Goal: Task Accomplishment & Management: Use online tool/utility

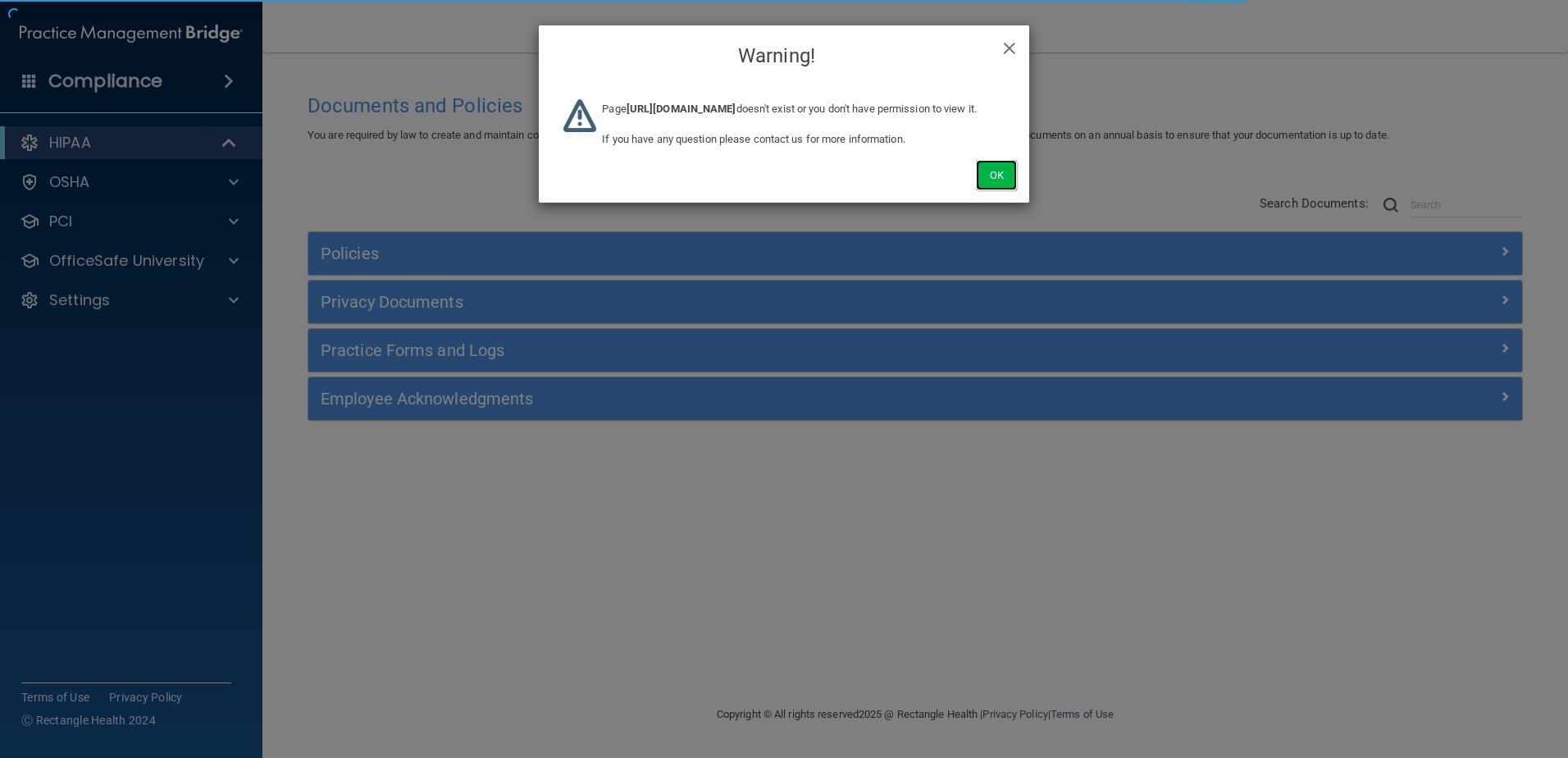
click at [1002, 184] on button "Ok" at bounding box center [996, 175] width 41 height 30
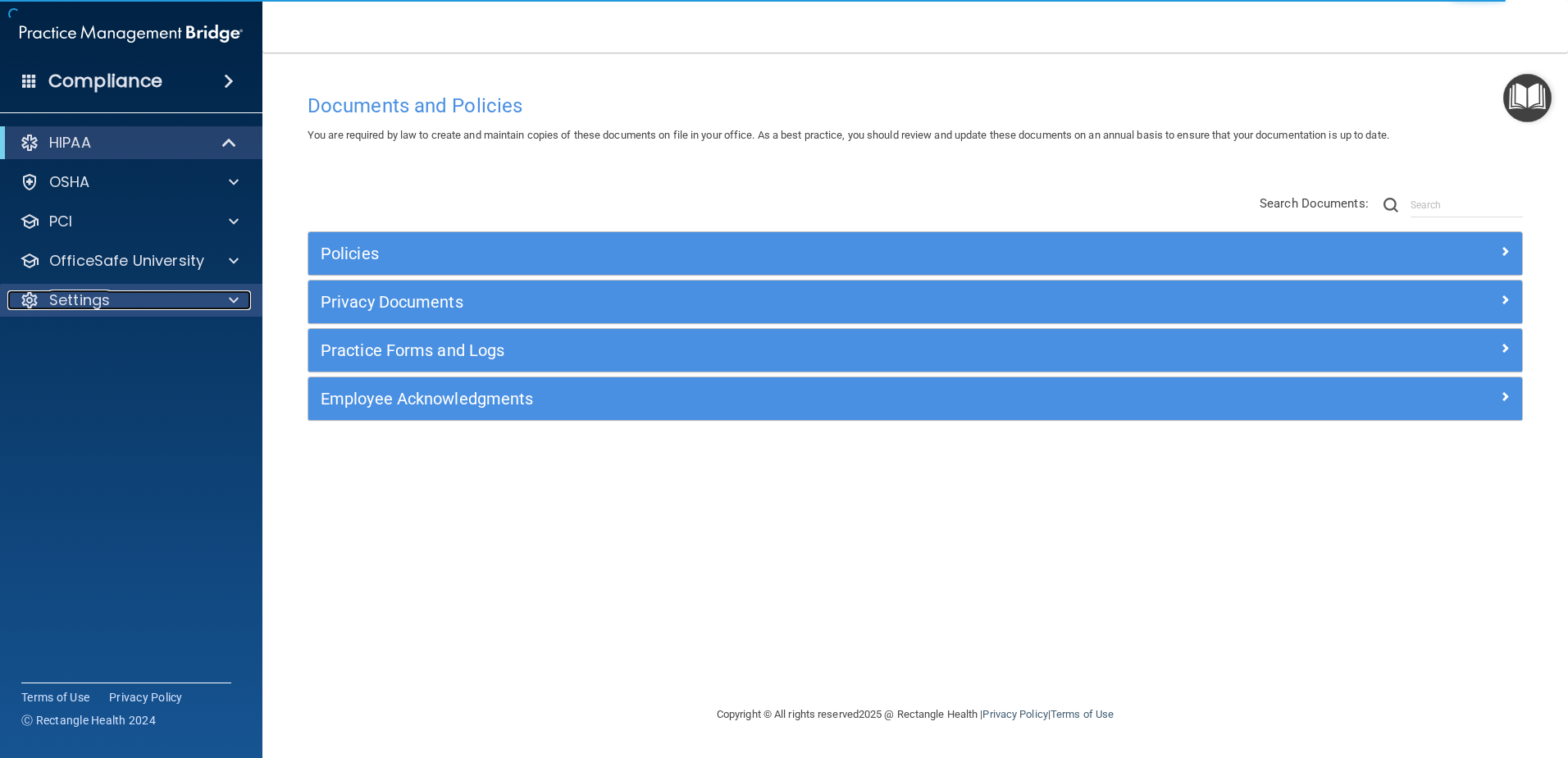
click at [95, 299] on p "Settings" at bounding box center [79, 299] width 61 height 19
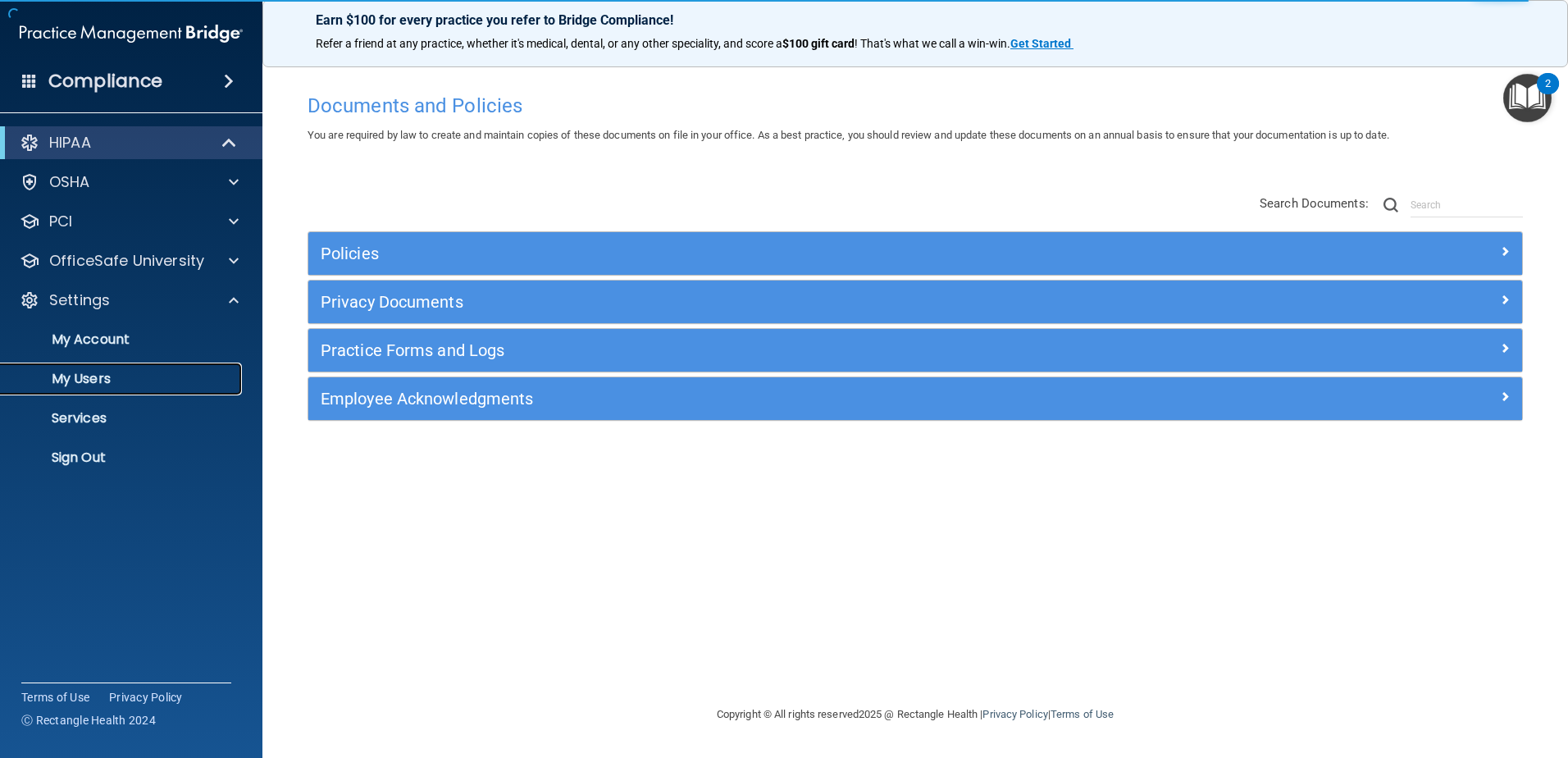
click at [123, 390] on link "My Users" at bounding box center [112, 379] width 258 height 33
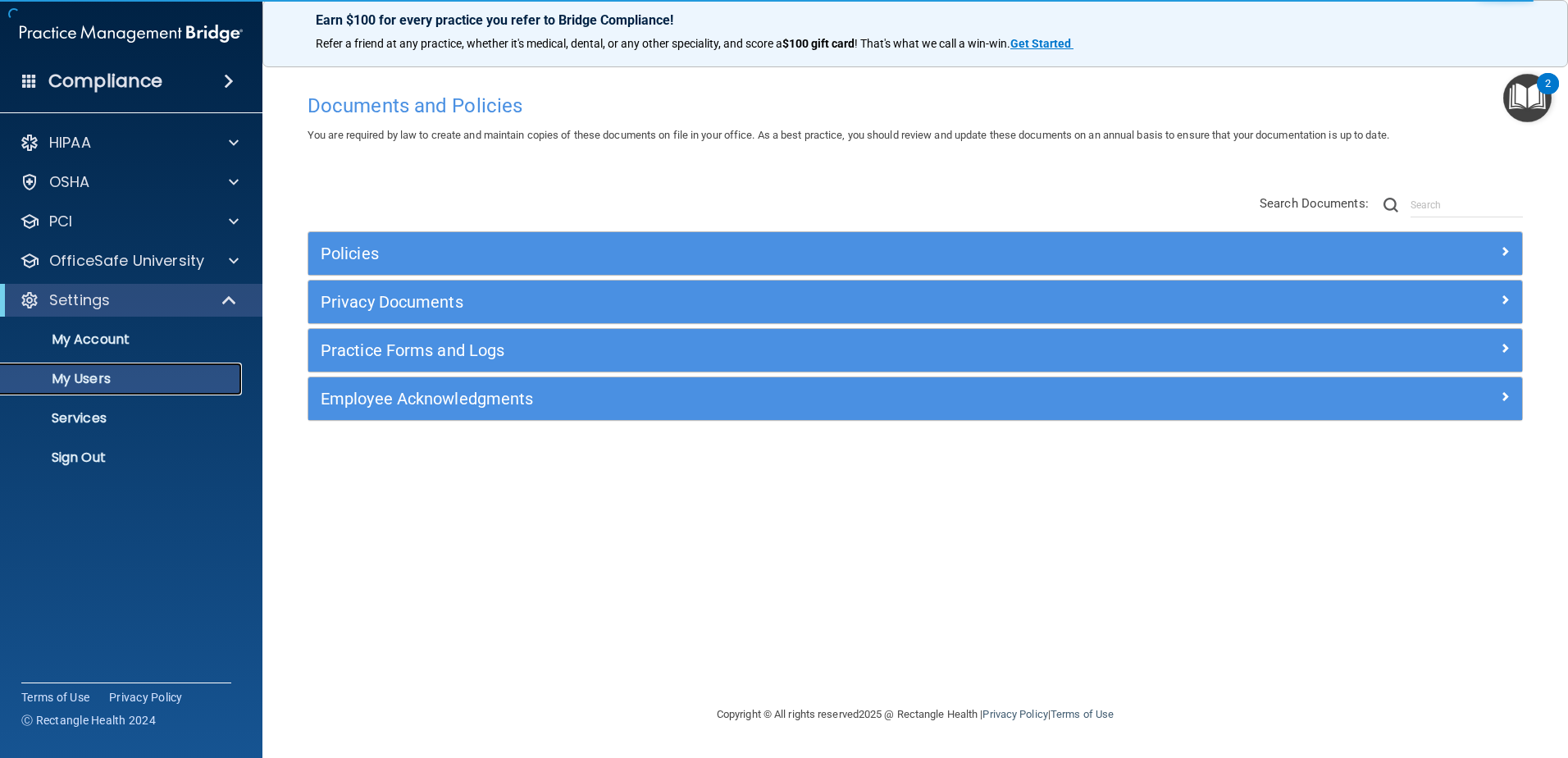
select select "20"
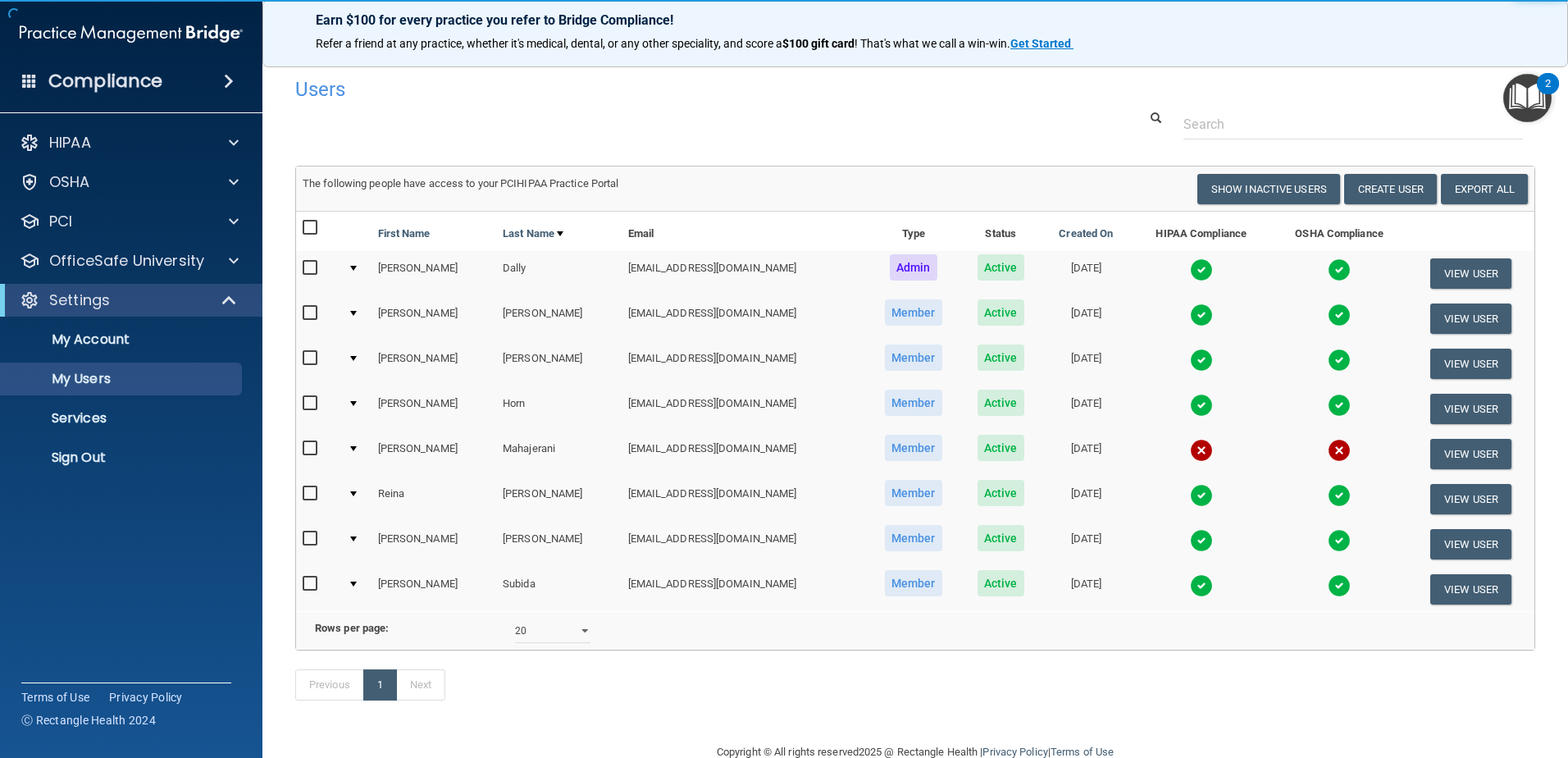
click at [320, 498] on input "checkbox" at bounding box center [311, 494] width 18 height 13
checkbox input "true"
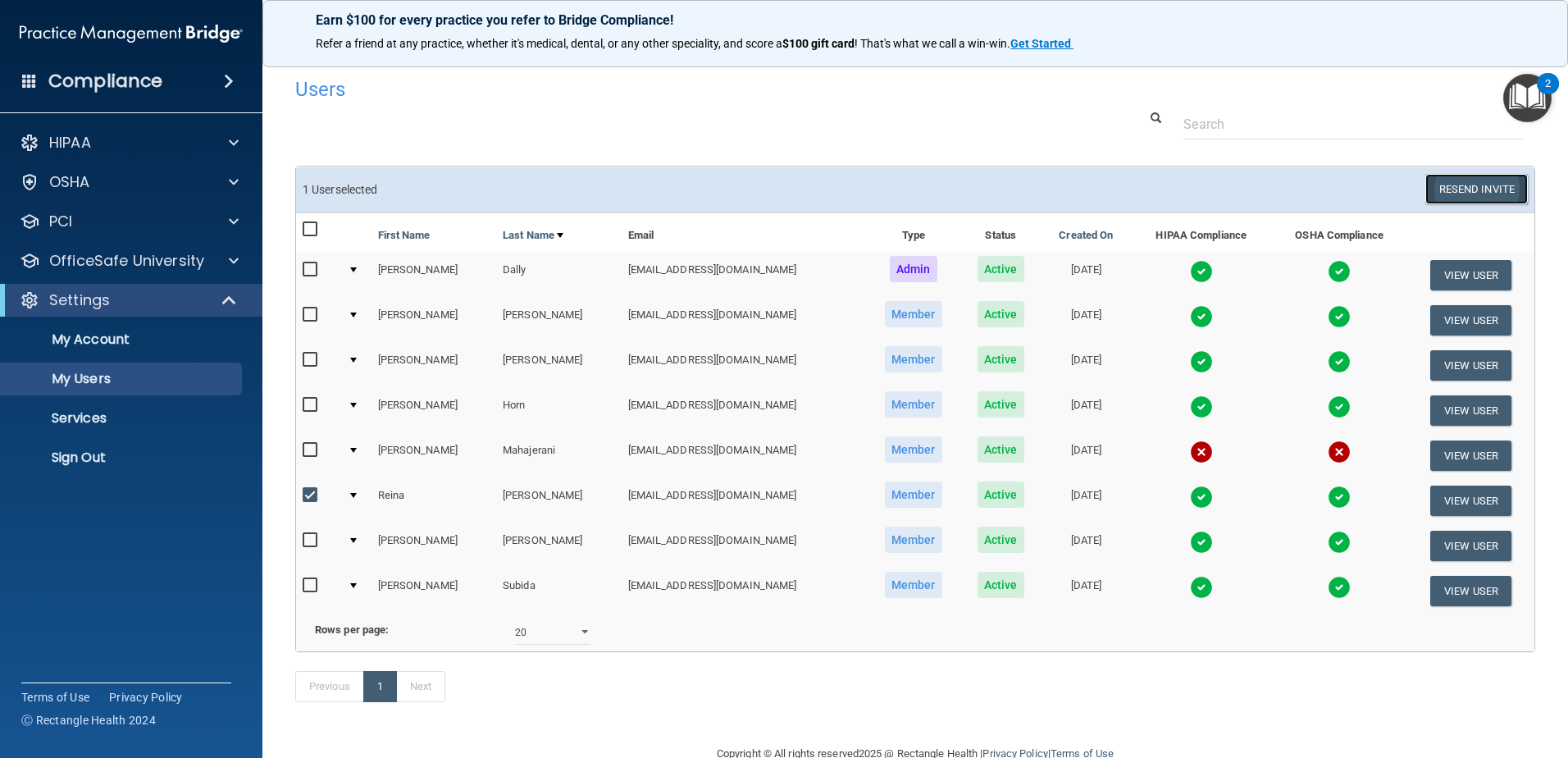
click at [1430, 186] on button "Resend Invite" at bounding box center [1476, 189] width 102 height 30
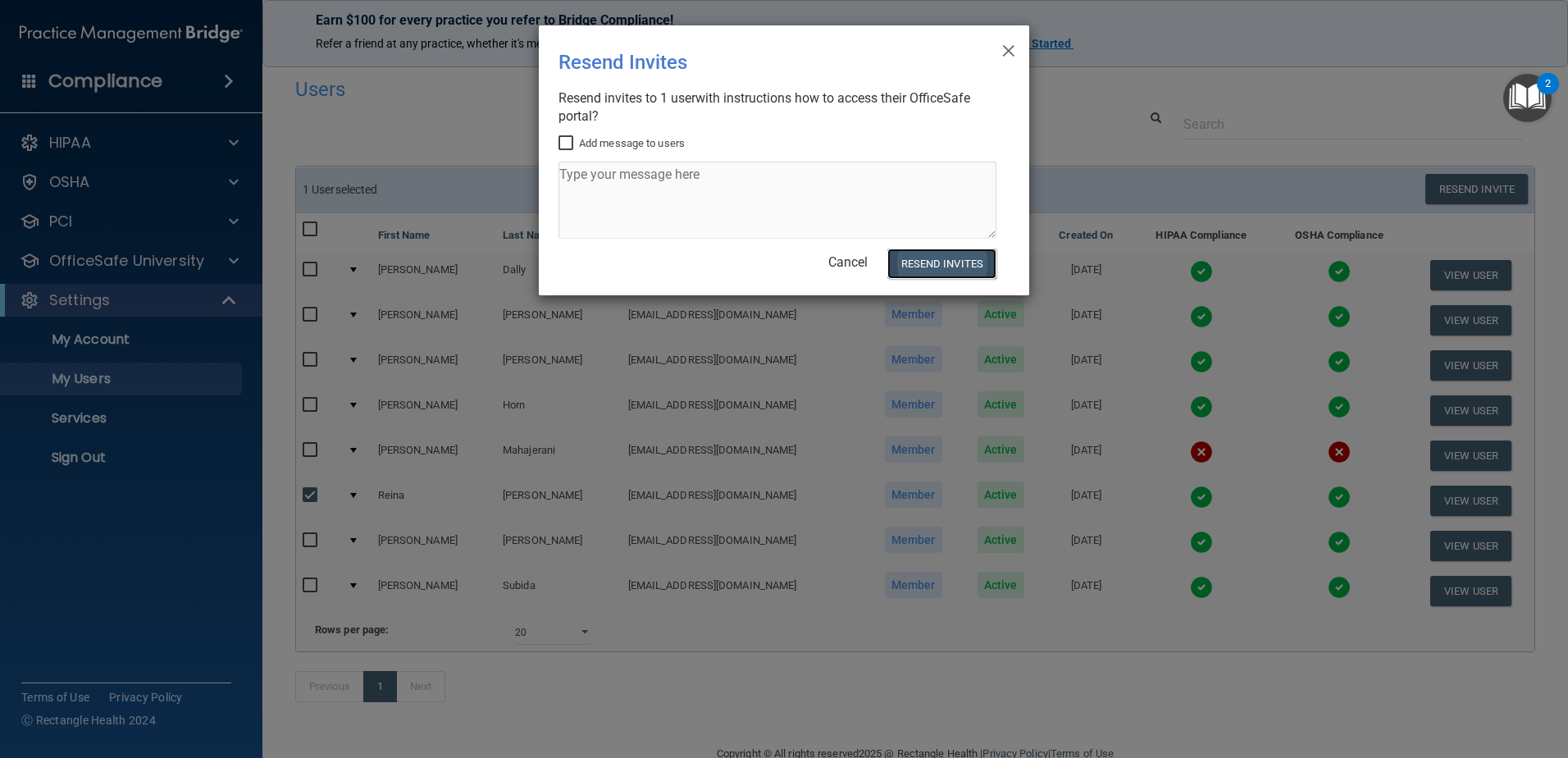
click at [966, 262] on button "Resend Invites" at bounding box center [942, 263] width 109 height 30
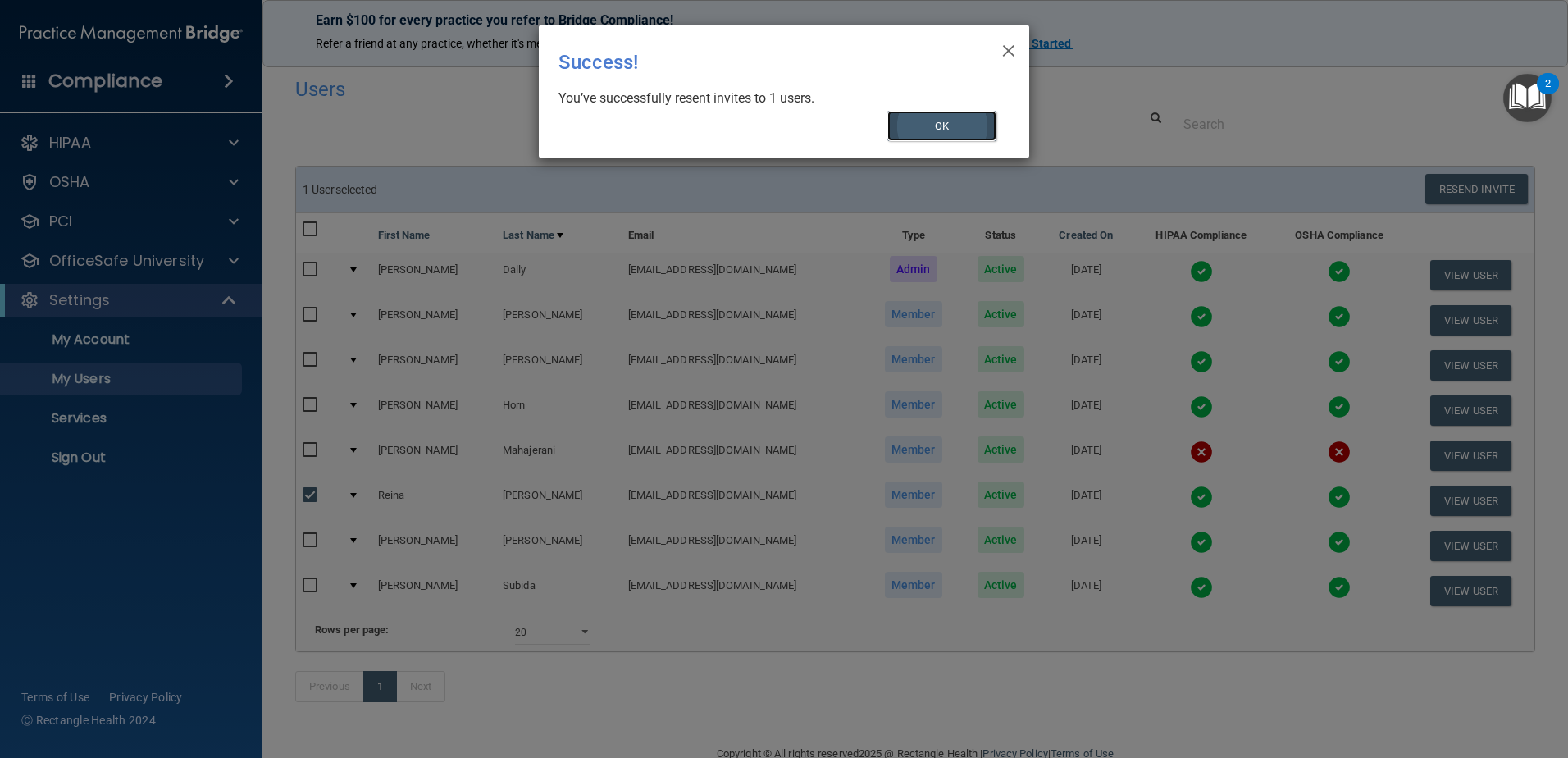
click at [972, 113] on button "OK" at bounding box center [942, 125] width 110 height 30
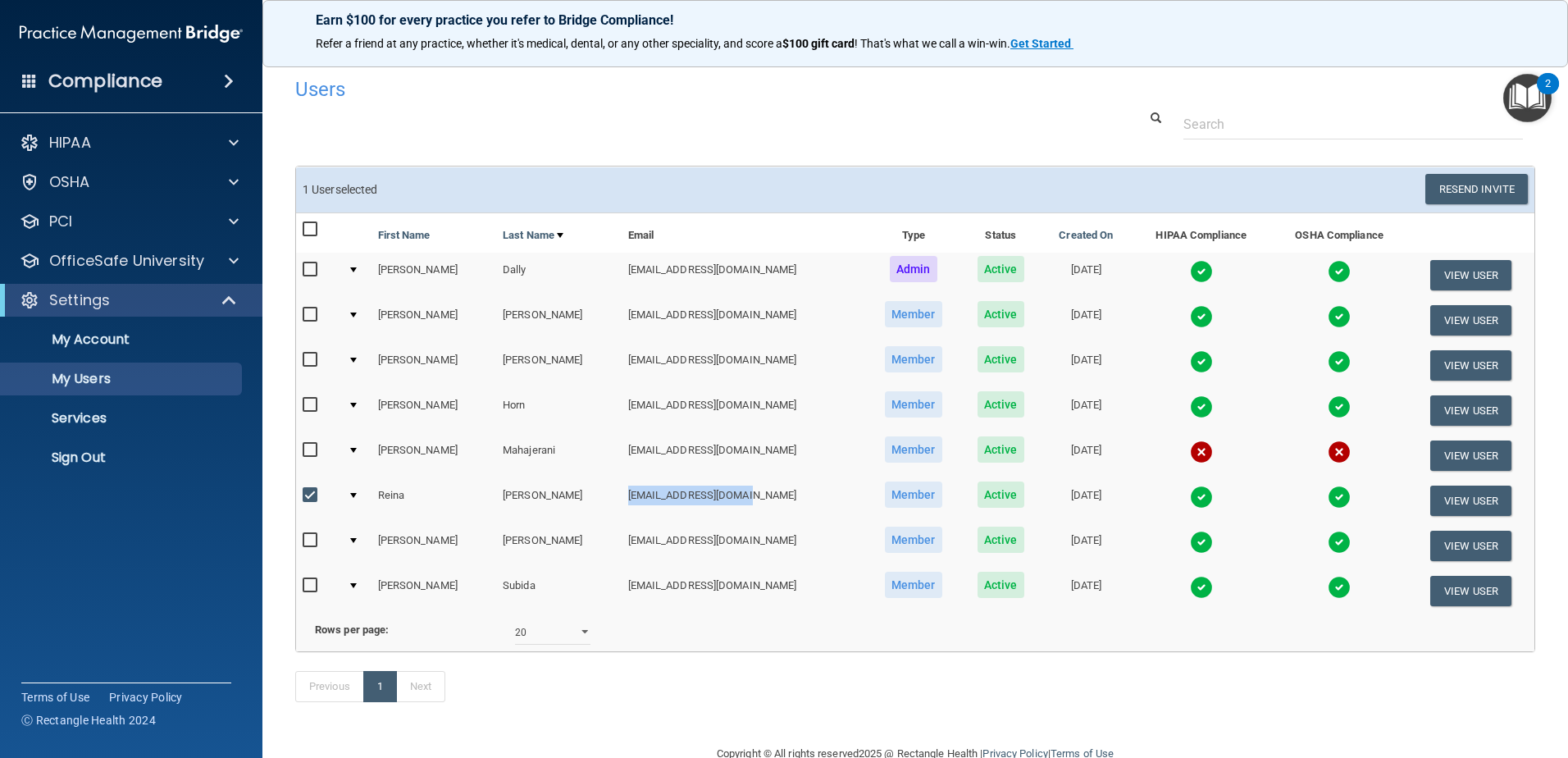
drag, startPoint x: 726, startPoint y: 495, endPoint x: 579, endPoint y: 492, distance: 147.0
click at [622, 492] on td "kapuger25@hotmail.com" at bounding box center [744, 500] width 245 height 45
copy td "kapuger25@hotmail.com"
click at [549, 645] on select "10 20 30 40 all" at bounding box center [553, 632] width 76 height 25
click at [555, 645] on select "10 20 30 40 all" at bounding box center [553, 632] width 76 height 25
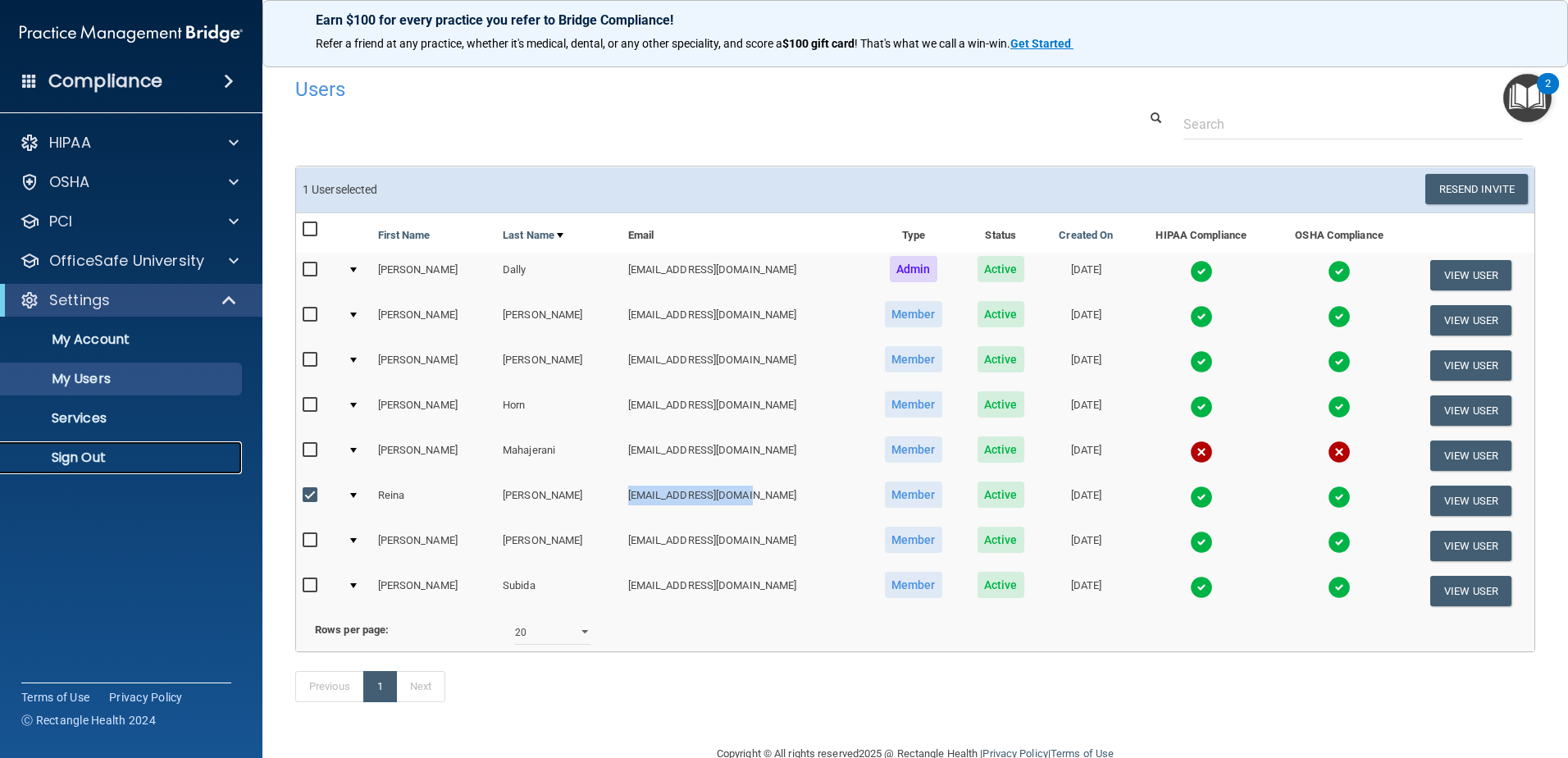
click at [128, 460] on p "Sign Out" at bounding box center [123, 458] width 224 height 17
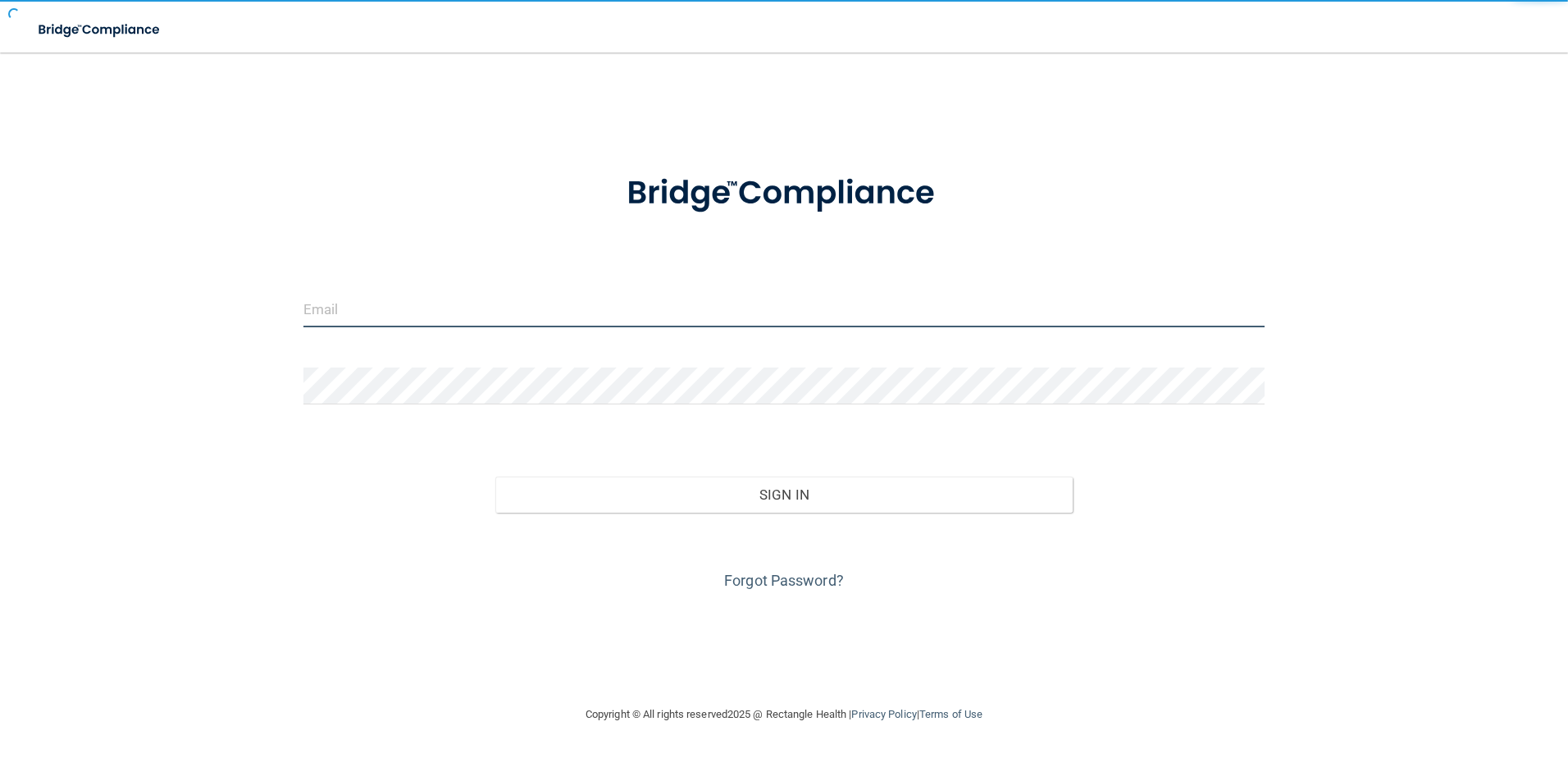
type input "storres@rectanglehealth.com"
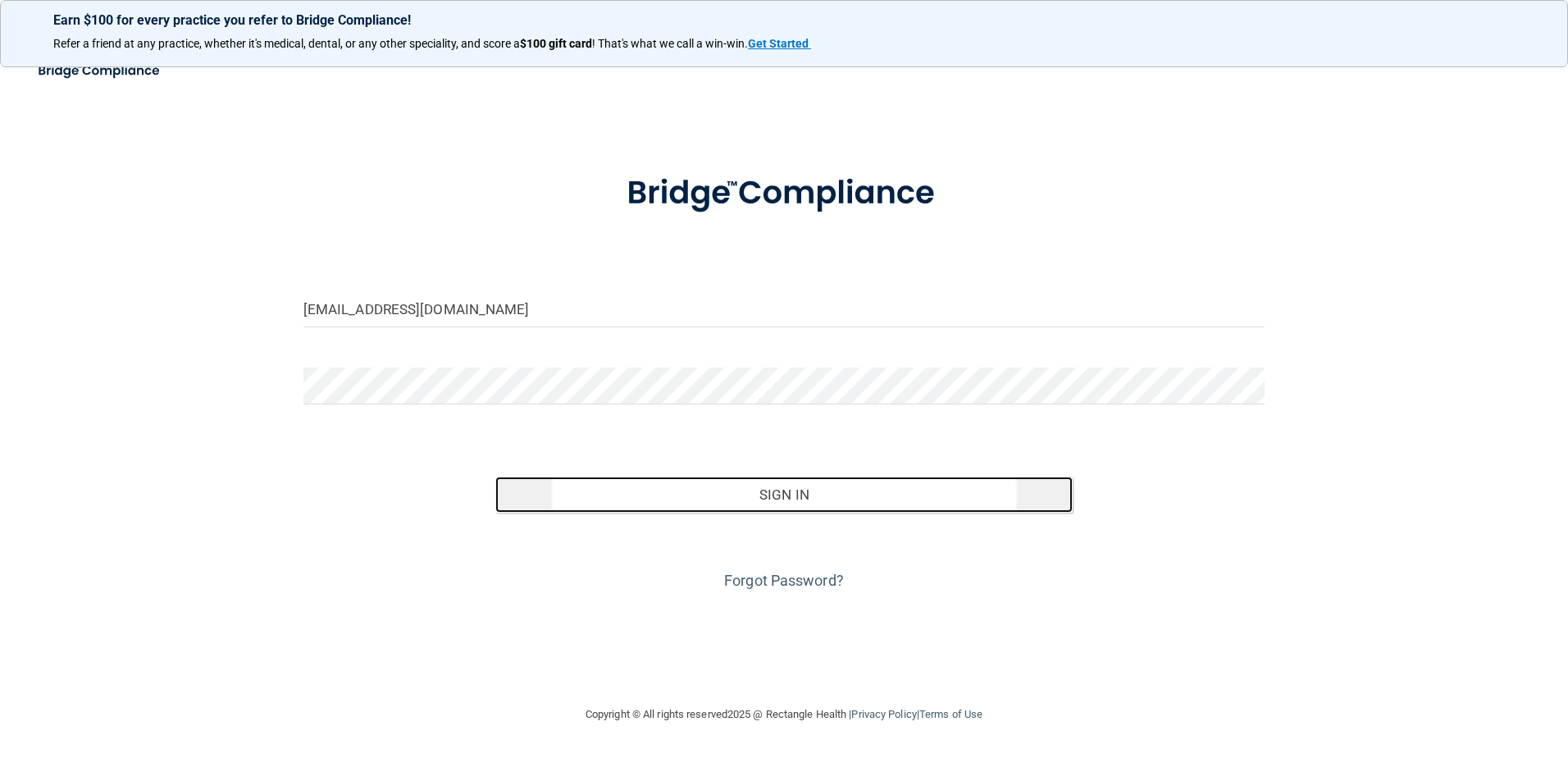
click at [726, 483] on button "Sign In" at bounding box center [784, 494] width 578 height 36
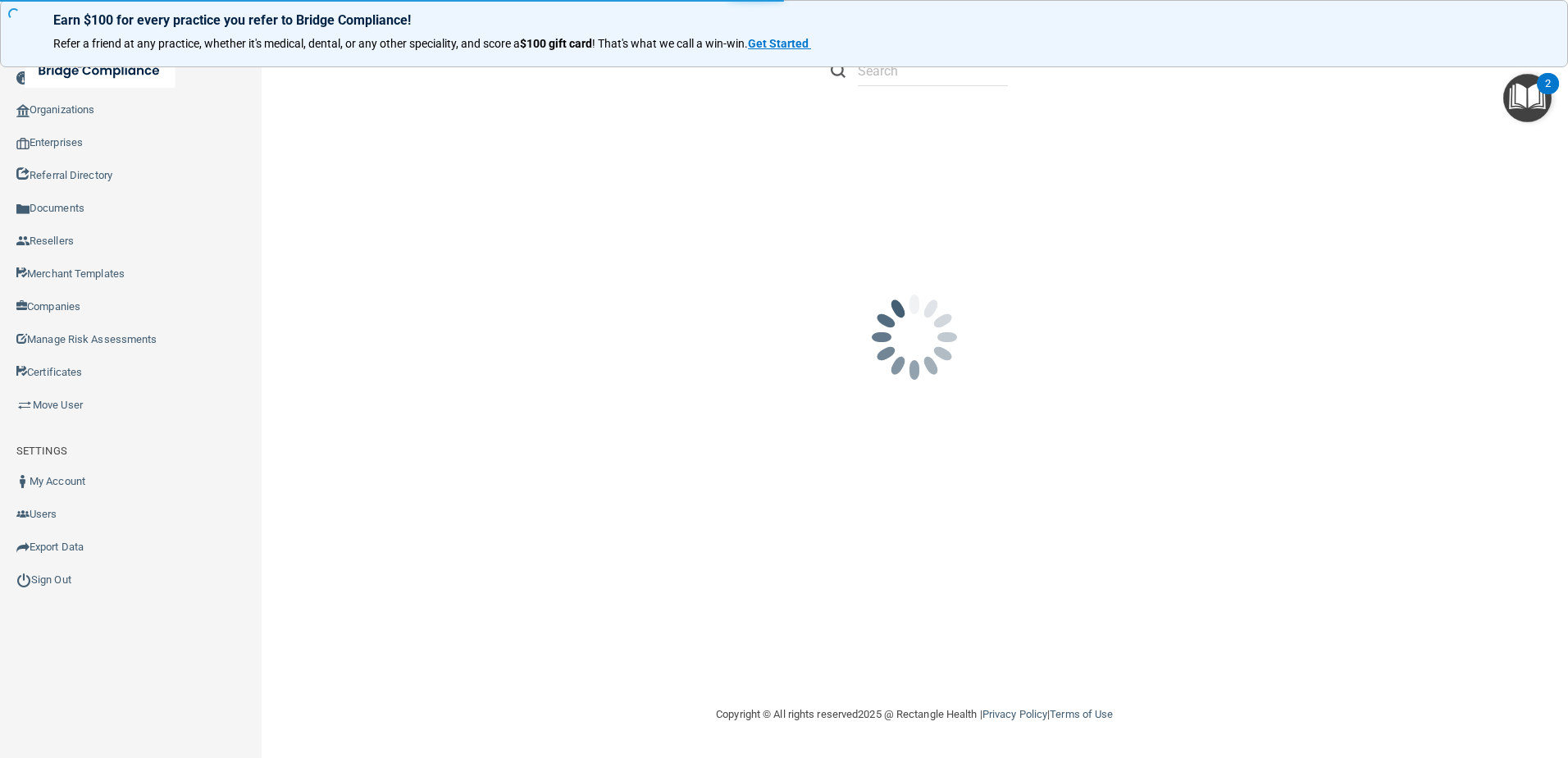
click at [870, 38] on p "Refer a friend at any practice, whether it's medical, dental, or any other spec…" at bounding box center [784, 44] width 1461 height 17
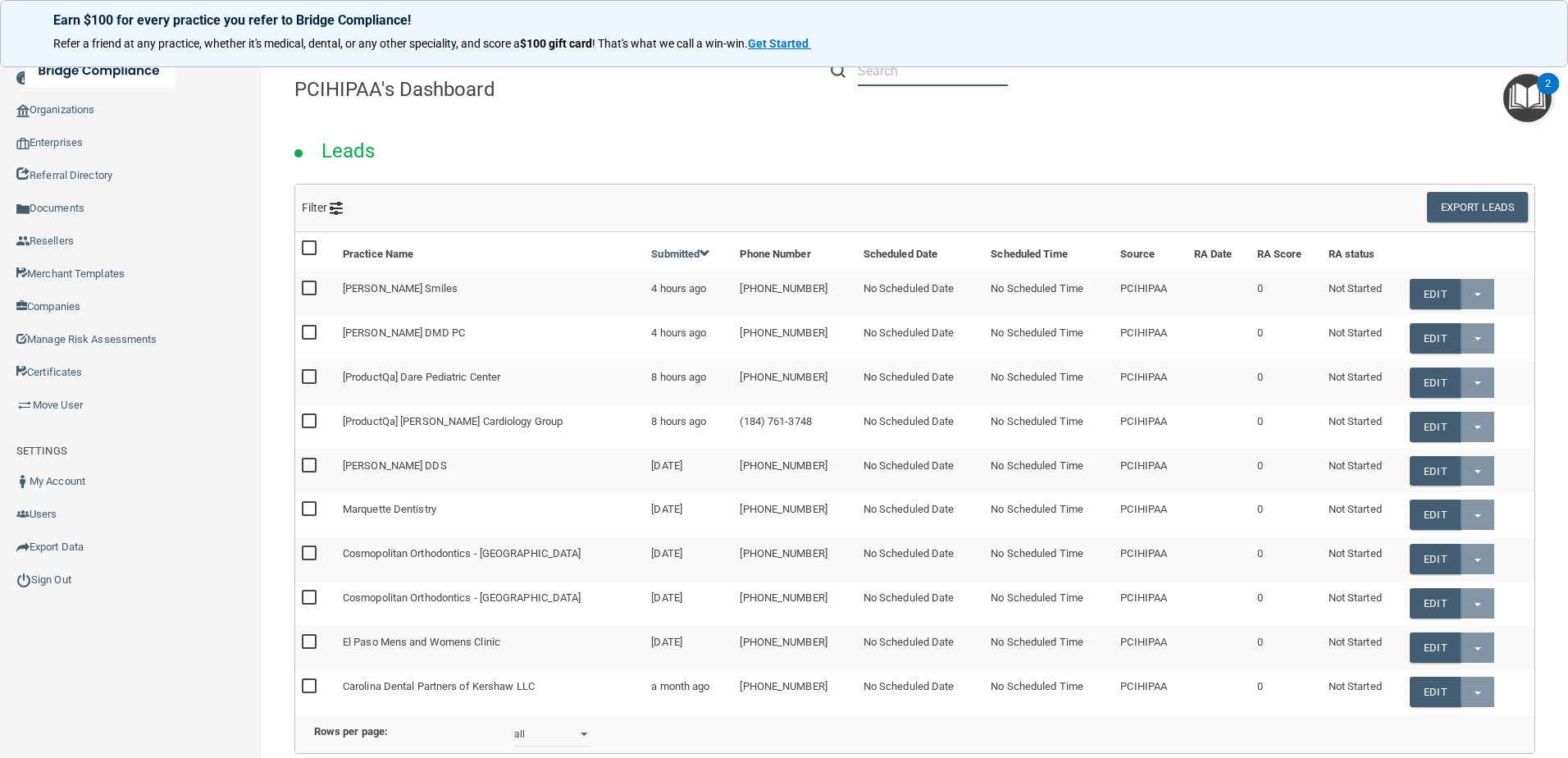
click at [959, 82] on input "text" at bounding box center [932, 71] width 150 height 30
paste input "reinalp25@hotmail.com"
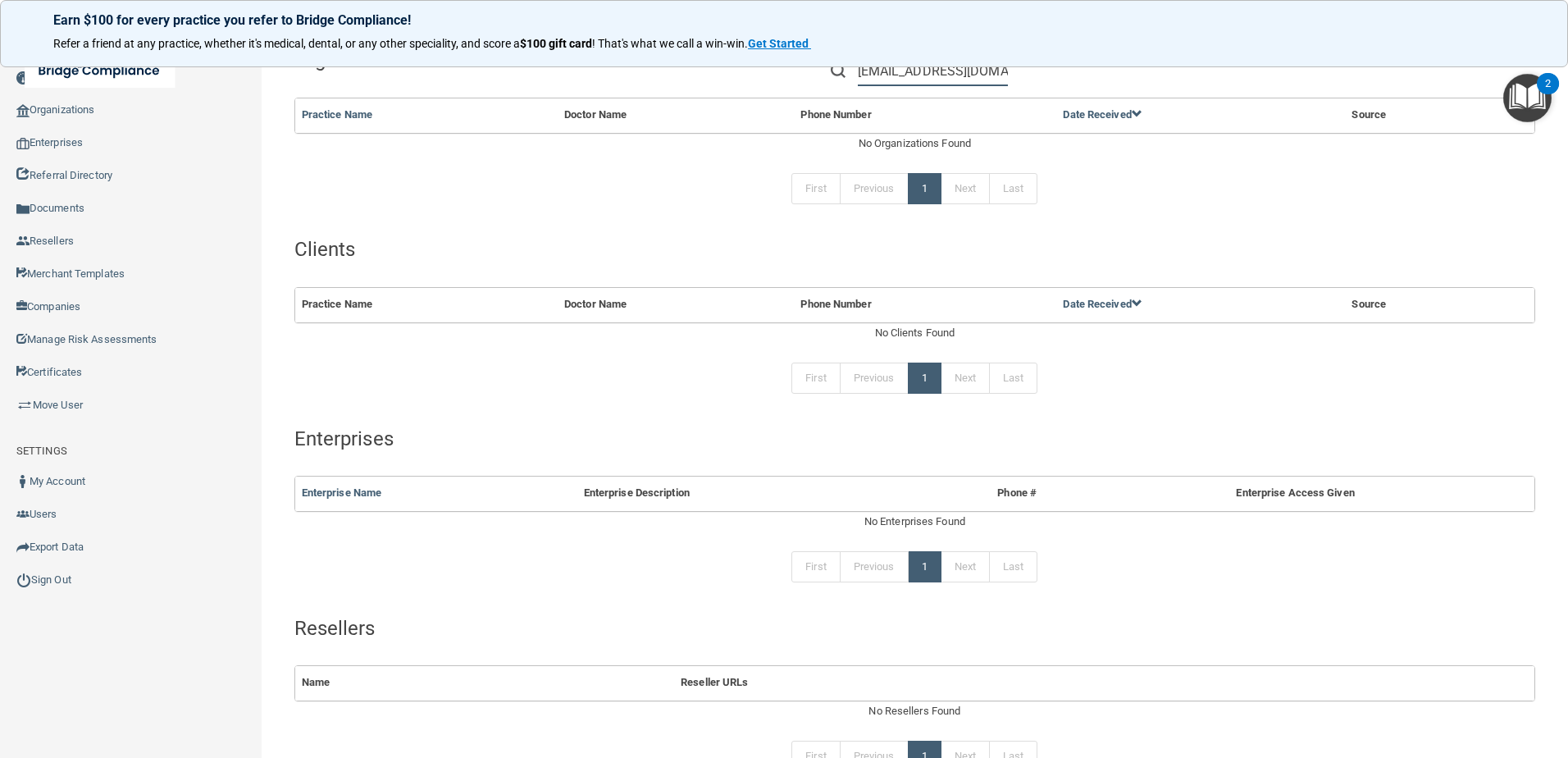
scroll to position [195, 0]
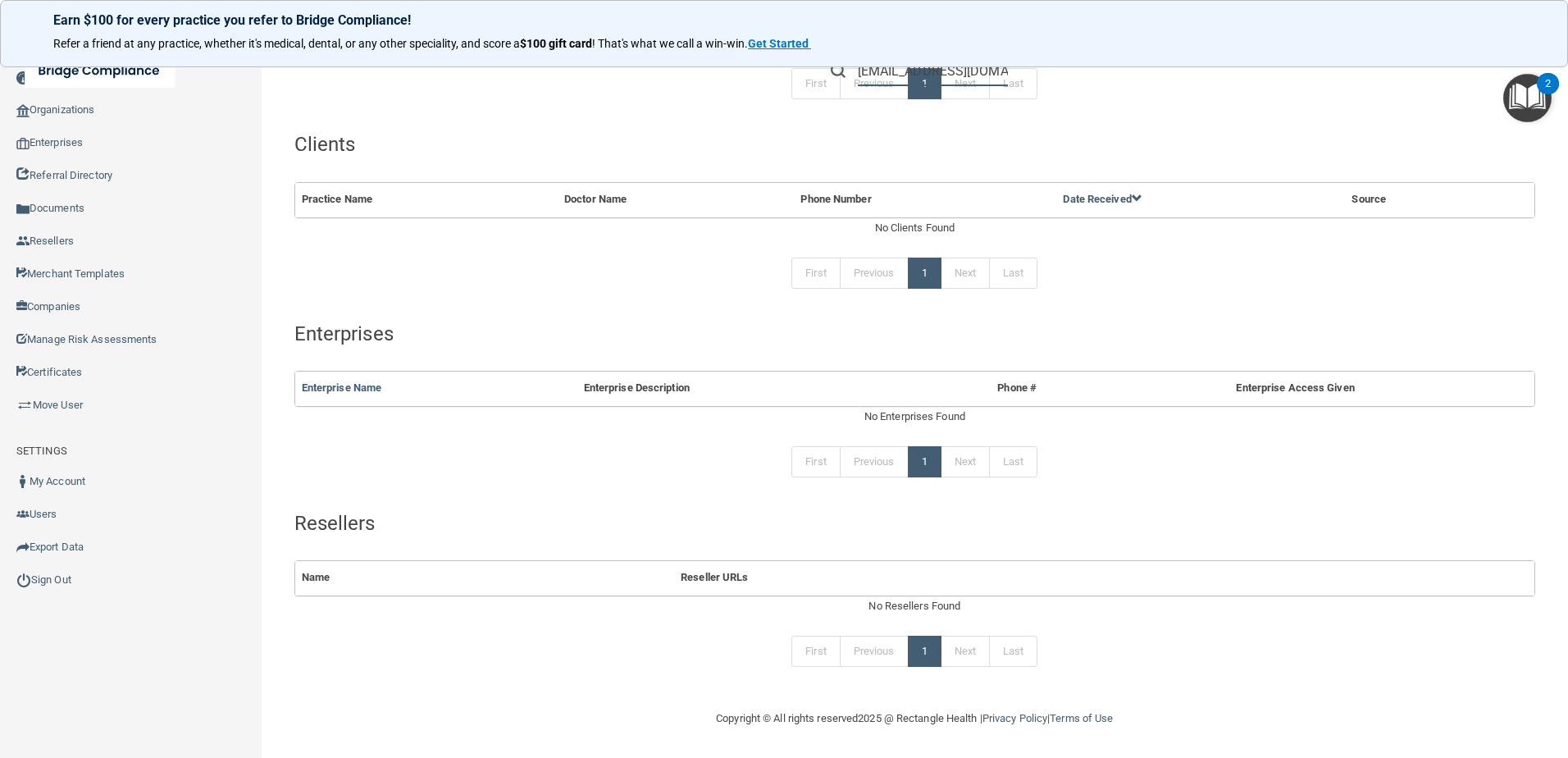
type input "reinalp25@hotmail.com"
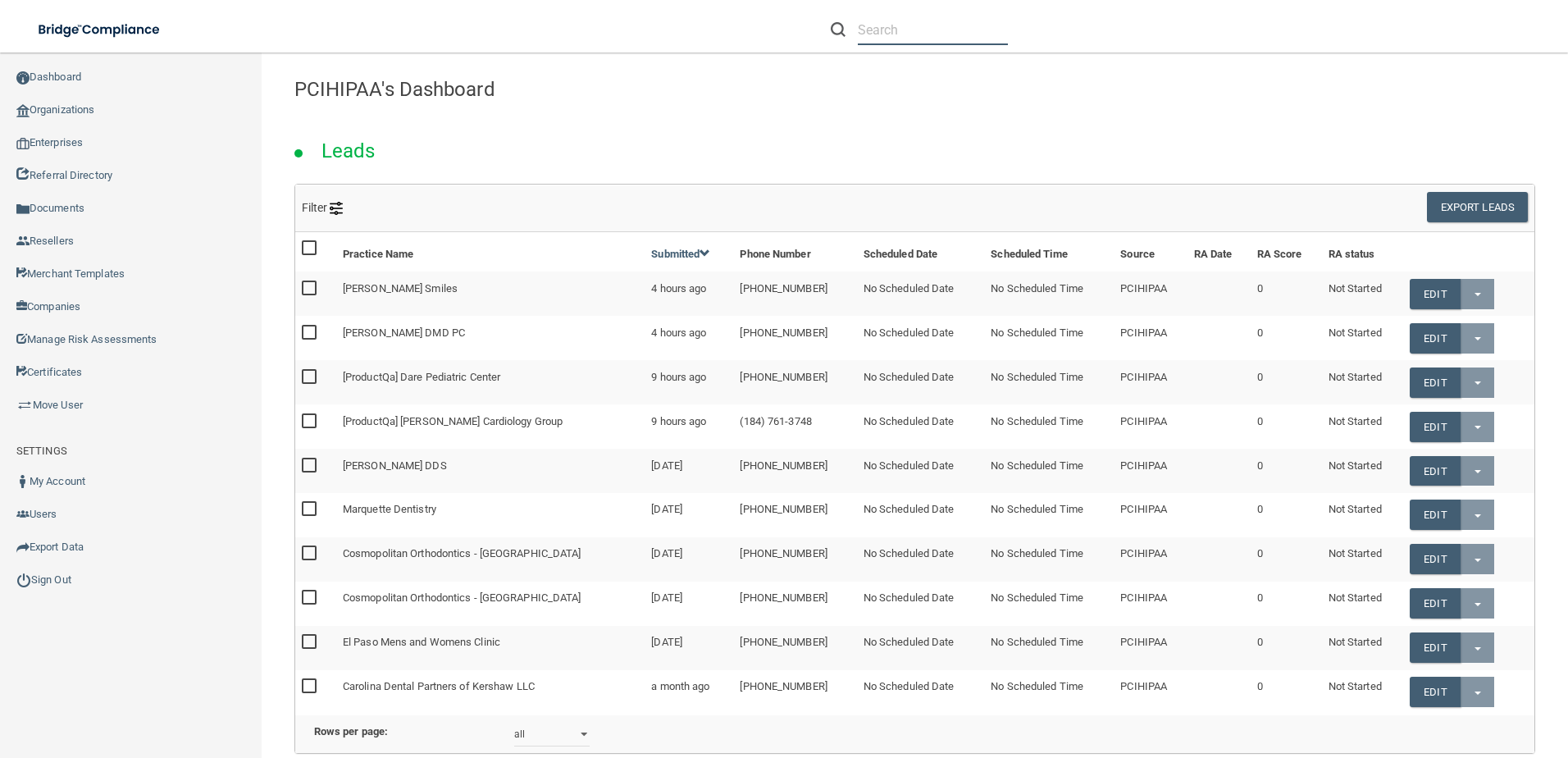
click at [900, 29] on input "text" at bounding box center [932, 29] width 150 height 30
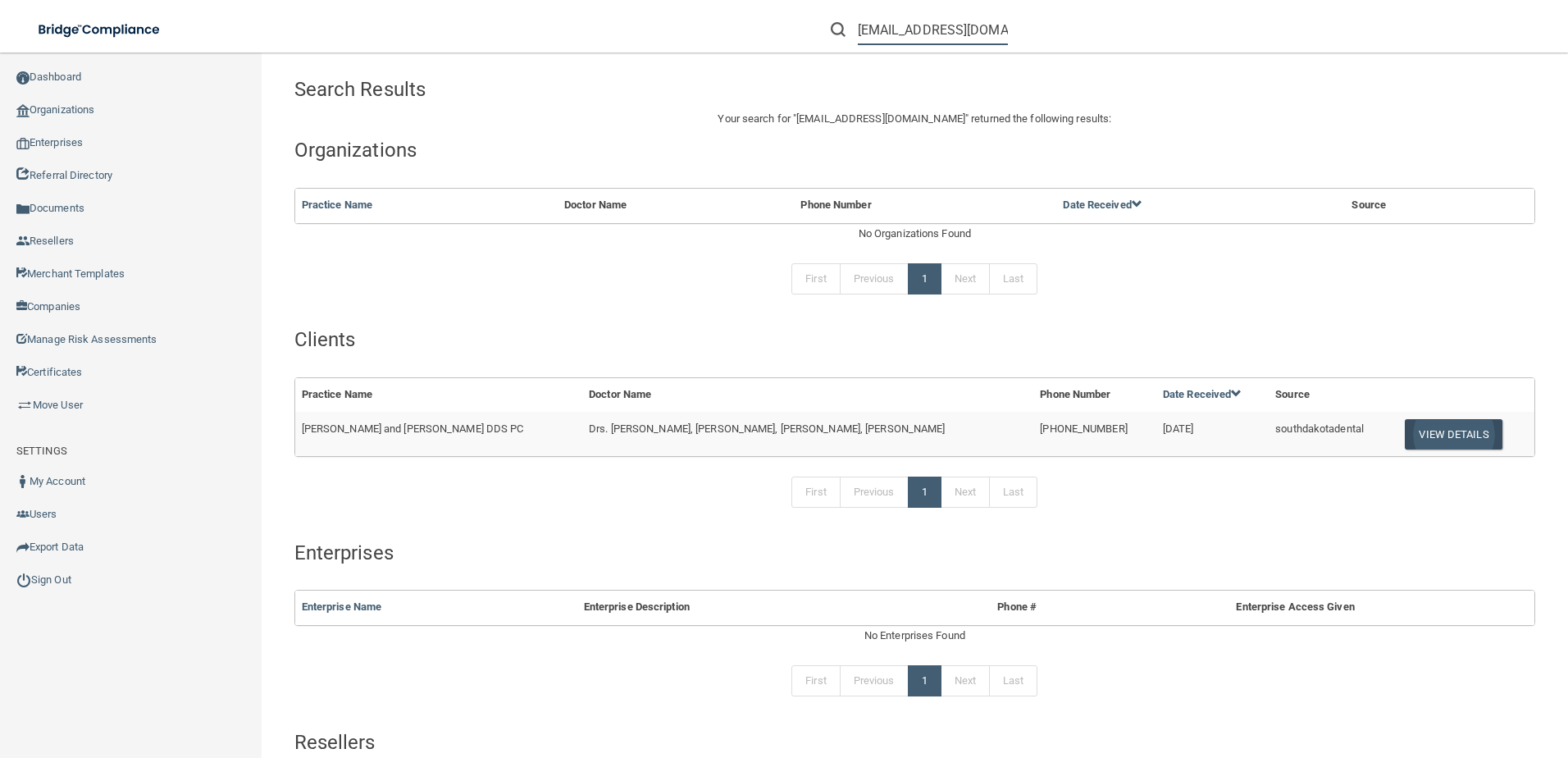
type input "[EMAIL_ADDRESS][DOMAIN_NAME]"
click at [1415, 435] on button "View Details" at bounding box center [1453, 434] width 97 height 30
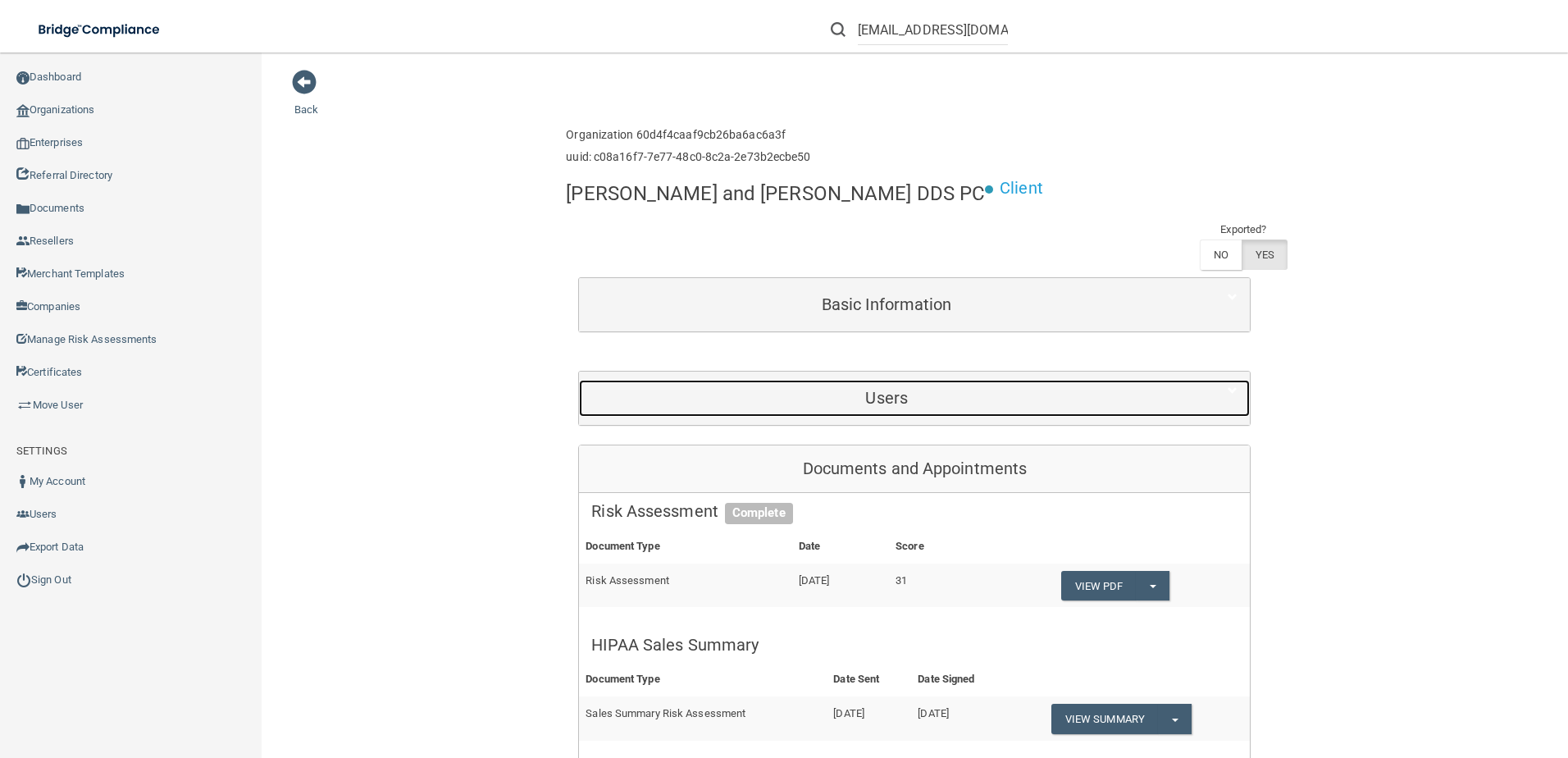
click at [875, 389] on h5 "Users" at bounding box center [886, 398] width 591 height 18
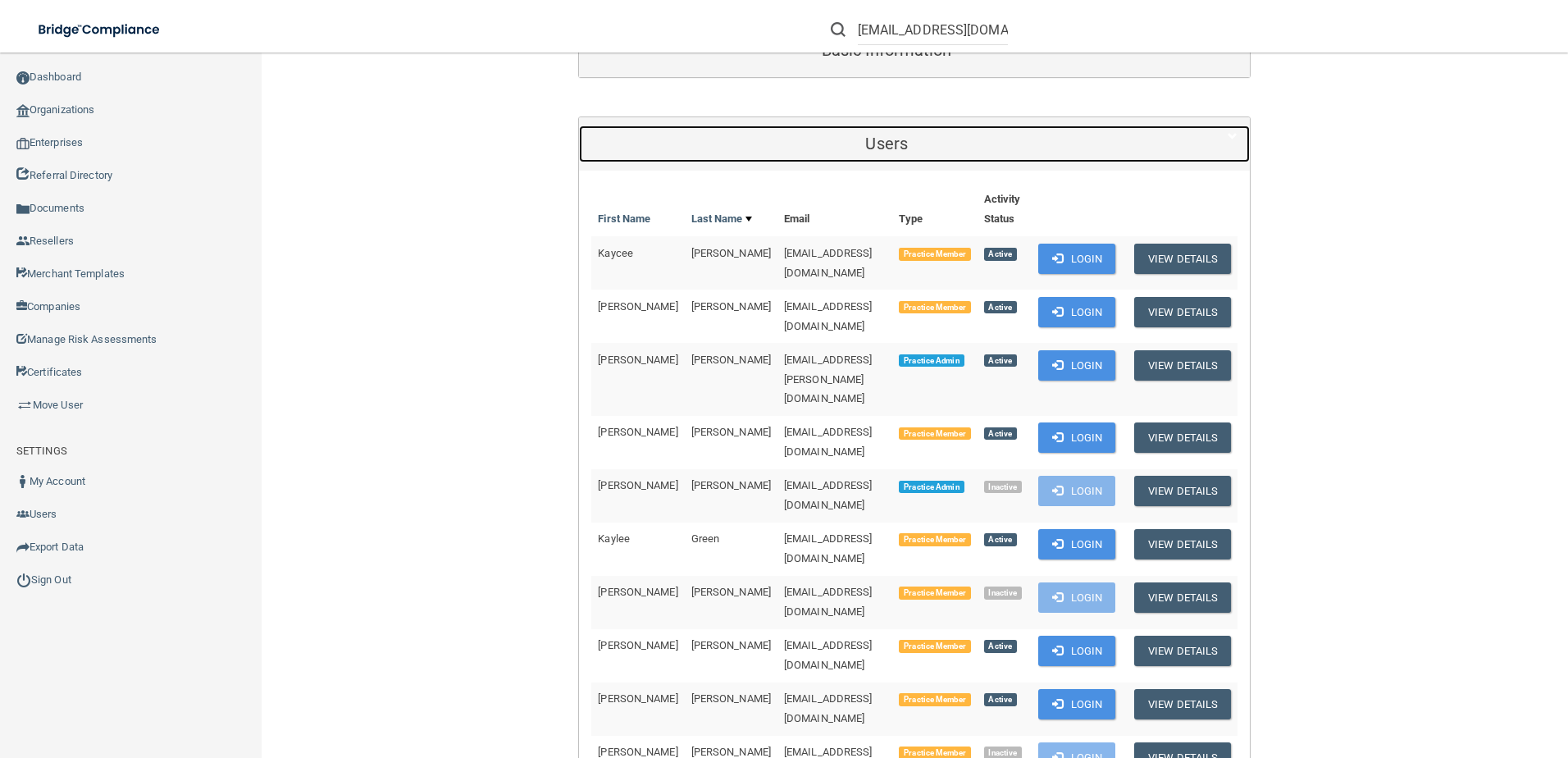
scroll to position [246, 0]
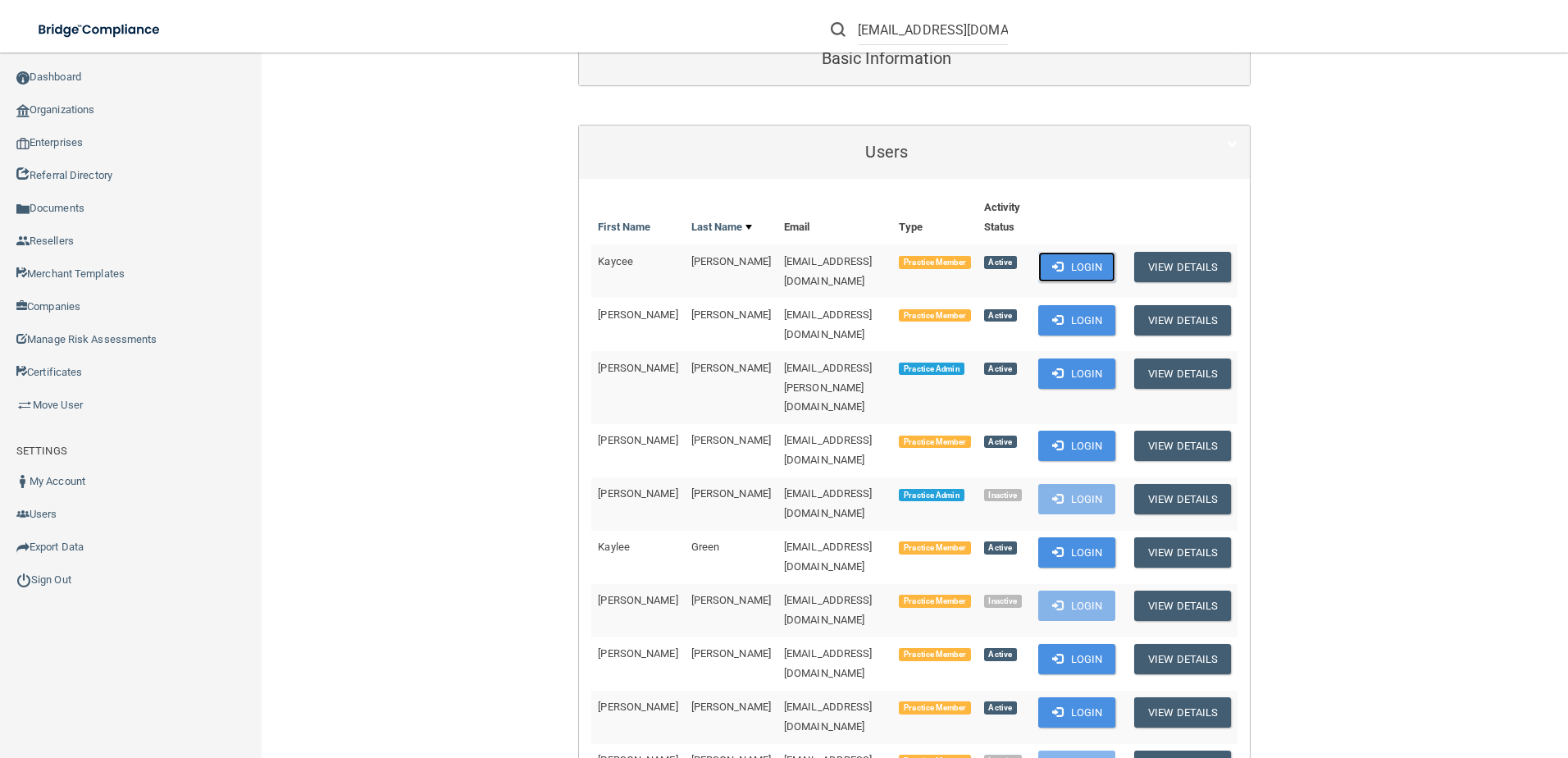
click at [1117, 251] on button "Login" at bounding box center [1077, 266] width 78 height 30
click at [120, 212] on link "Documents" at bounding box center [131, 208] width 263 height 33
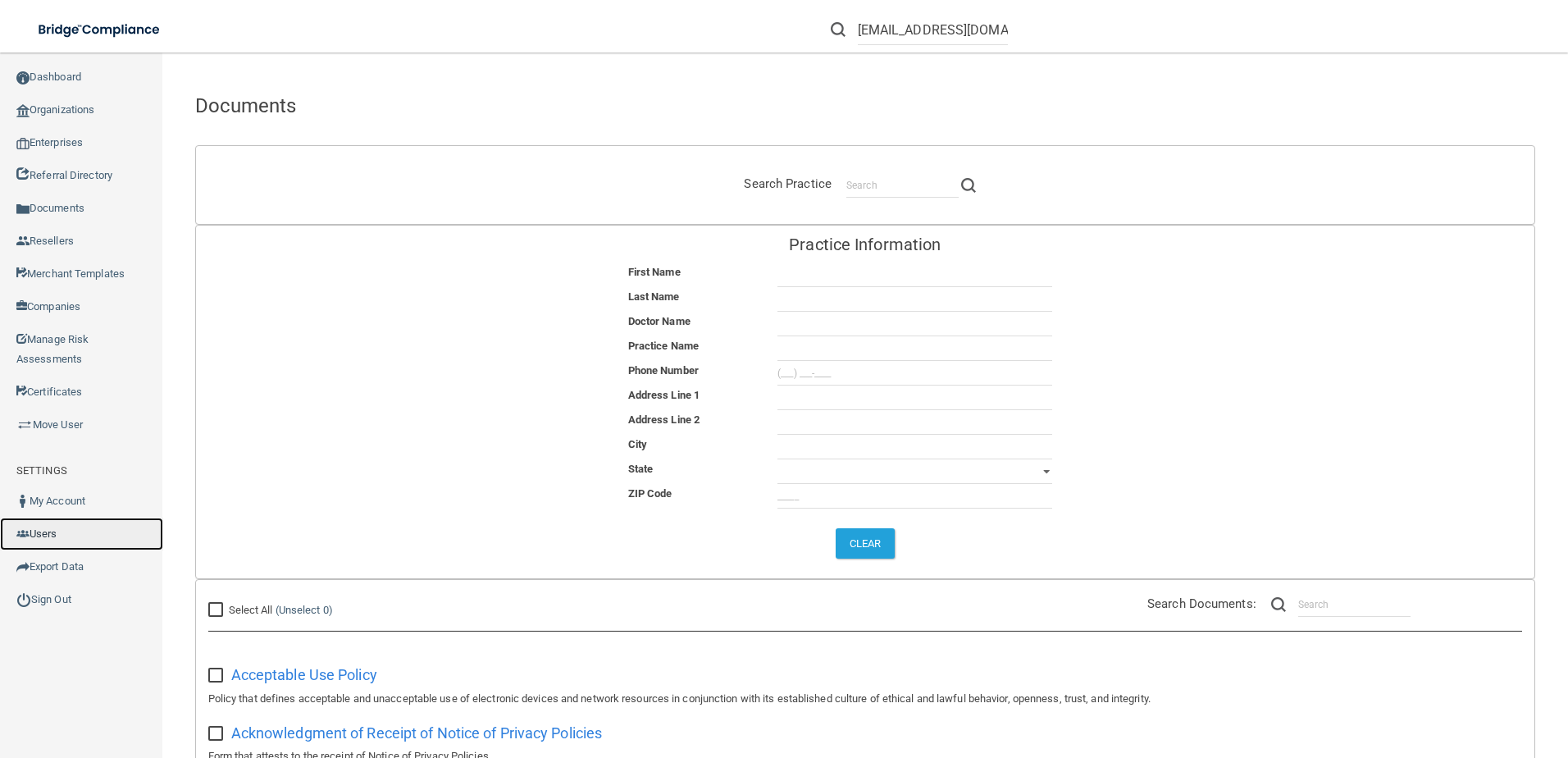
click at [93, 542] on link "Users" at bounding box center [81, 534] width 163 height 33
click at [115, 120] on link "Organizations" at bounding box center [81, 110] width 163 height 33
click at [78, 115] on link "Organizations" at bounding box center [81, 110] width 163 height 33
click at [101, 109] on link "Organizations" at bounding box center [81, 110] width 163 height 33
click at [91, 83] on link "Dashboard" at bounding box center [81, 77] width 163 height 33
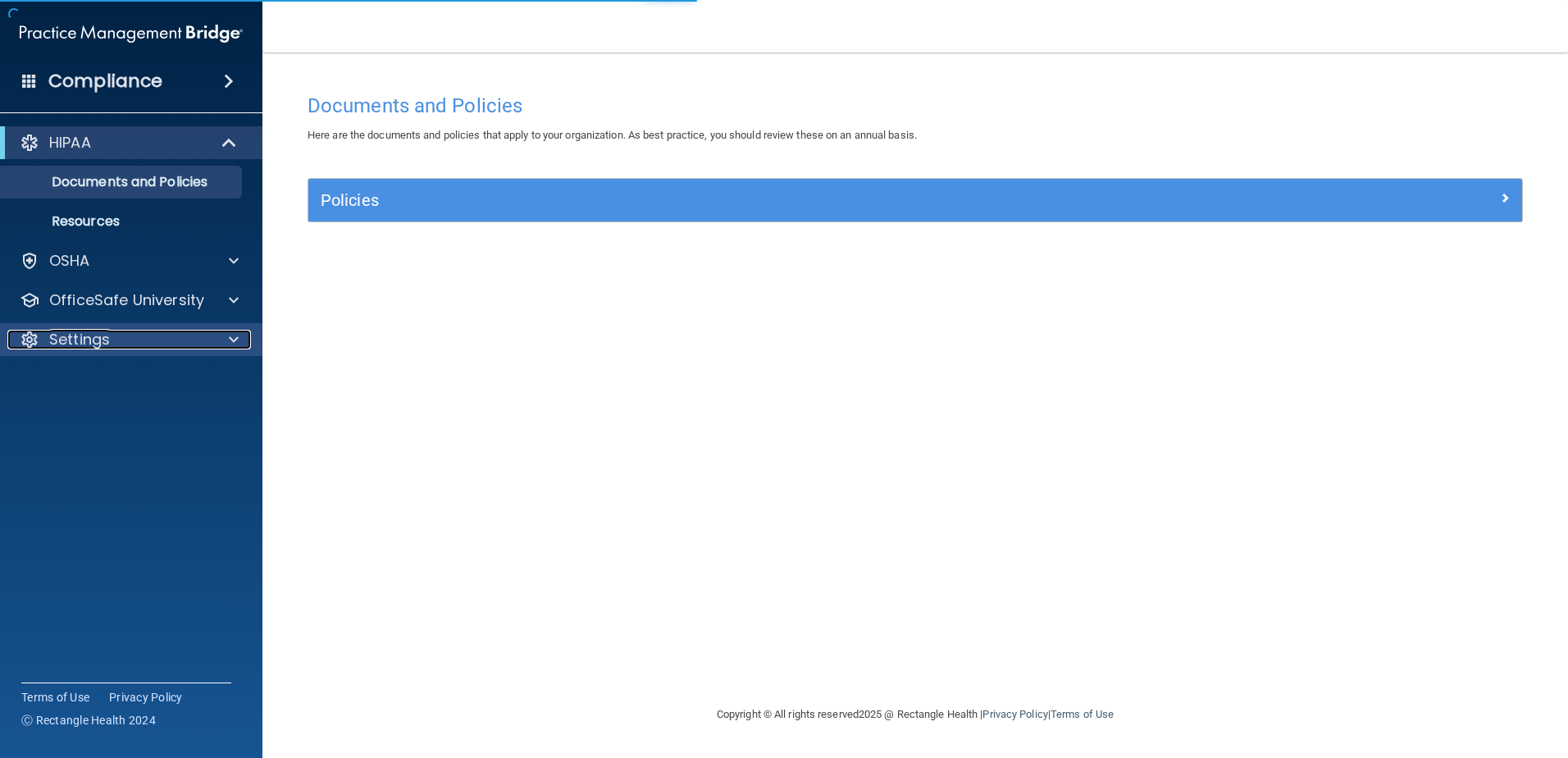
click at [128, 341] on div "Settings" at bounding box center [109, 339] width 204 height 19
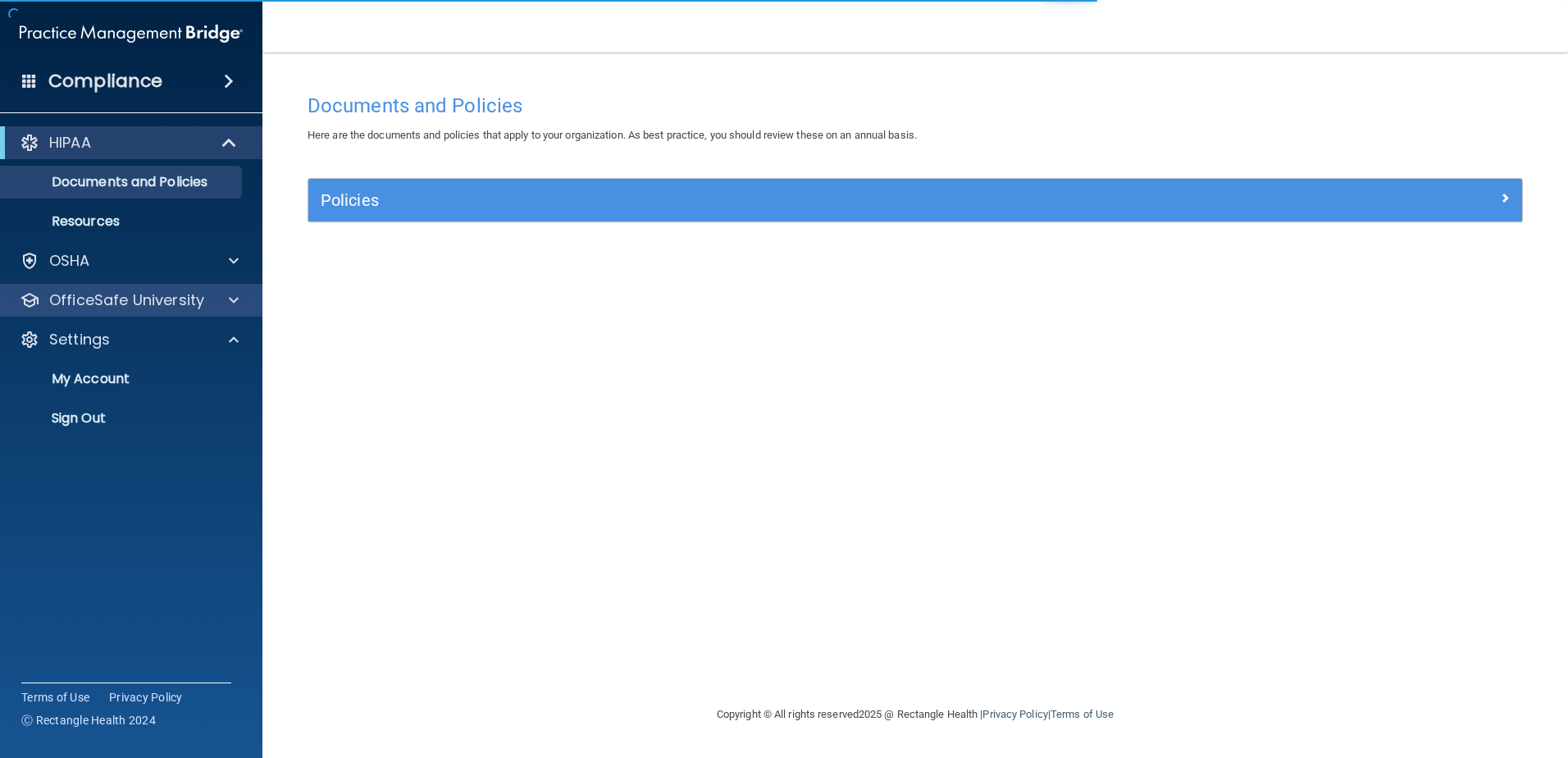
click at [174, 311] on div "OfficeSafe University" at bounding box center [132, 300] width 263 height 33
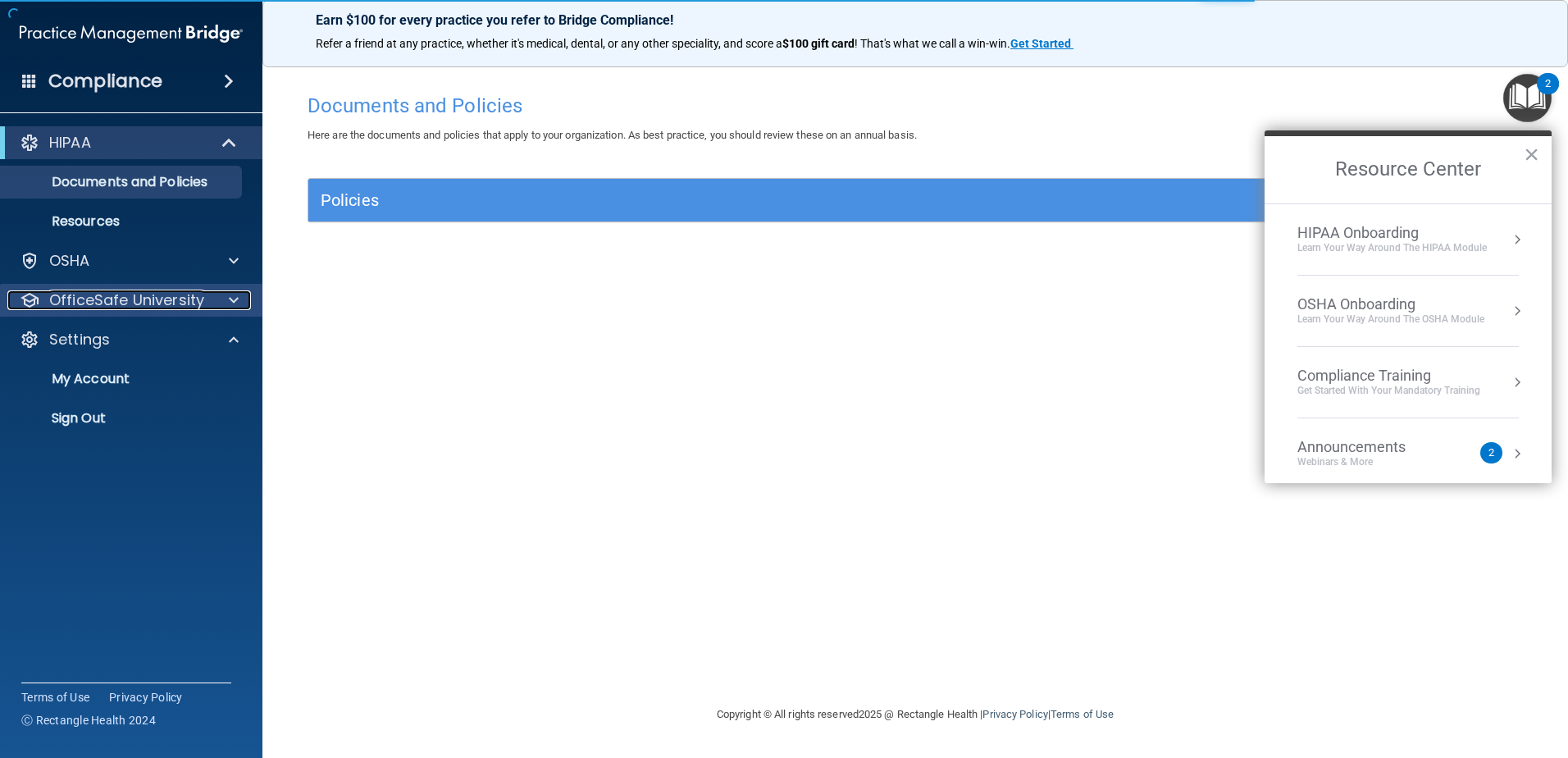
click at [177, 305] on p "OfficeSafe University" at bounding box center [126, 299] width 155 height 19
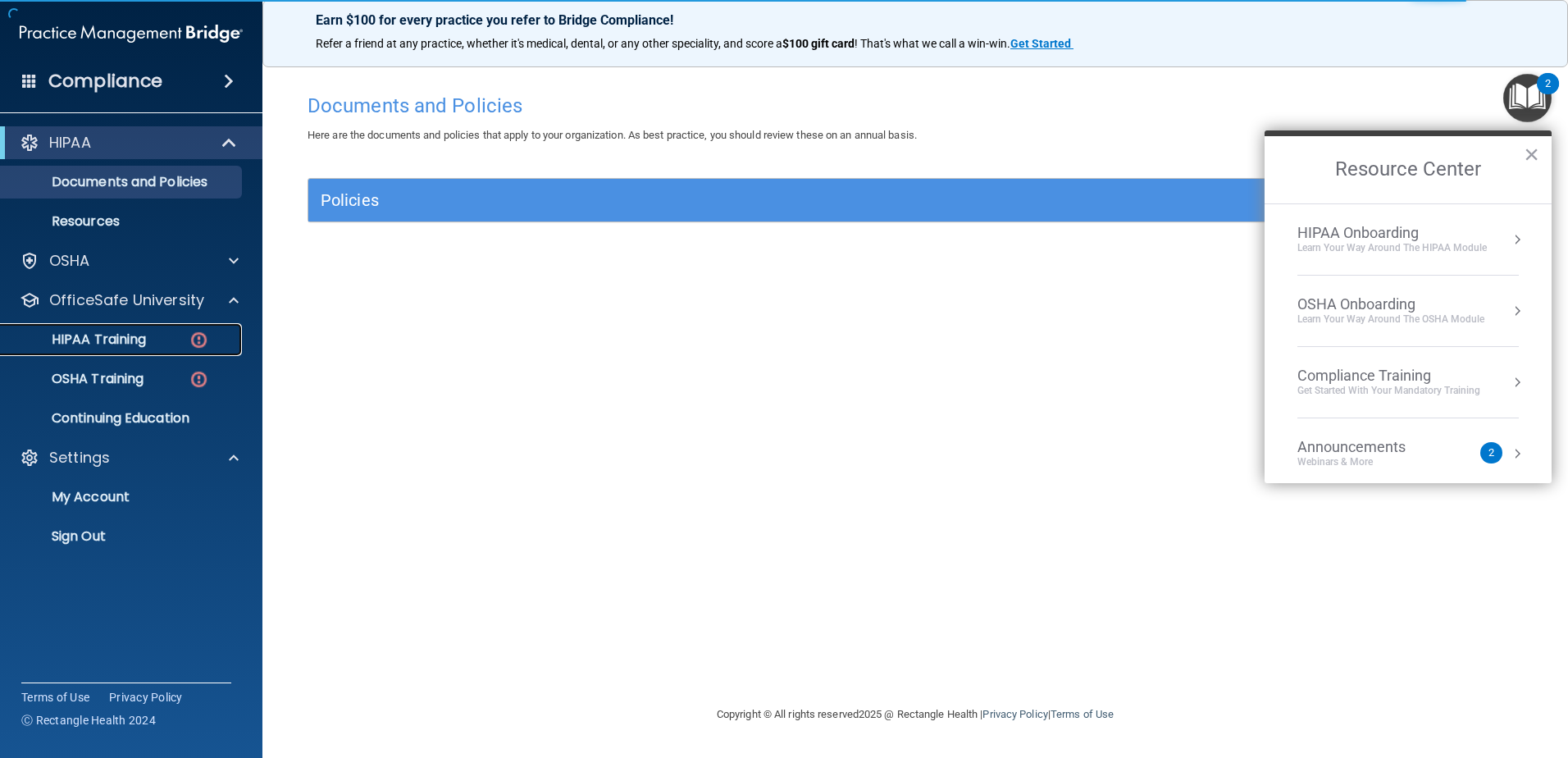
click at [144, 335] on p "HIPAA Training" at bounding box center [78, 340] width 135 height 17
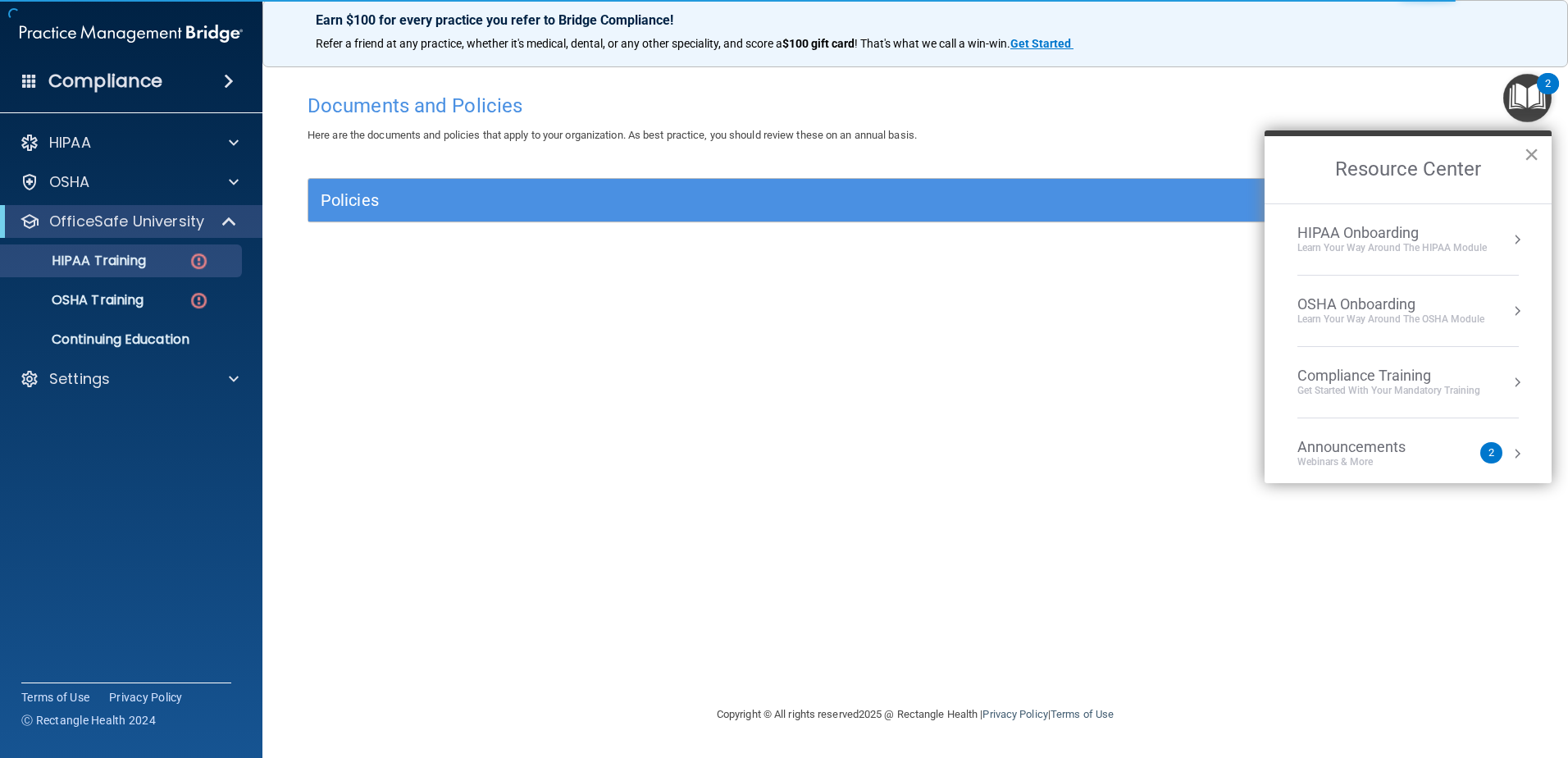
click at [1535, 153] on button "×" at bounding box center [1531, 154] width 16 height 26
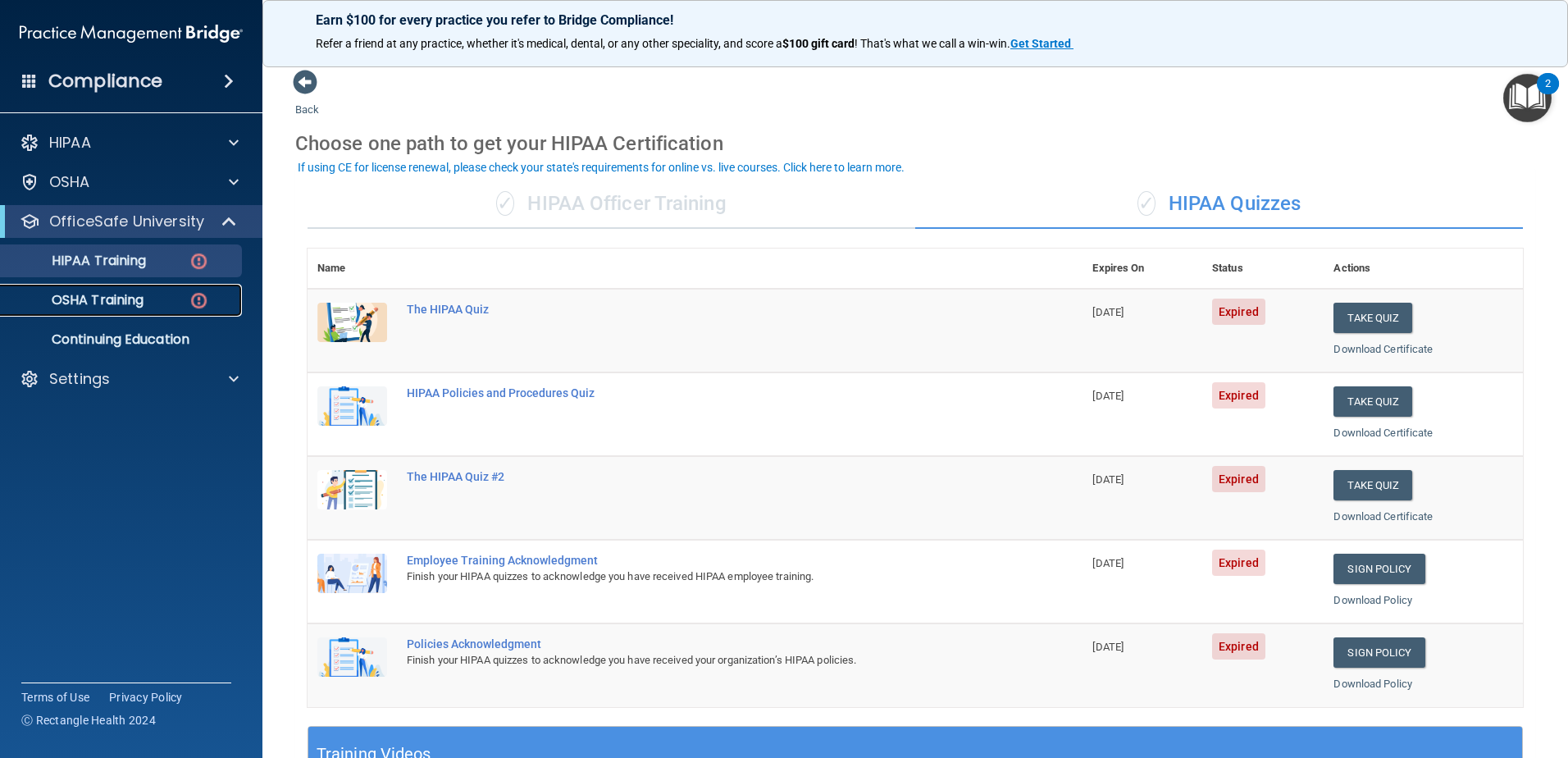
click at [173, 307] on div "OSHA Training" at bounding box center [123, 300] width 224 height 17
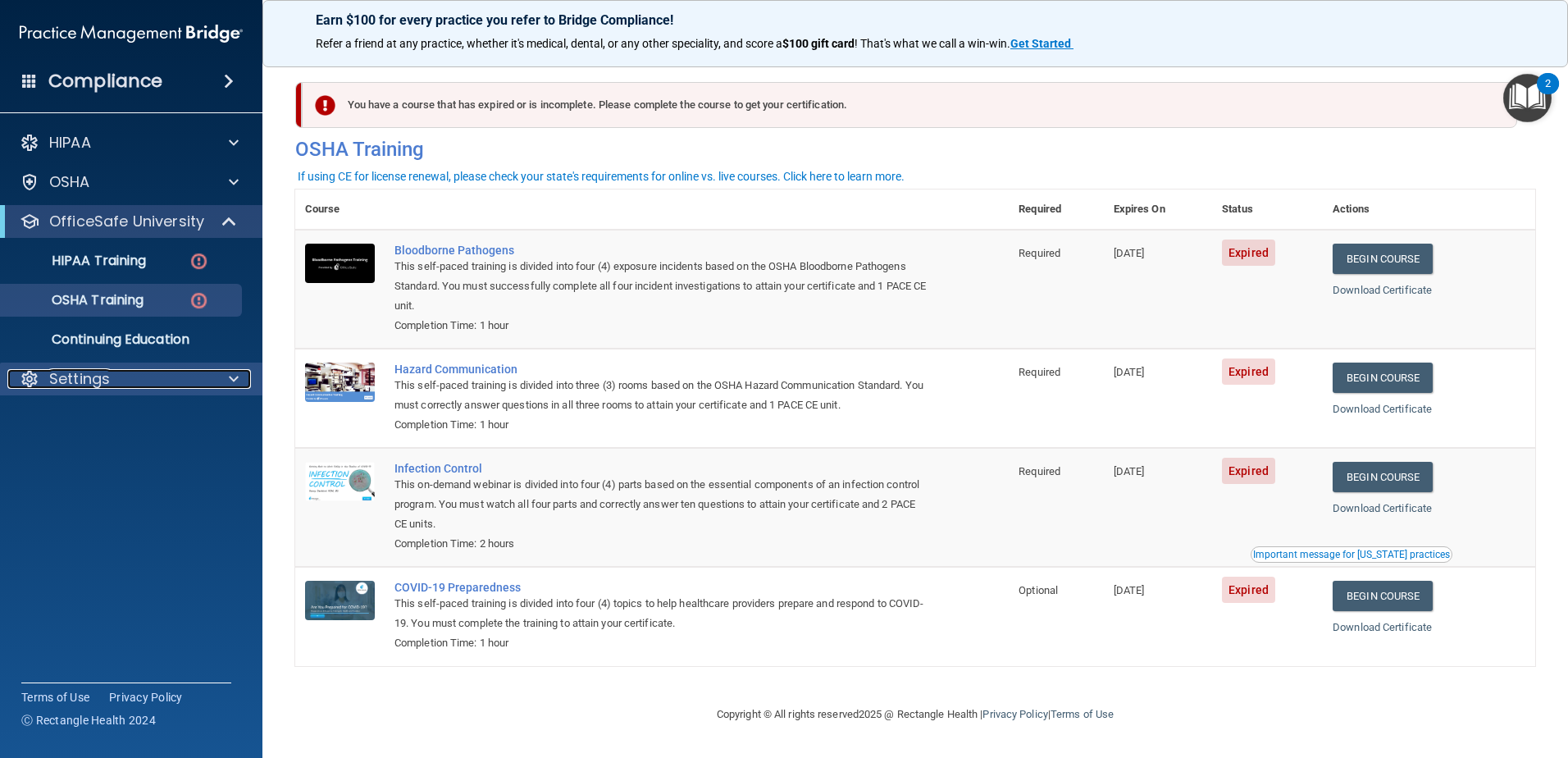
click at [166, 371] on div "Settings" at bounding box center [109, 379] width 204 height 19
click at [155, 425] on p "My Account" at bounding box center [123, 418] width 224 height 17
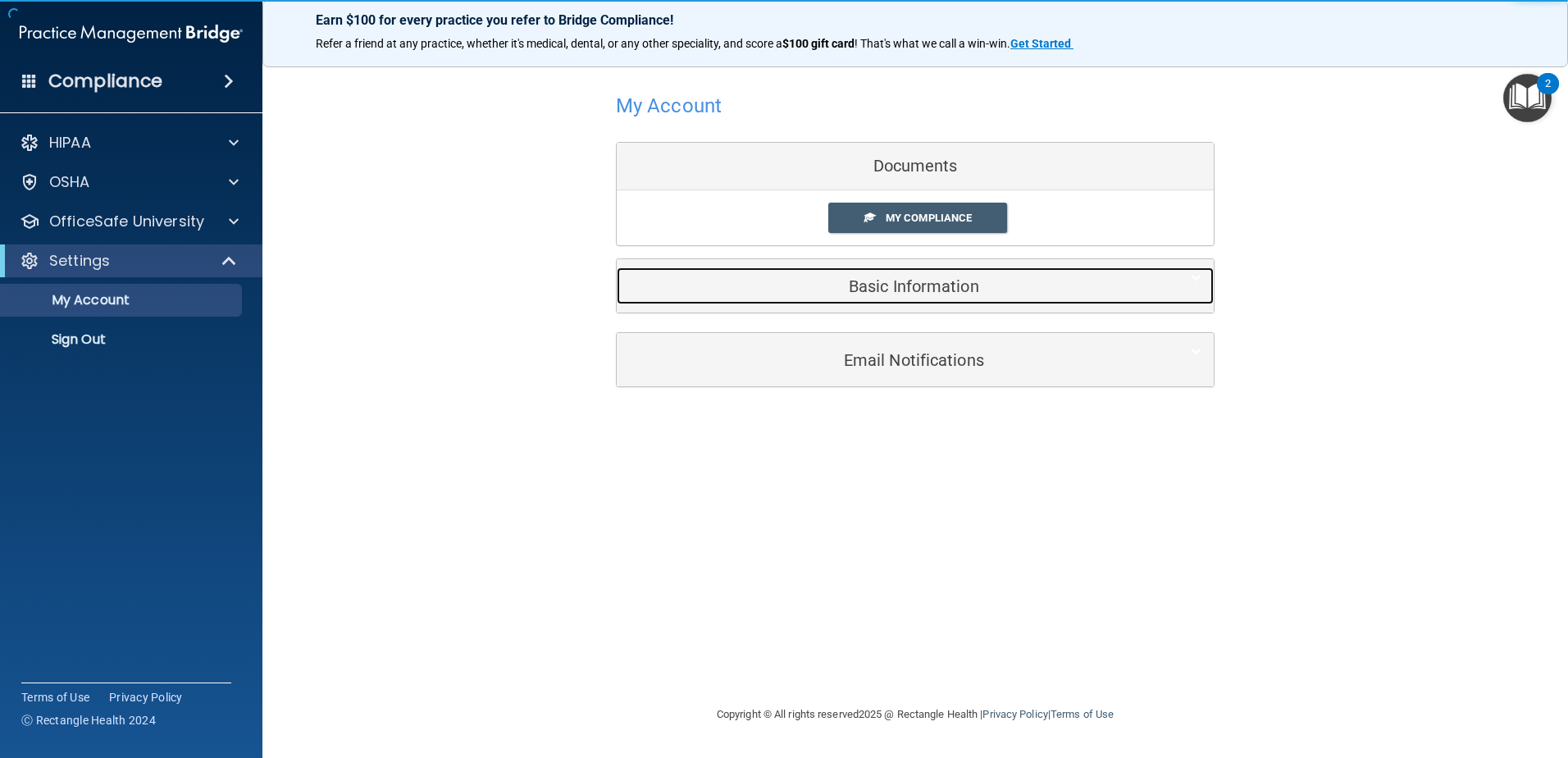
click at [946, 275] on div "Basic Information" at bounding box center [890, 286] width 547 height 37
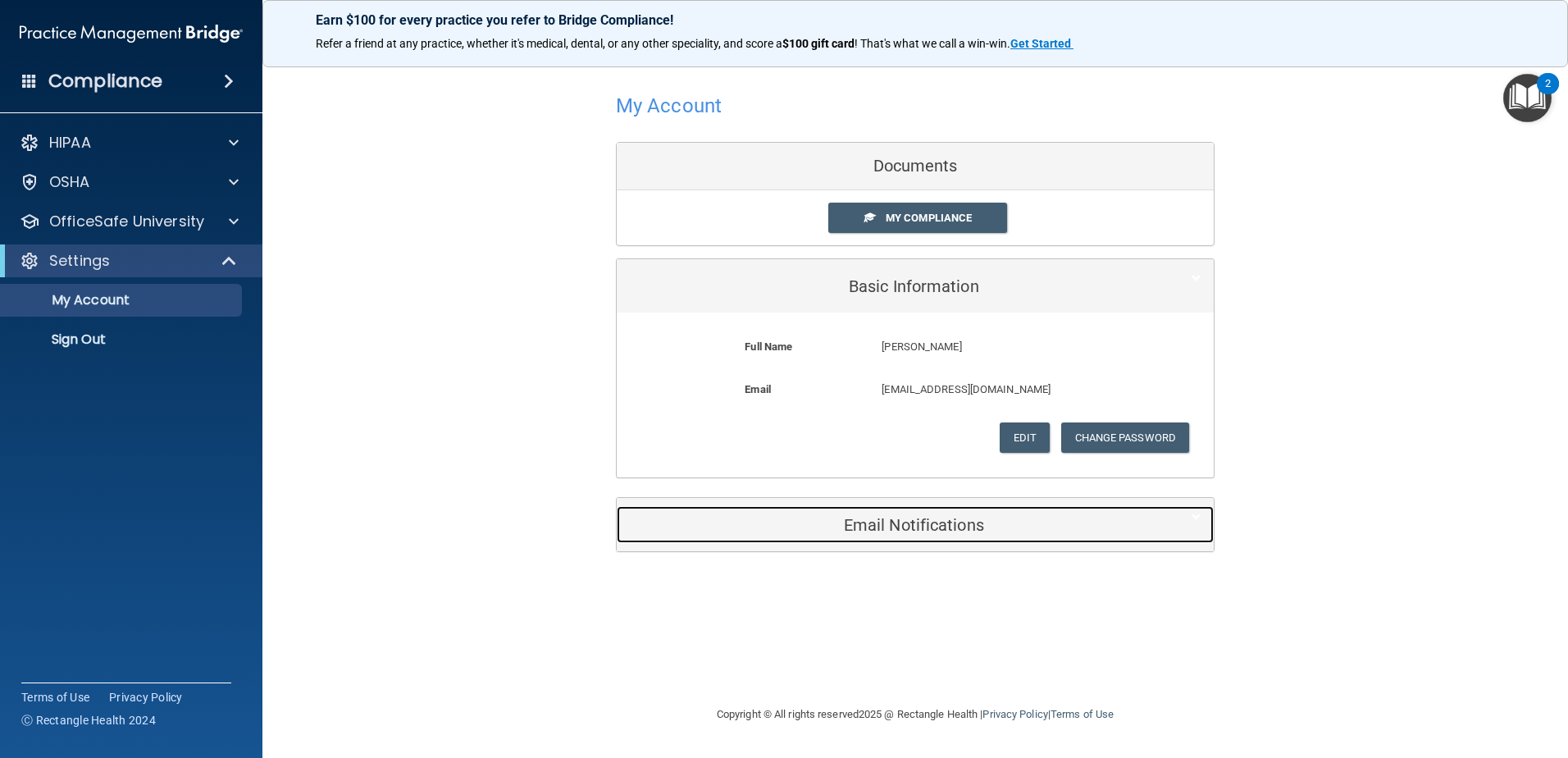
click at [987, 523] on h5 "Email Notifications" at bounding box center [890, 525] width 522 height 18
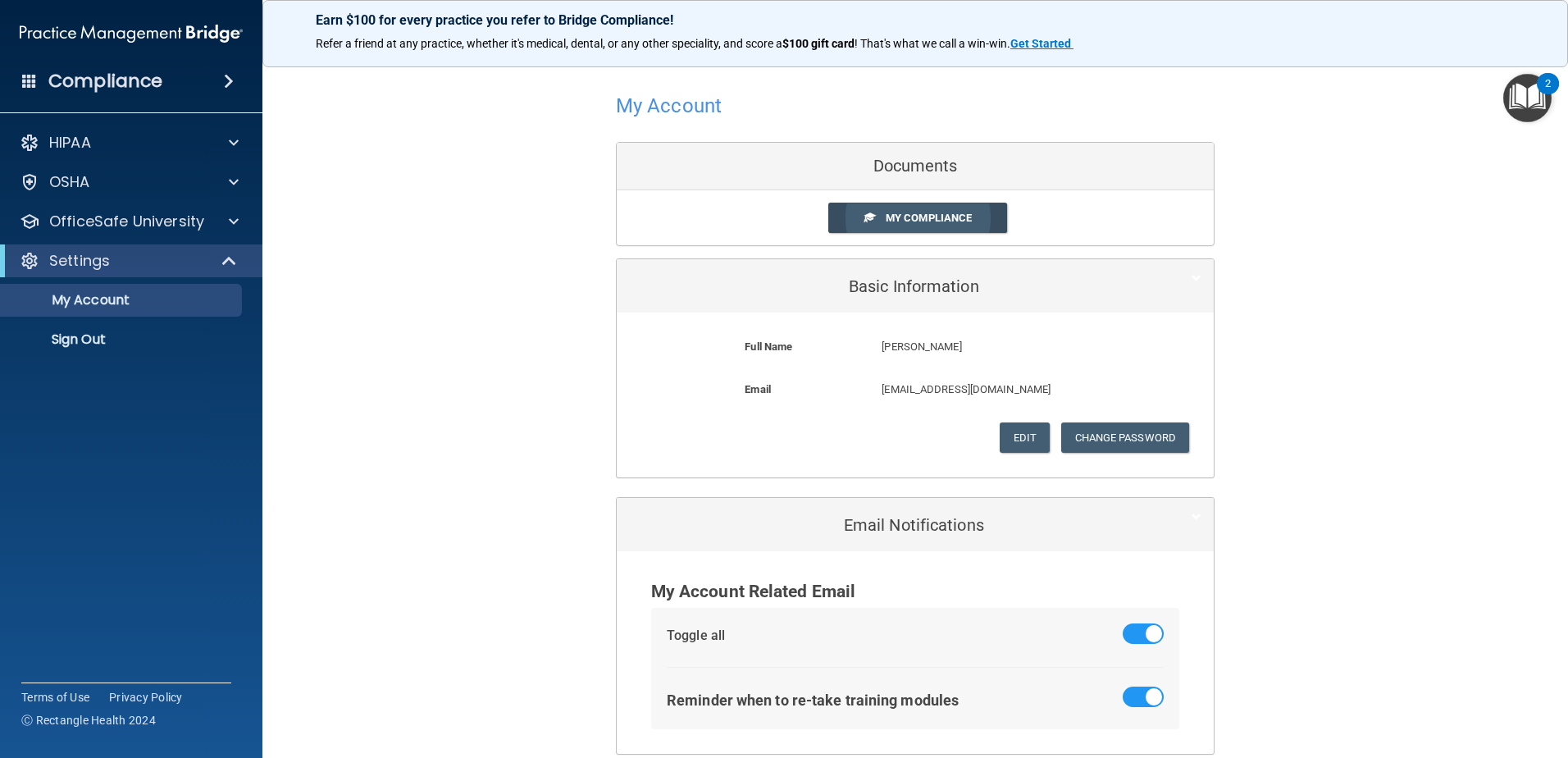
click at [918, 213] on span "My Compliance" at bounding box center [928, 217] width 86 height 12
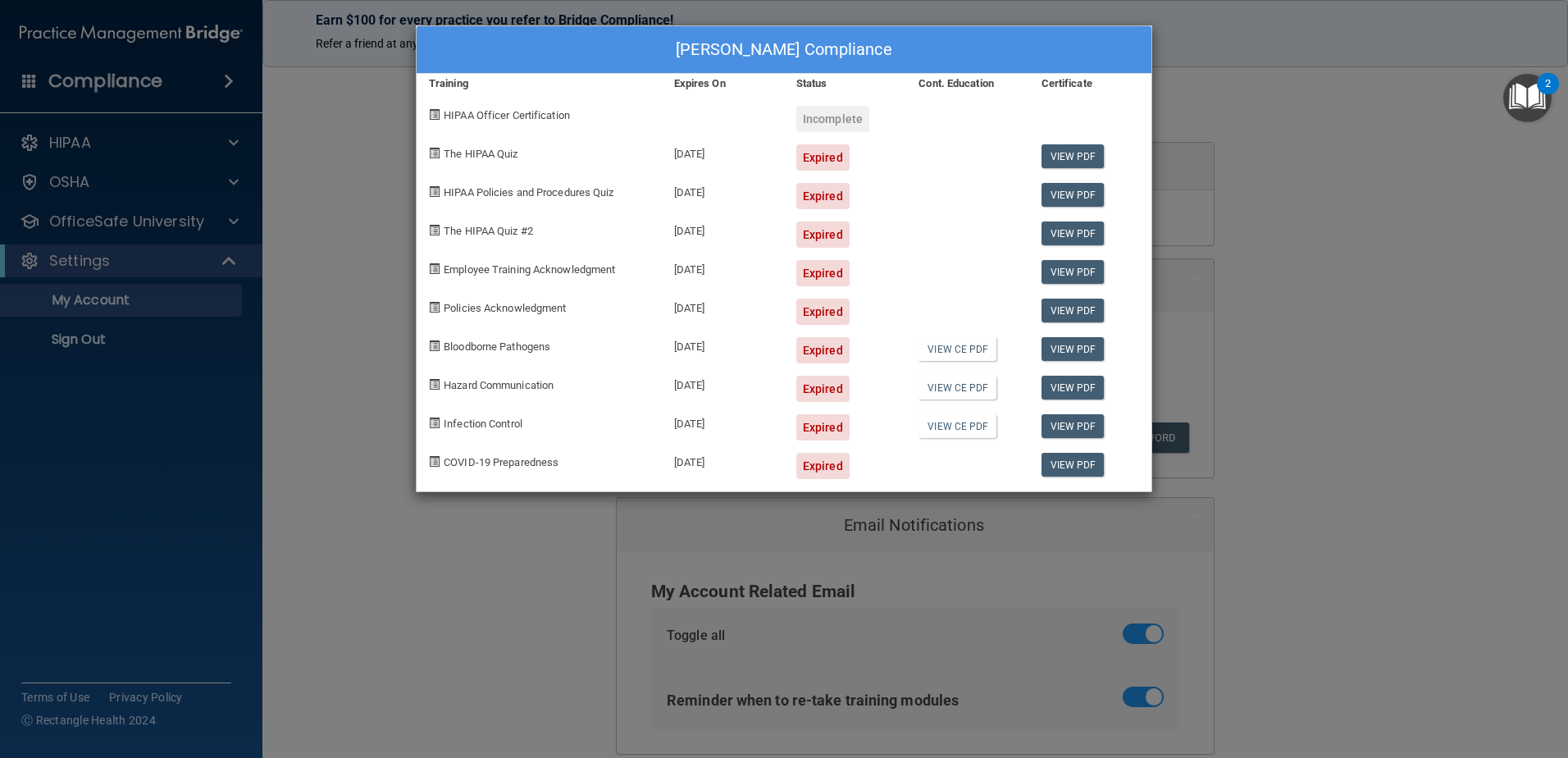
click at [1316, 455] on div "Kaycee Carter's Compliance Training Expires On Status Cont. Education Certifica…" at bounding box center [784, 379] width 1568 height 758
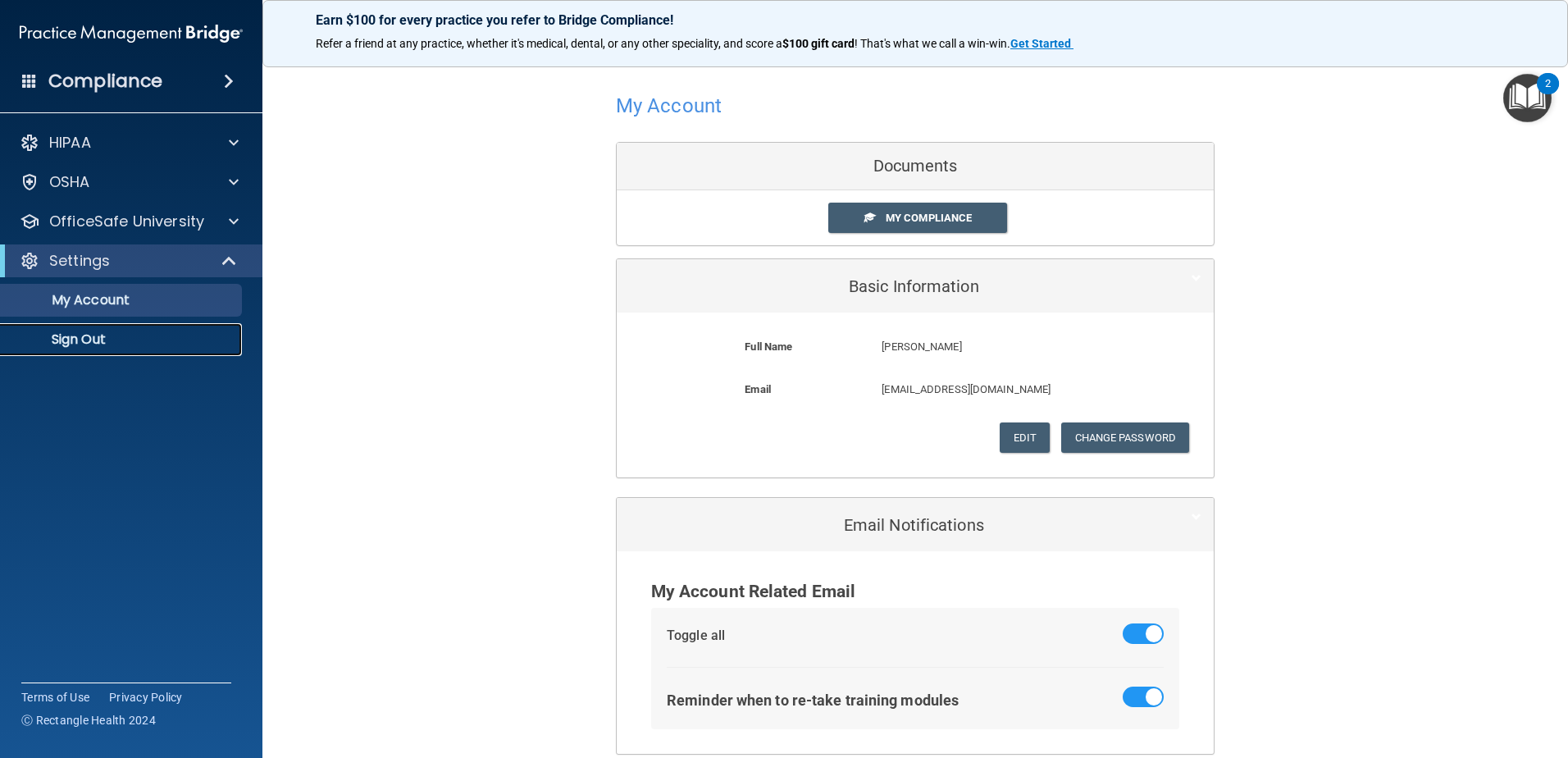
click at [97, 344] on p "Sign Out" at bounding box center [123, 340] width 224 height 17
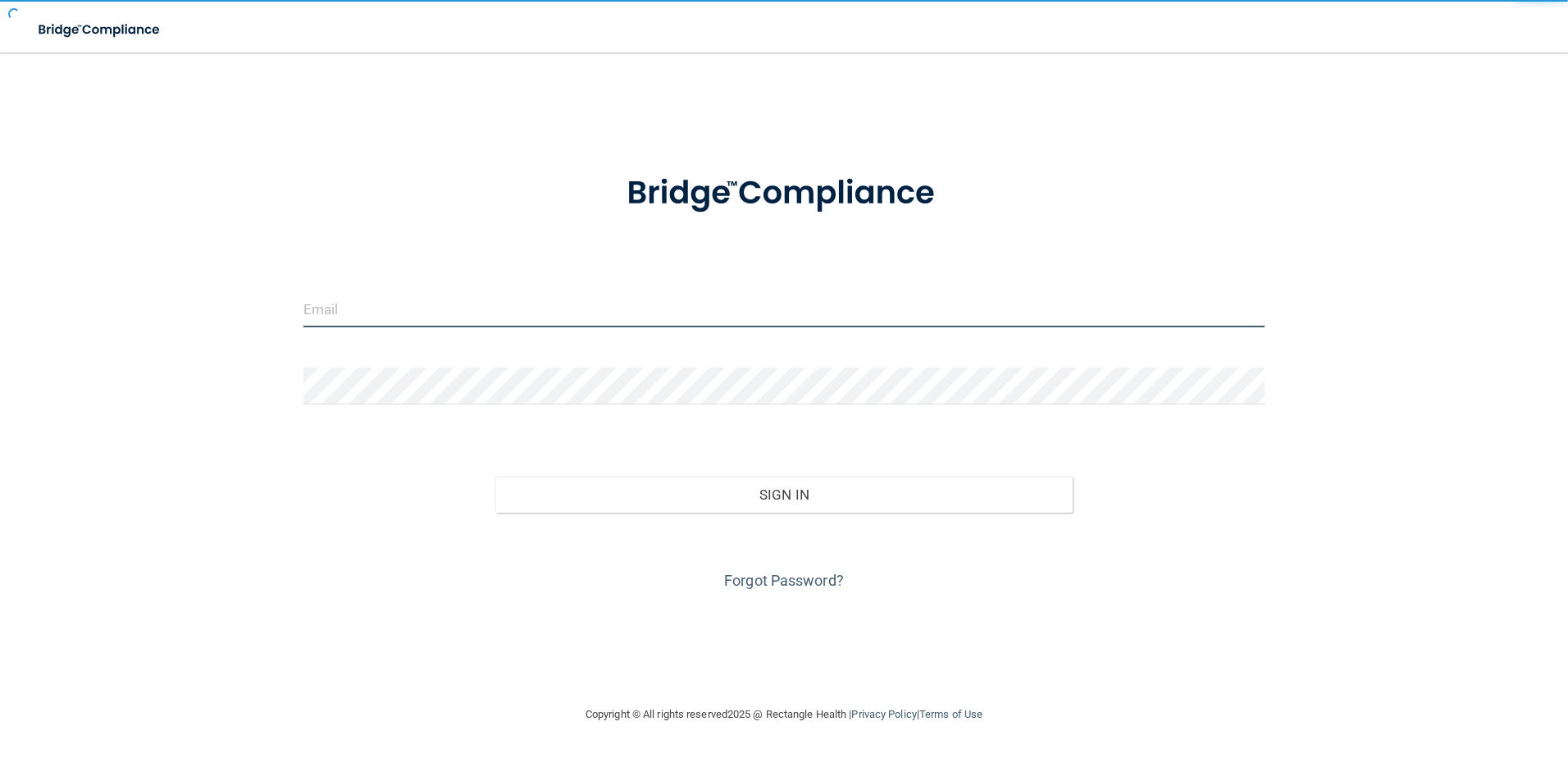
type input "storres@rectanglehealth.com"
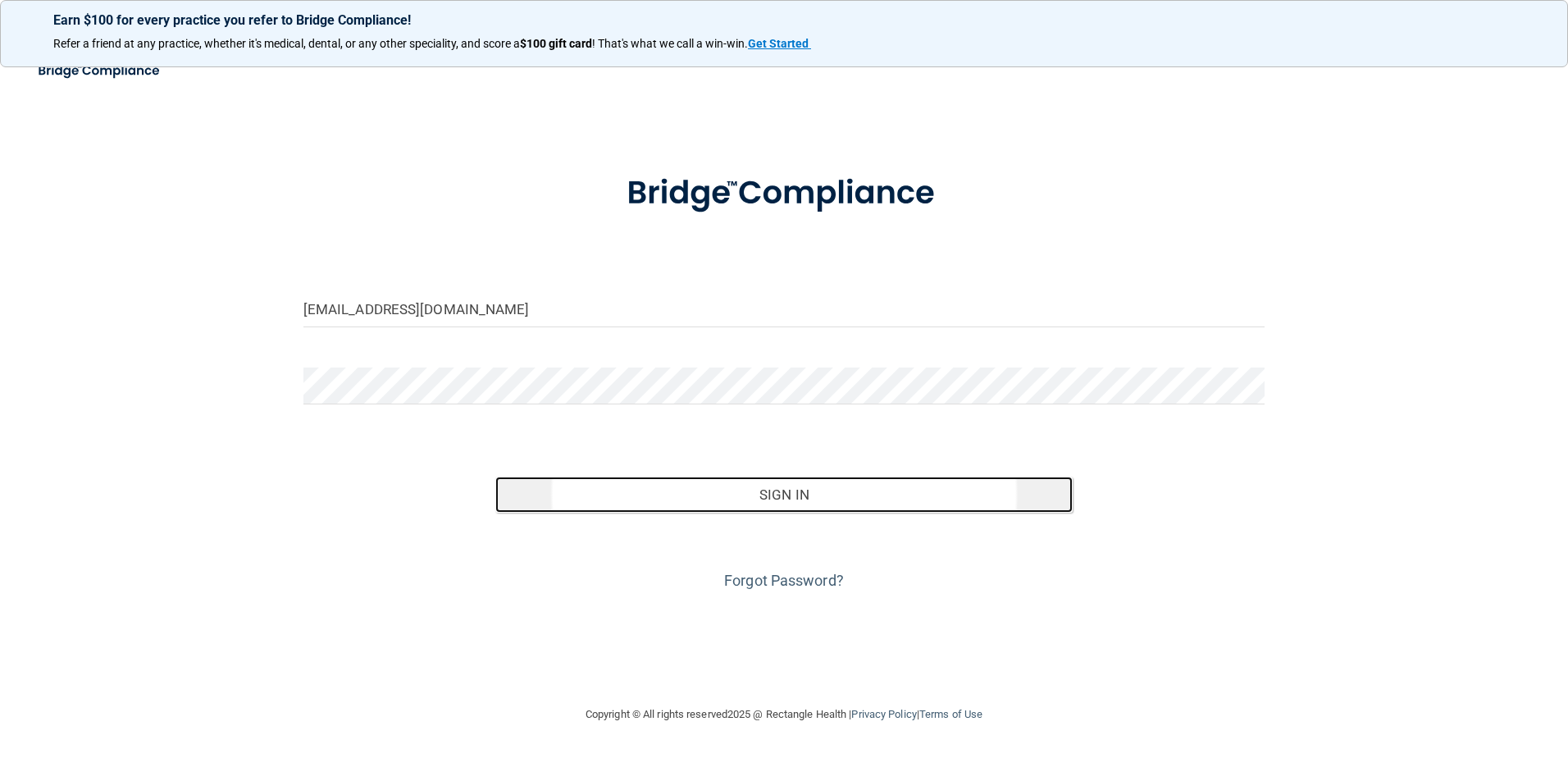
click at [598, 496] on button "Sign In" at bounding box center [784, 494] width 578 height 36
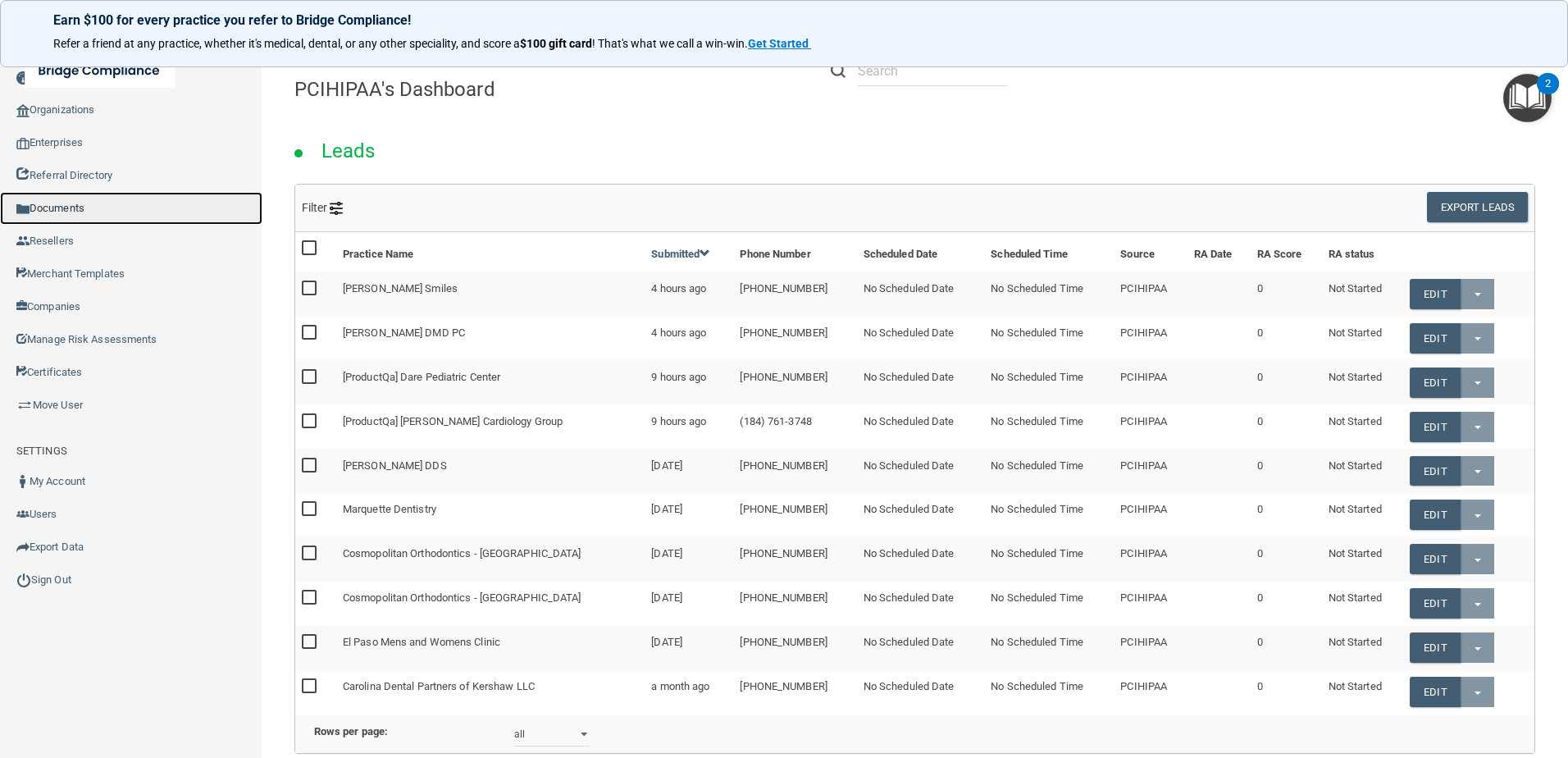
click at [130, 208] on link "Documents" at bounding box center [131, 208] width 263 height 33
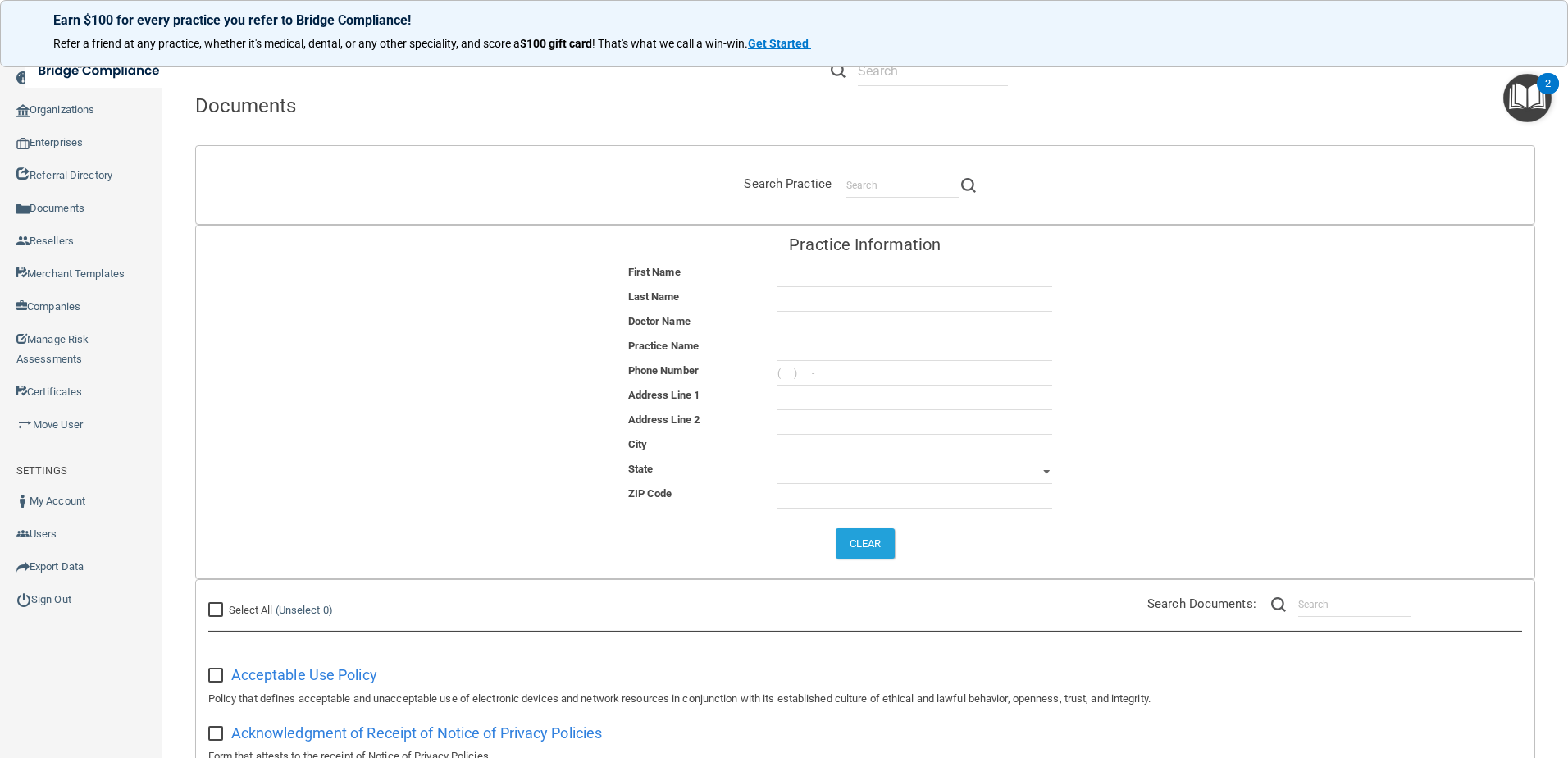
click at [877, 198] on div "Search Practice" at bounding box center [865, 185] width 1339 height 53
click at [879, 185] on input "text" at bounding box center [903, 185] width 112 height 25
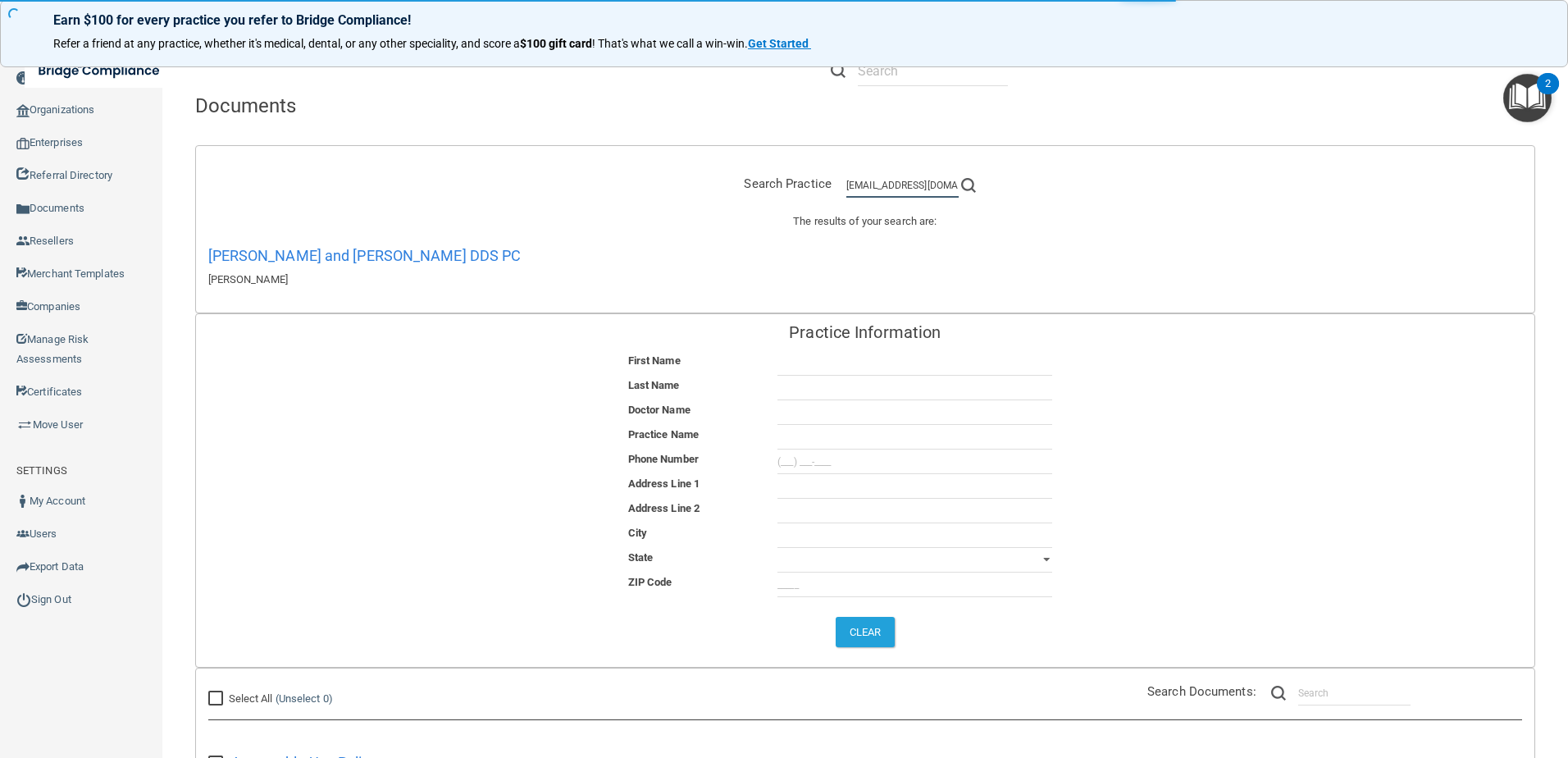
type input "[EMAIL_ADDRESS][DOMAIN_NAME]"
click at [343, 257] on link "[PERSON_NAME] and [PERSON_NAME] DDS PC" at bounding box center [365, 255] width 313 height 17
type input "Kaycee"
type input "[PERSON_NAME]"
type input "Drs. [PERSON_NAME], [PERSON_NAME], [PERSON_NAME], [PERSON_NAME]"
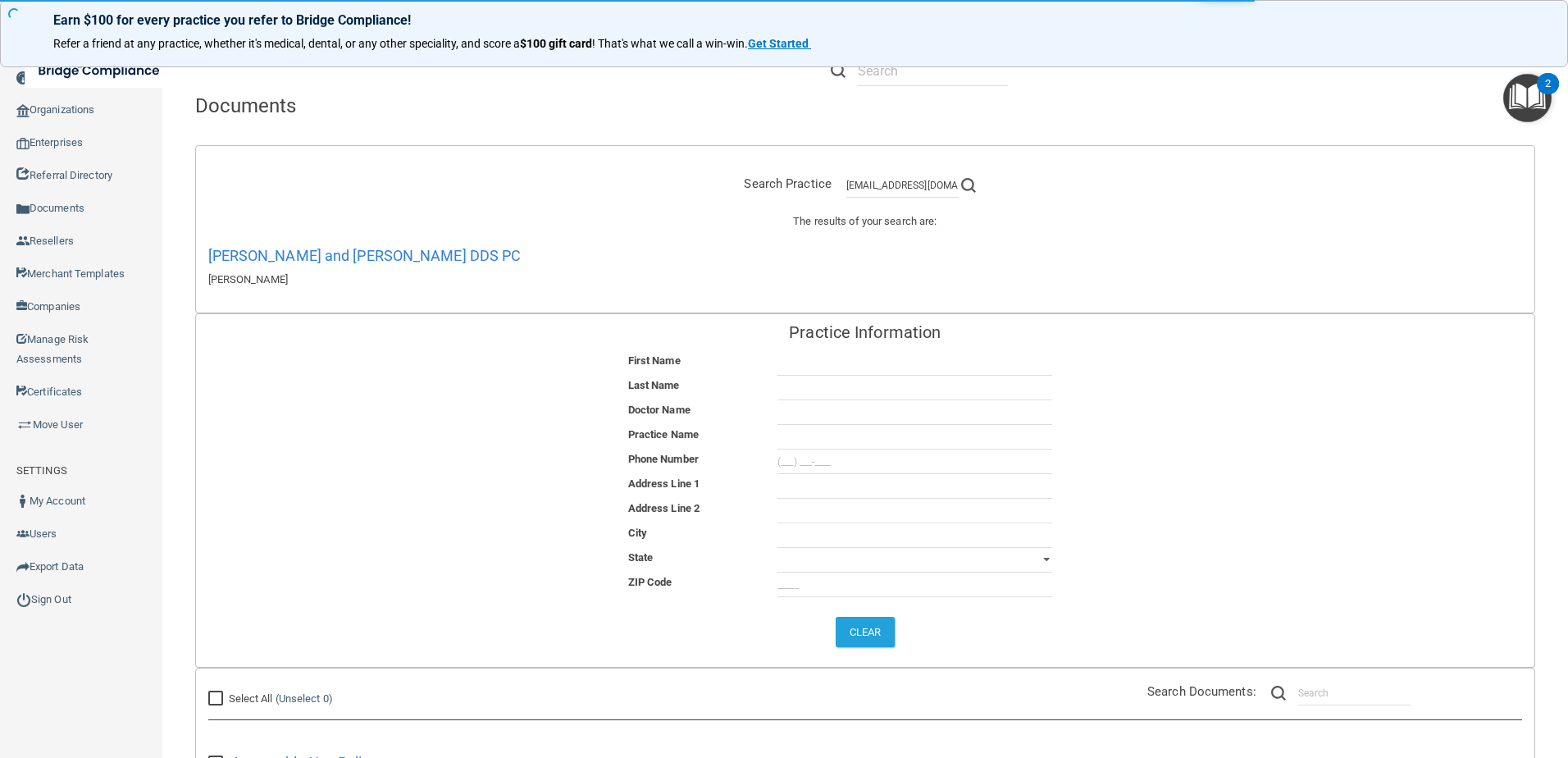
type input "[PERSON_NAME] and [PERSON_NAME] DDS PC"
type input "[PHONE_NUMBER]"
type input "[STREET_ADDRESS]"
type input "[PERSON_NAME]"
select select "41"
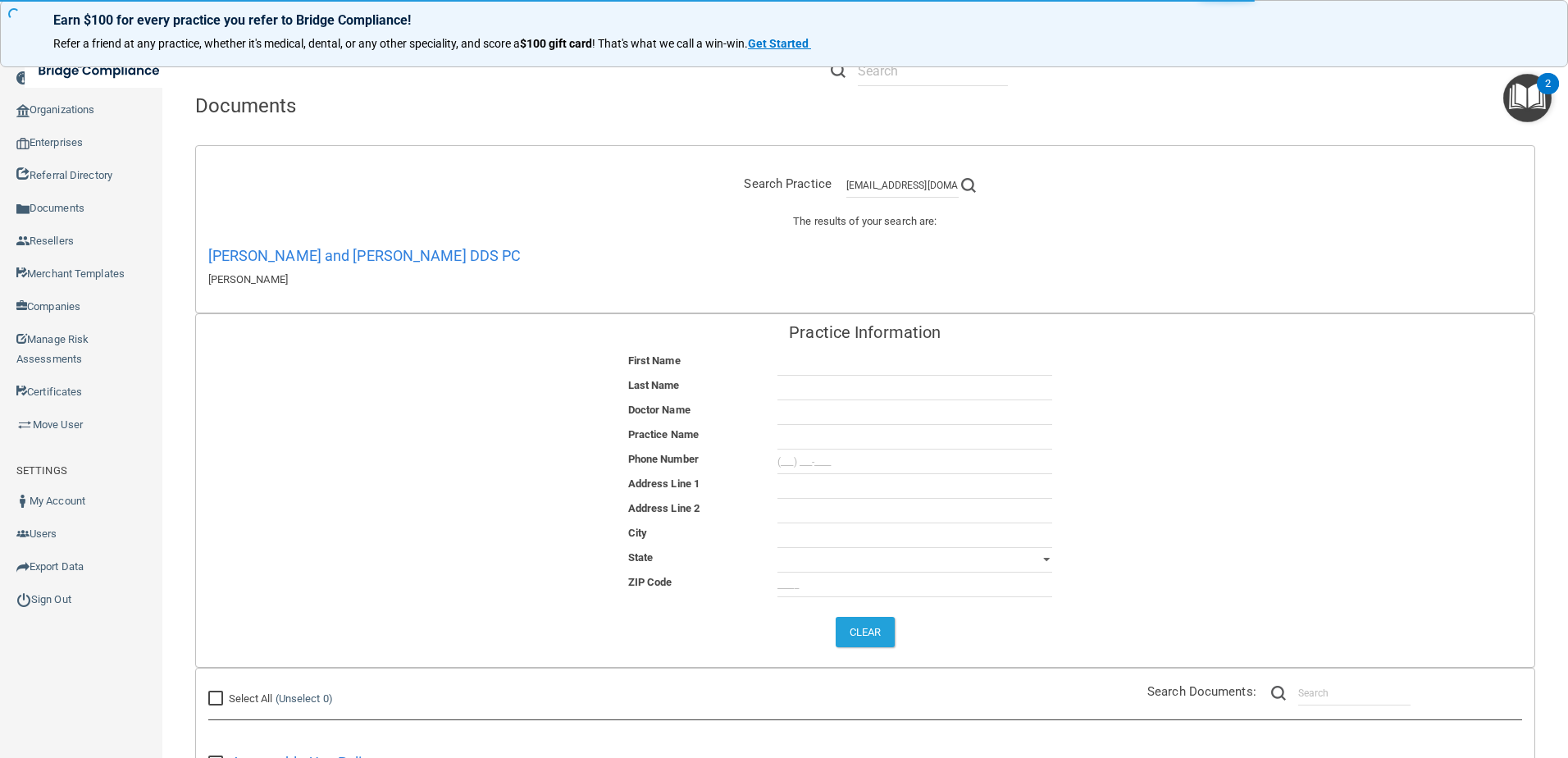
type input "57501"
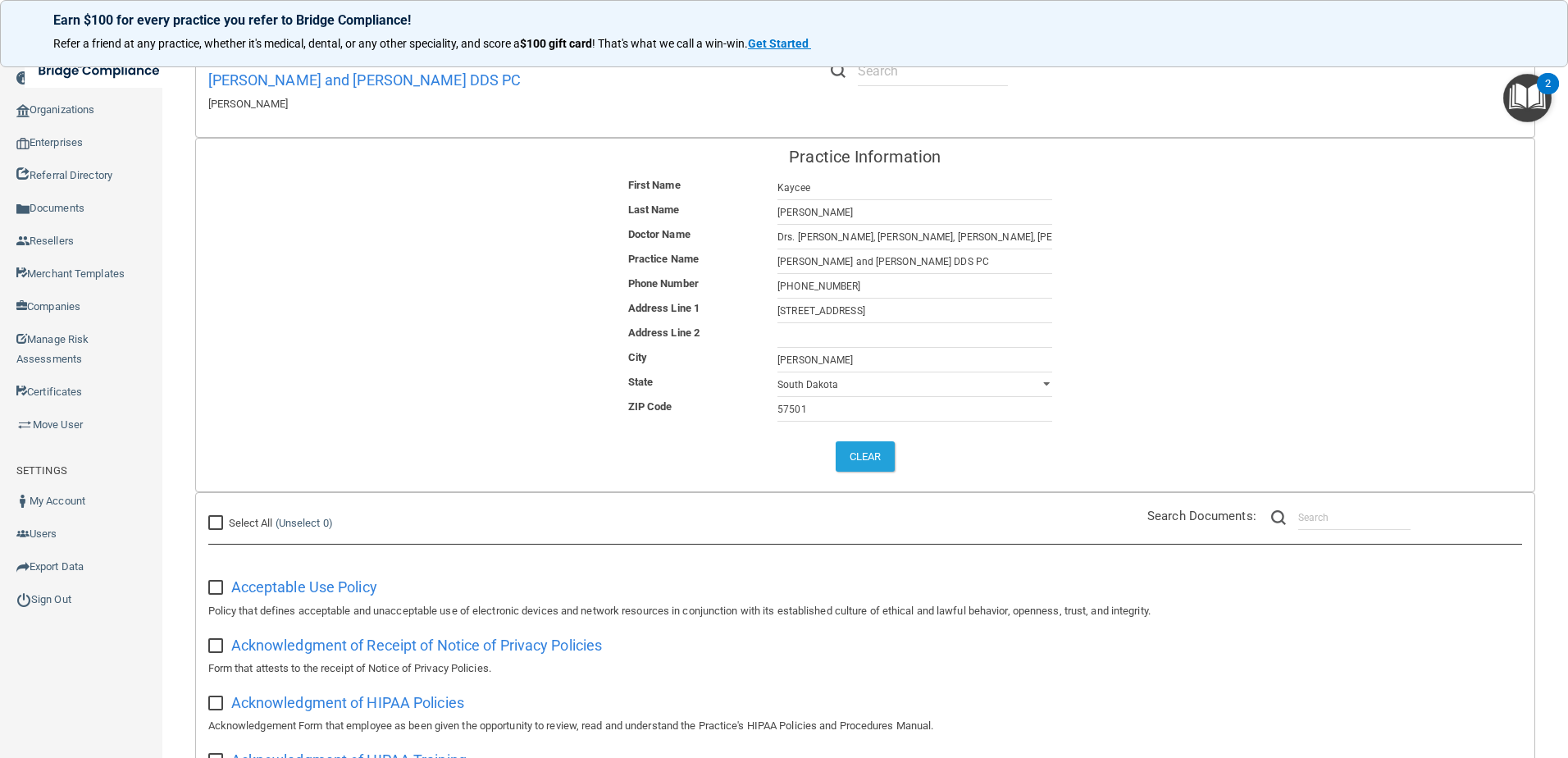
scroll to position [16, 0]
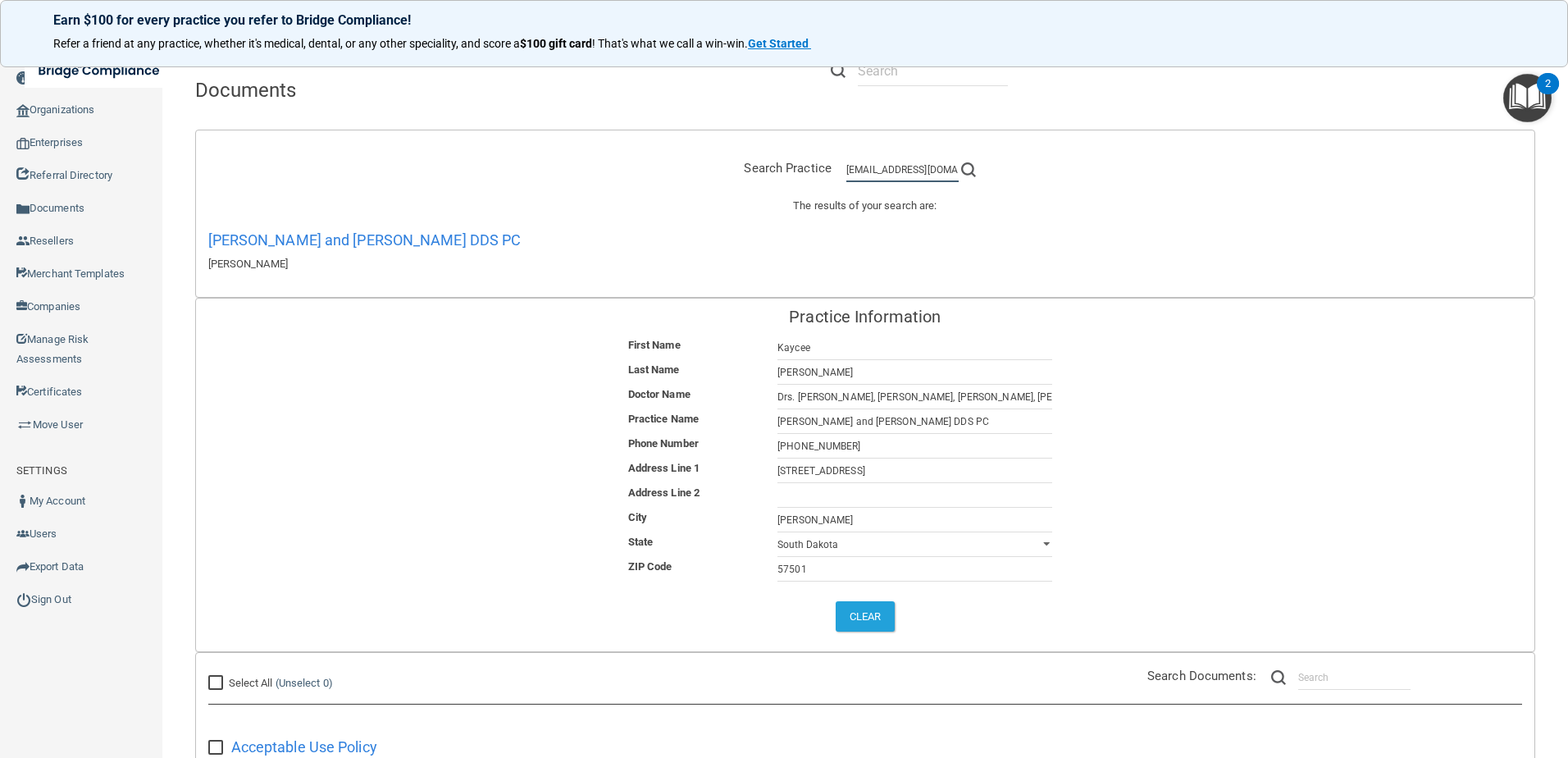
click at [885, 177] on input "[EMAIL_ADDRESS][DOMAIN_NAME]" at bounding box center [903, 169] width 112 height 25
click at [890, 171] on input "[EMAIL_ADDRESS][DOMAIN_NAME]" at bounding box center [903, 169] width 112 height 25
click at [64, 392] on link "Certificates" at bounding box center [81, 392] width 163 height 33
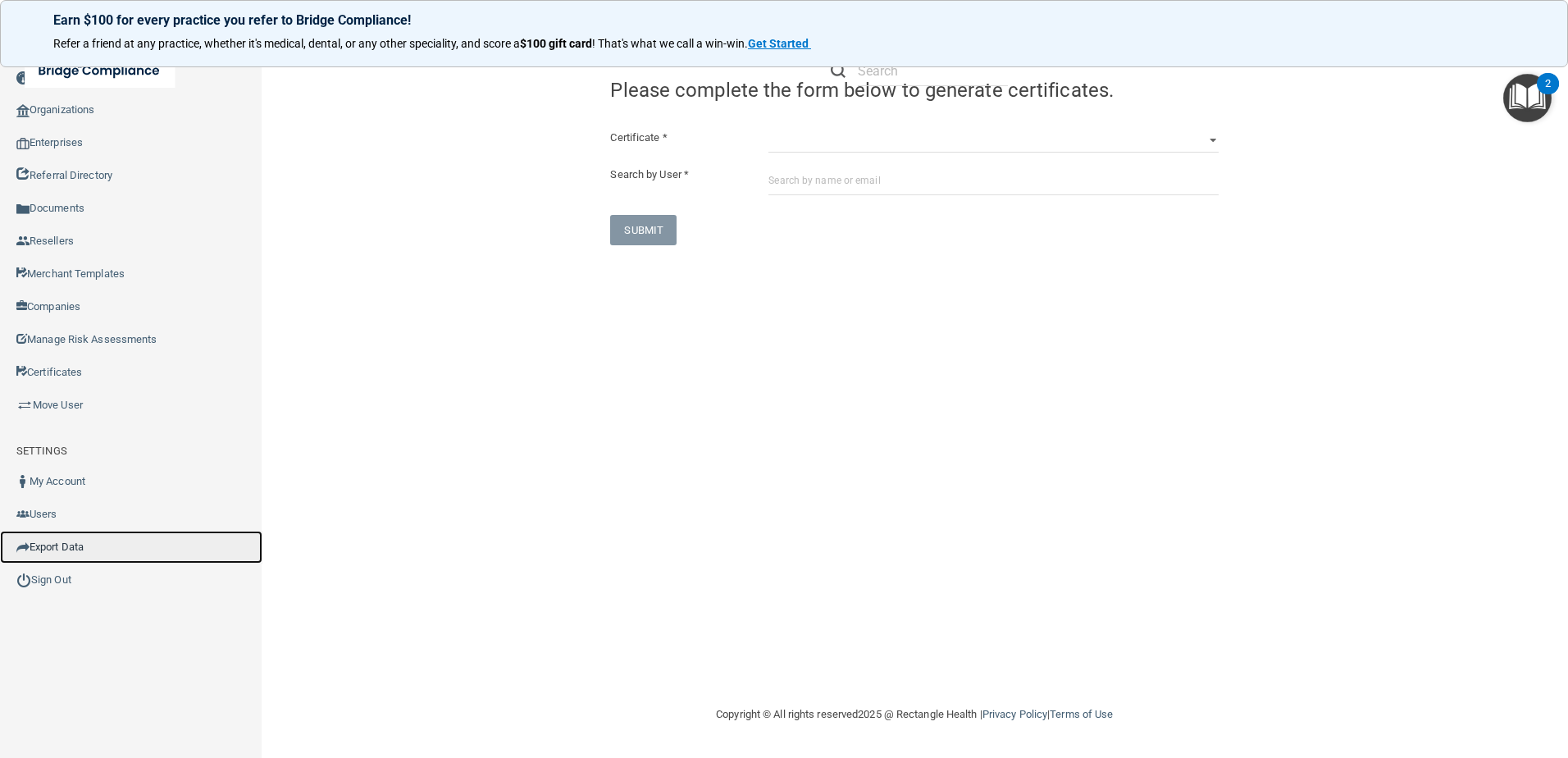
click at [122, 553] on link "Export Data" at bounding box center [131, 547] width 263 height 33
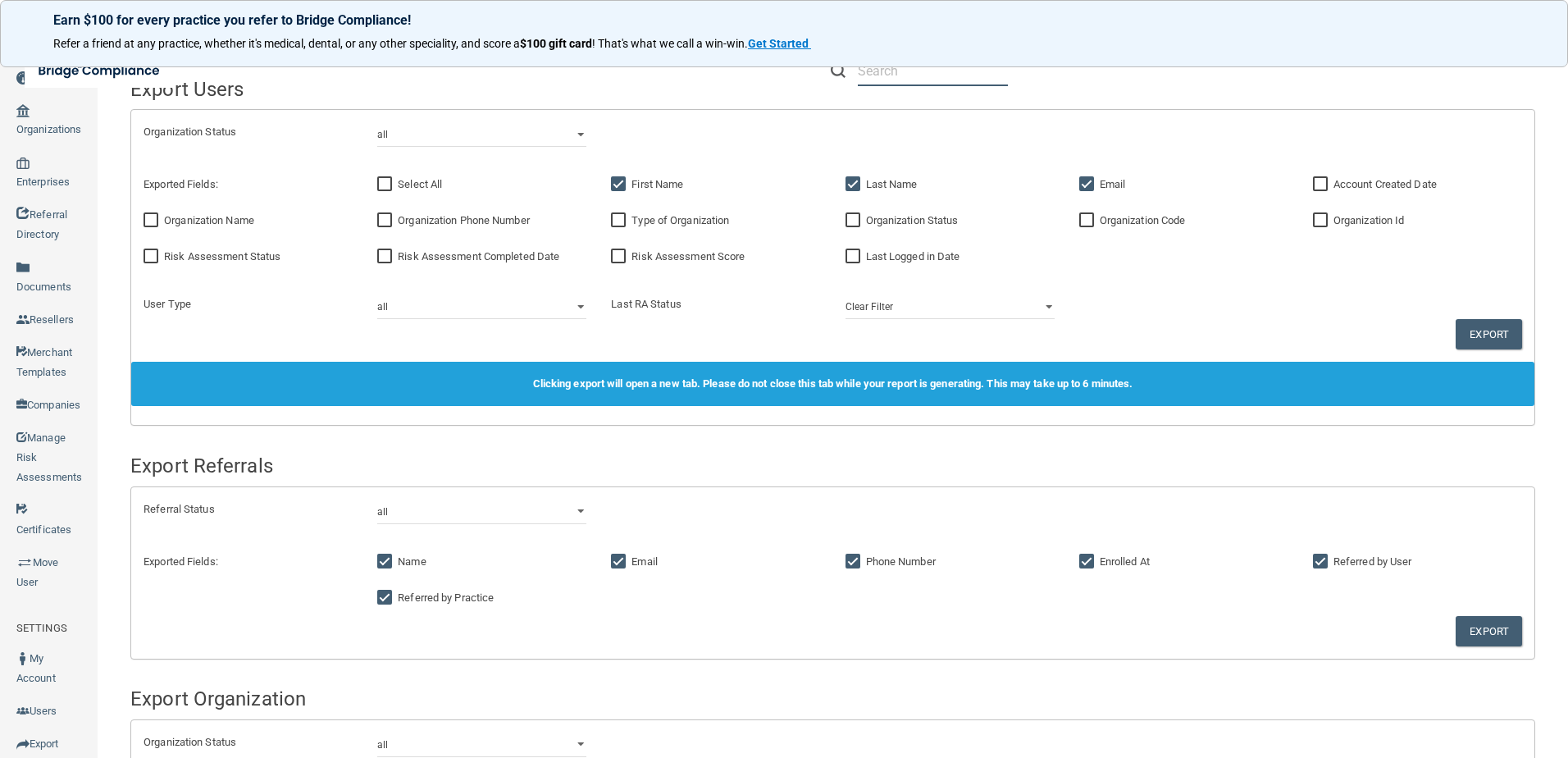
click at [915, 77] on input "text" at bounding box center [932, 71] width 150 height 30
paste input "[EMAIL_ADDRESS][DOMAIN_NAME]"
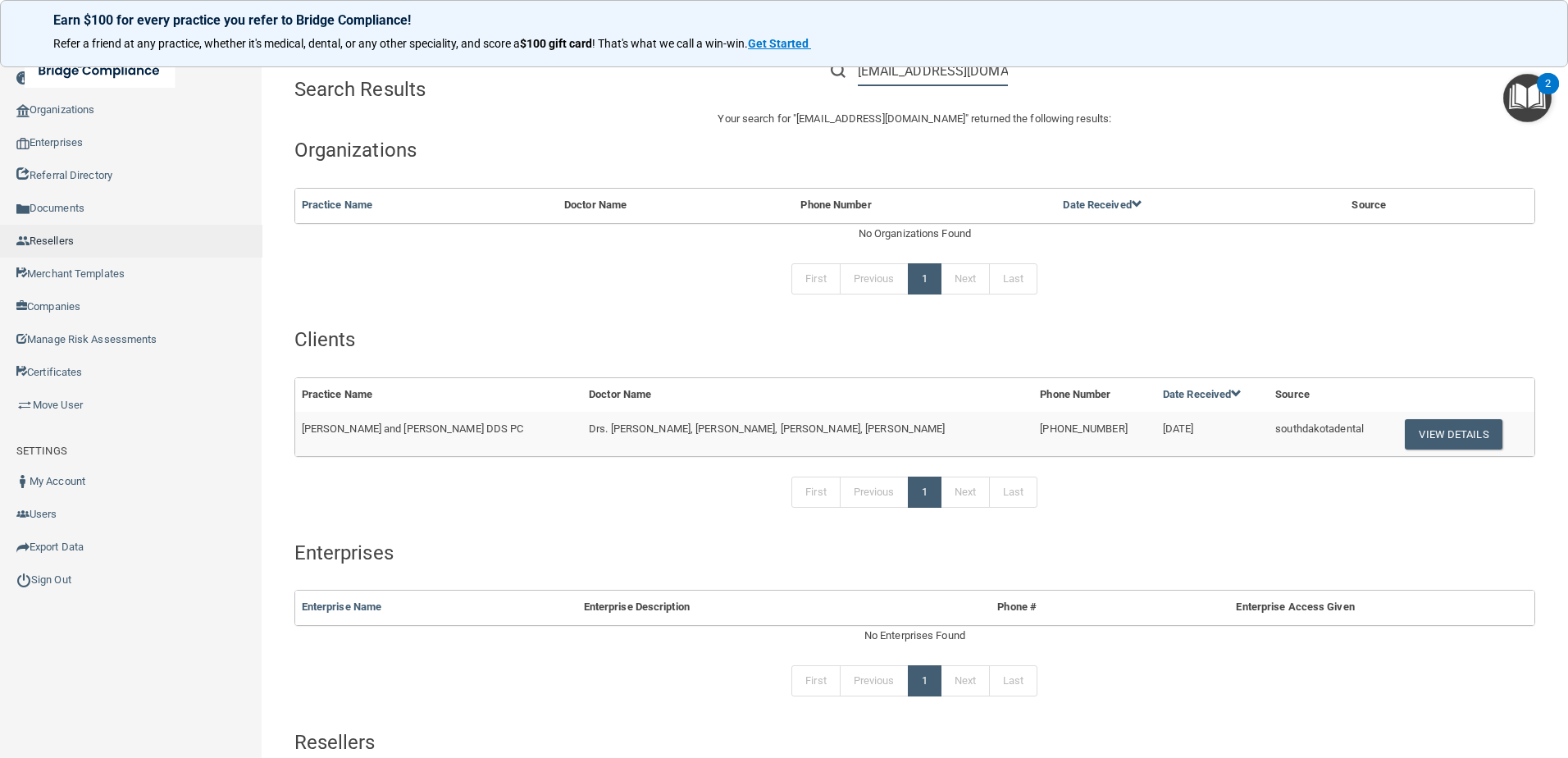
type input "[EMAIL_ADDRESS][DOMAIN_NAME]"
click at [1405, 437] on button "View Details" at bounding box center [1453, 434] width 97 height 30
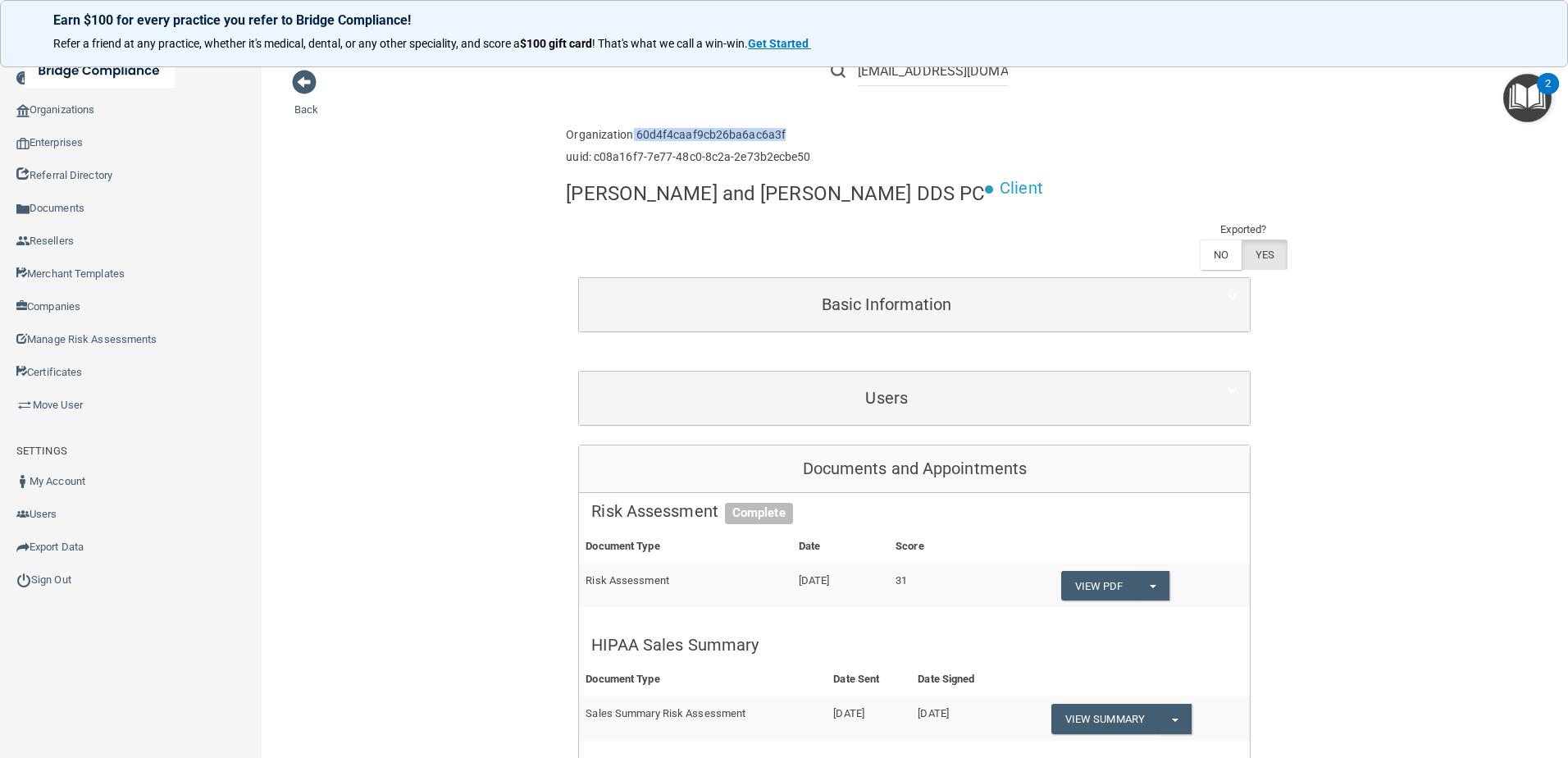
drag, startPoint x: 774, startPoint y: 133, endPoint x: 626, endPoint y: 132, distance: 148.0
click at [626, 132] on h6 "Organization 60d4f4caaf9cb26ba6ac6a3f" at bounding box center [687, 134] width 244 height 12
click at [864, 126] on div "Enterprise » Organization 60d4f4caaf9cb26ba6ac6a3f uuid: c08a16f7-7e77-48c0-8c2…" at bounding box center [914, 146] width 697 height 53
drag, startPoint x: 782, startPoint y: 131, endPoint x: 631, endPoint y: 136, distance: 151.1
click at [631, 136] on h6 "Organization 60d4f4caaf9cb26ba6ac6a3f" at bounding box center [687, 134] width 244 height 12
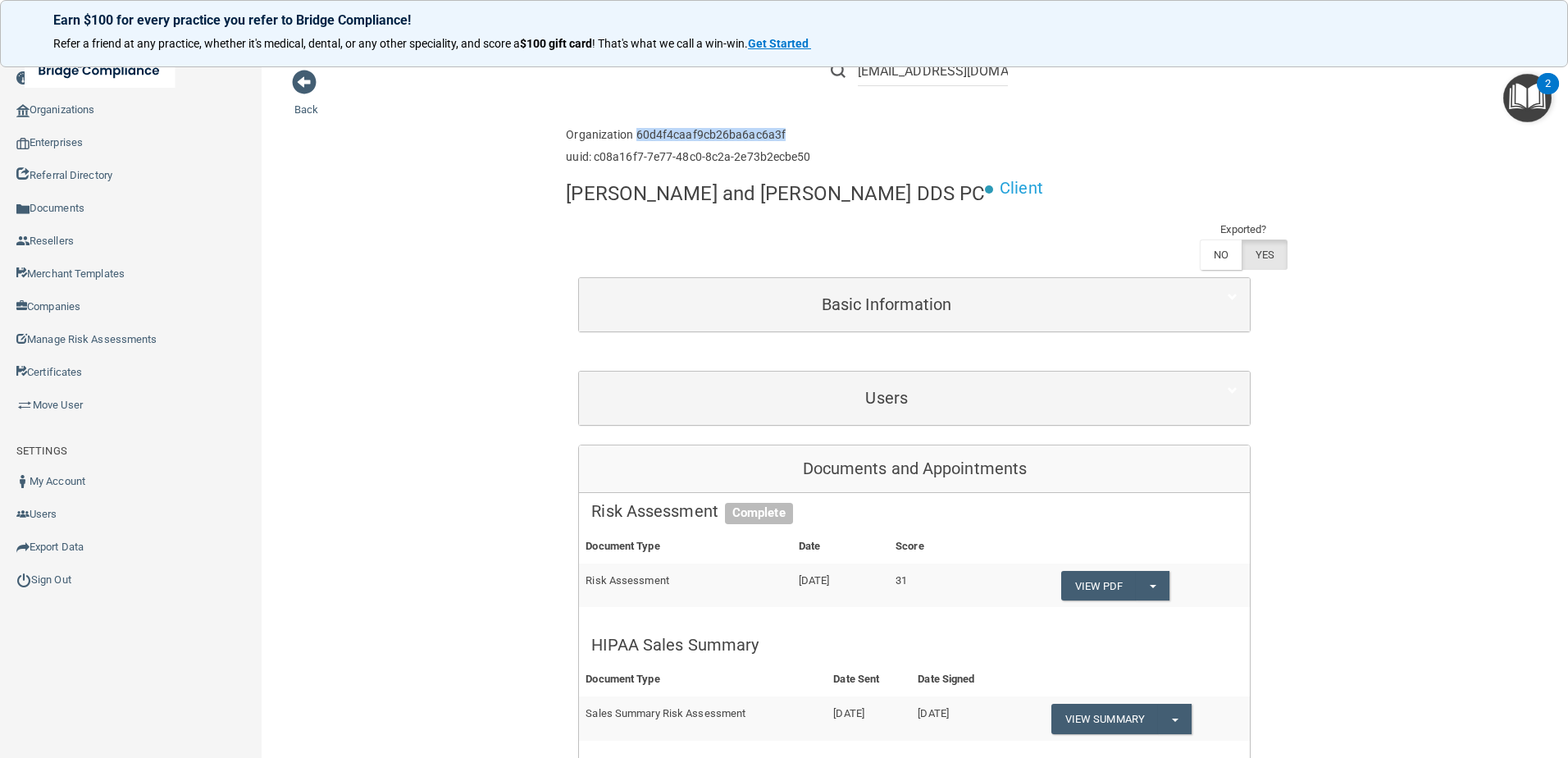
copy h6 "60d4f4caaf9cb26ba6ac6a3f"
click at [895, 162] on div "Enterprise » Organization 60d4f4caaf9cb26ba6ac6a3f uuid: c08a16f7-7e77-48c0-8c2…" at bounding box center [914, 146] width 697 height 53
drag, startPoint x: 778, startPoint y: 137, endPoint x: 627, endPoint y: 131, distance: 151.1
click at [627, 131] on h6 "Organization 60d4f4caaf9cb26ba6ac6a3f" at bounding box center [687, 134] width 244 height 12
copy h6 "60d4f4caaf9cb26ba6ac6a3f"
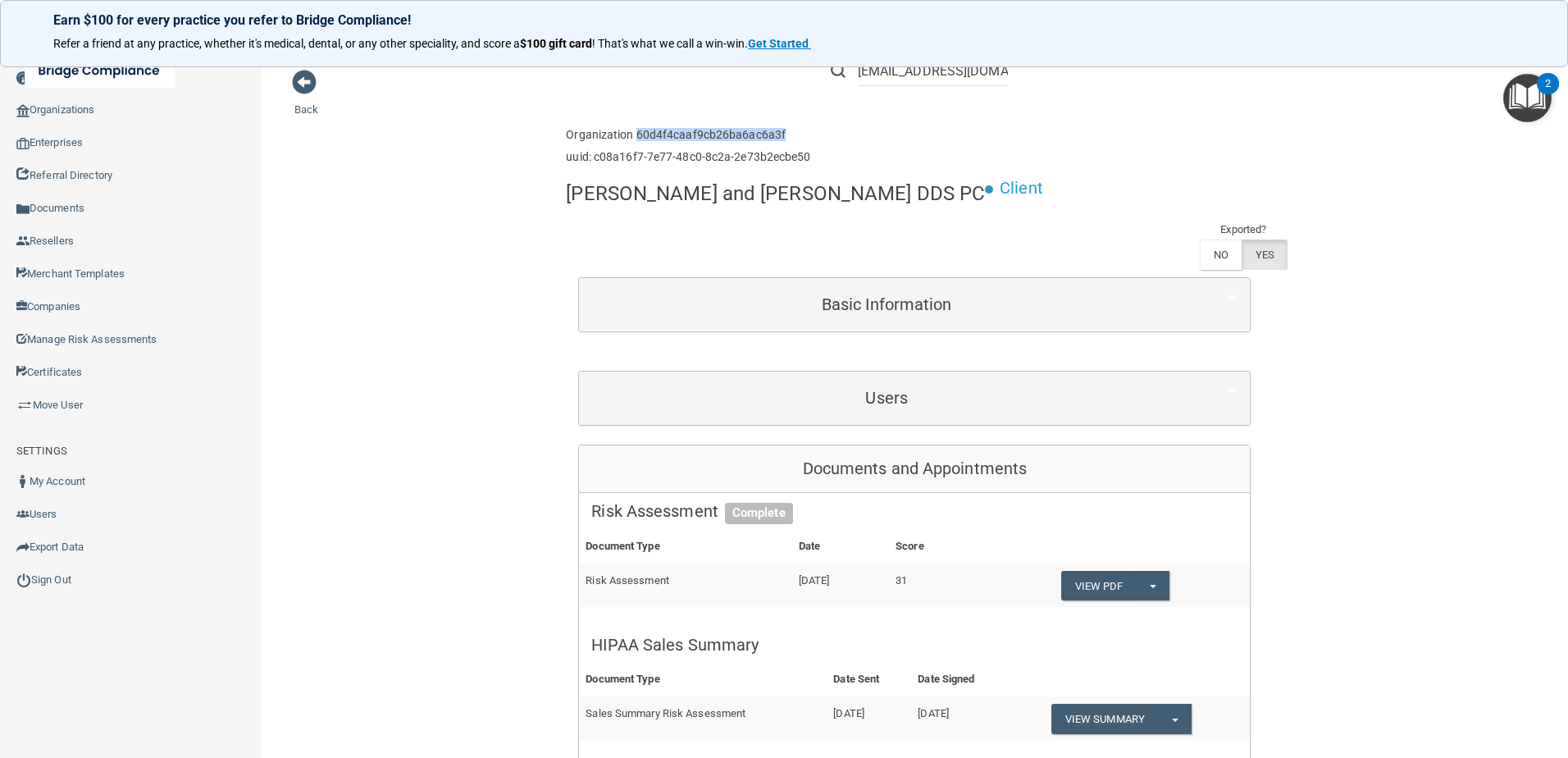
copy h6 "60d4f4caaf9cb26ba6ac6a3f"
click at [75, 369] on link "Certificates" at bounding box center [131, 372] width 263 height 33
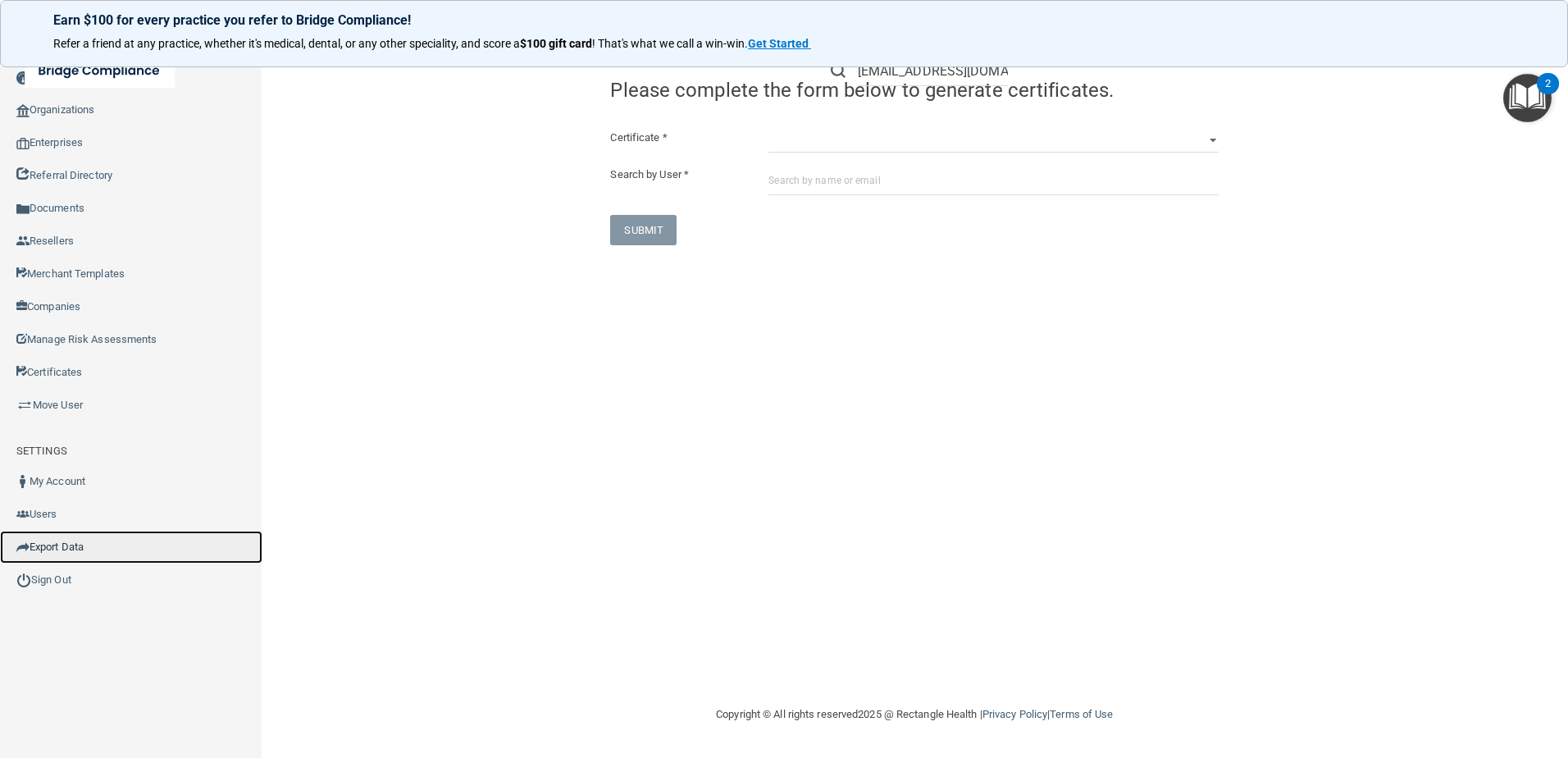
click at [63, 549] on link "Export Data" at bounding box center [131, 547] width 263 height 33
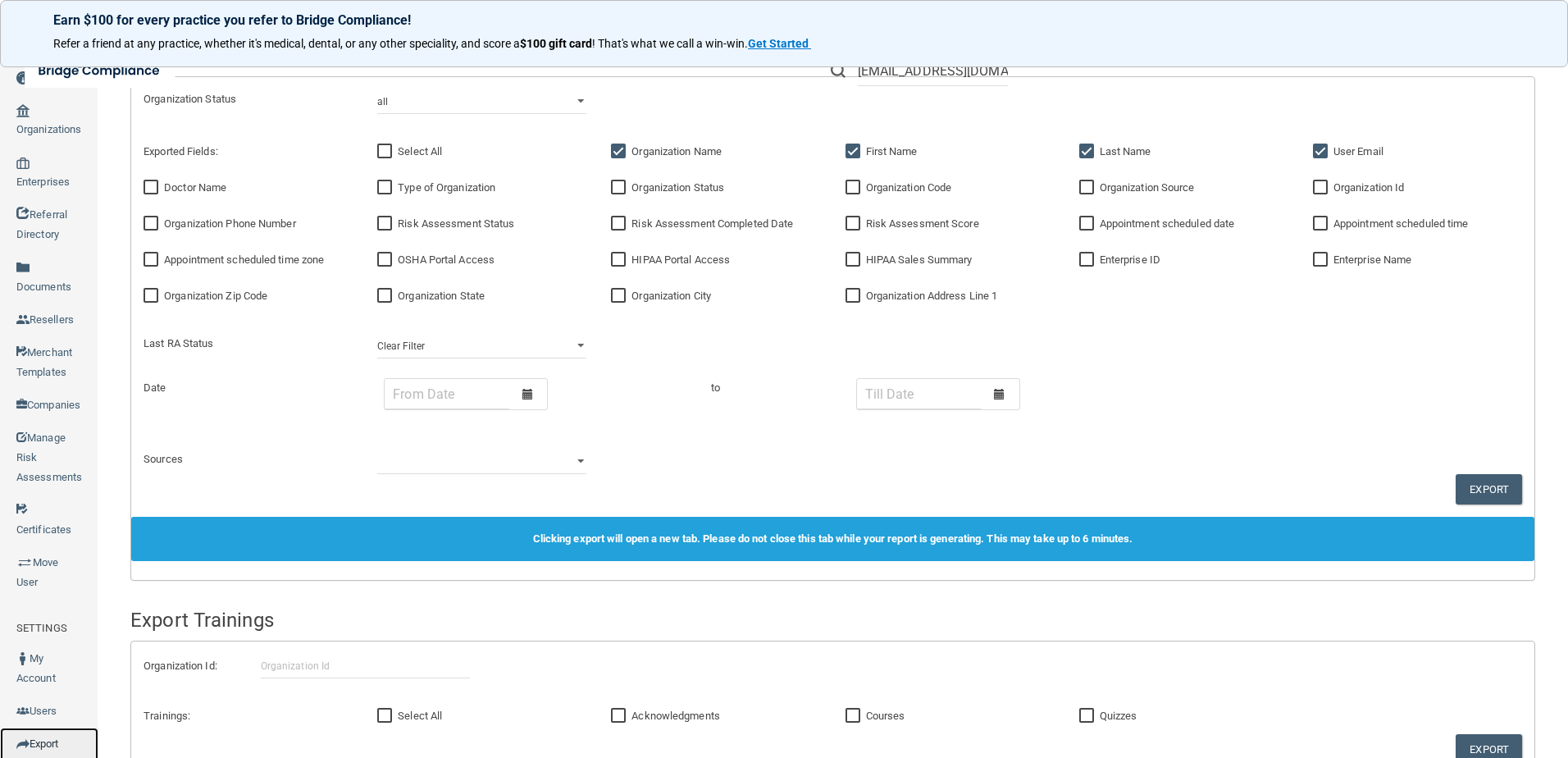
scroll to position [791, 0]
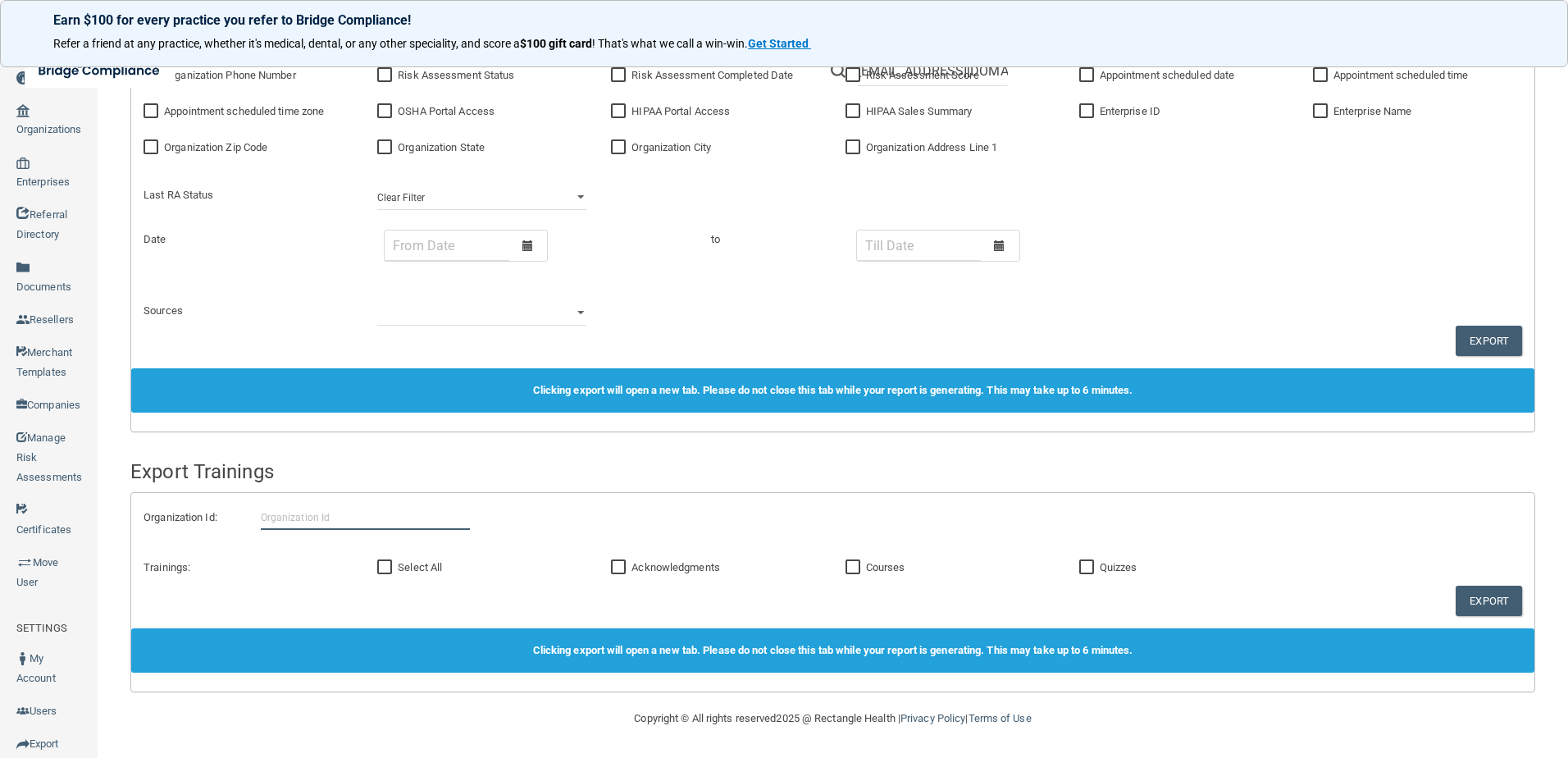
click at [361, 509] on input "text" at bounding box center [365, 517] width 209 height 25
paste input "60d4f4caaf9cb26ba6ac6a3f"
type input "60d4f4caaf9cb26ba6ac6a3f"
click at [846, 571] on input "Courses" at bounding box center [855, 567] width 18 height 13
checkbox input "true"
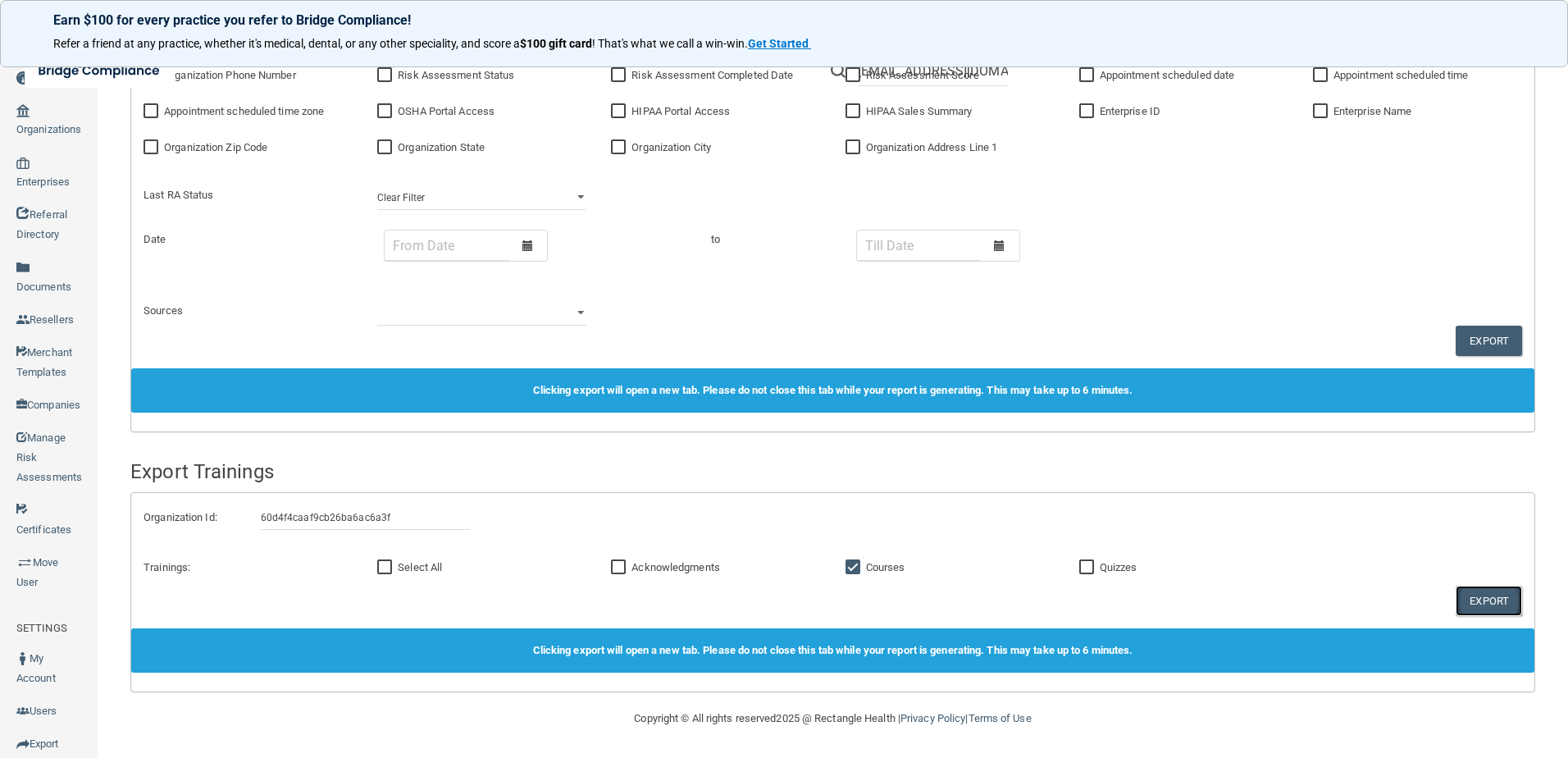
click at [1459, 598] on button "Export" at bounding box center [1489, 601] width 66 height 30
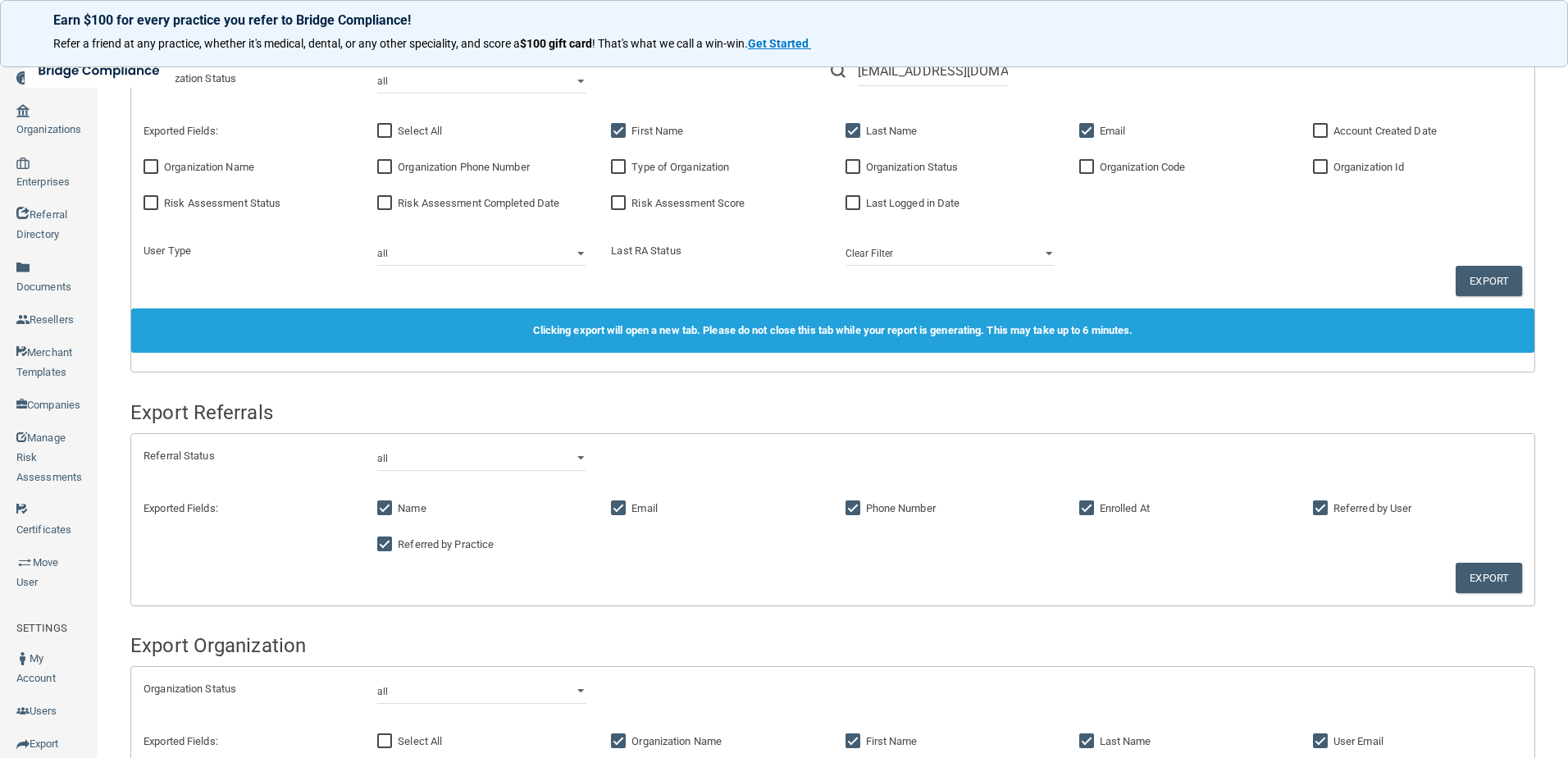
scroll to position [0, 0]
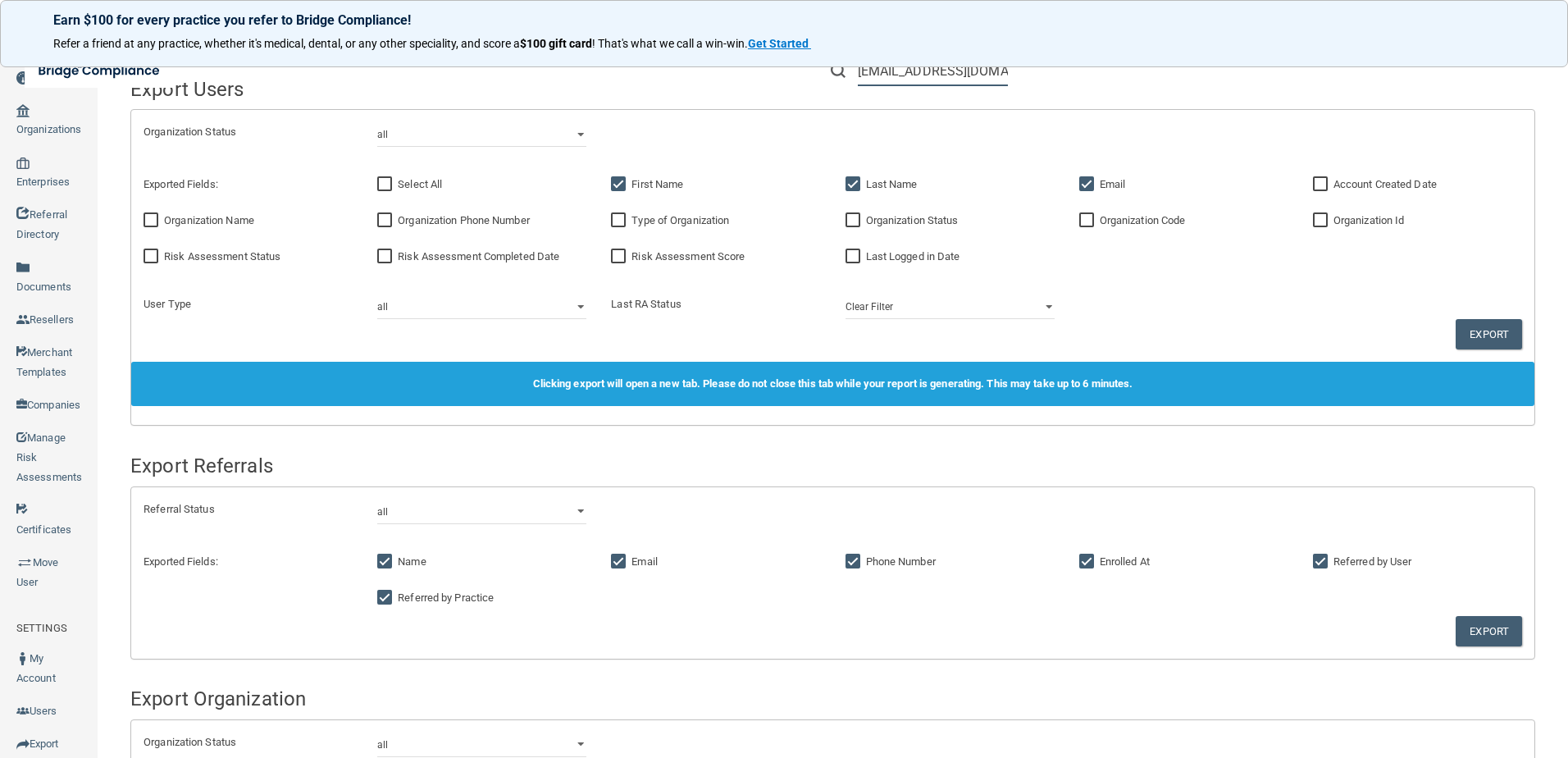
click at [899, 83] on input "[EMAIL_ADDRESS][DOMAIN_NAME]" at bounding box center [932, 71] width 150 height 30
click at [52, 127] on link "Organizations" at bounding box center [49, 119] width 99 height 52
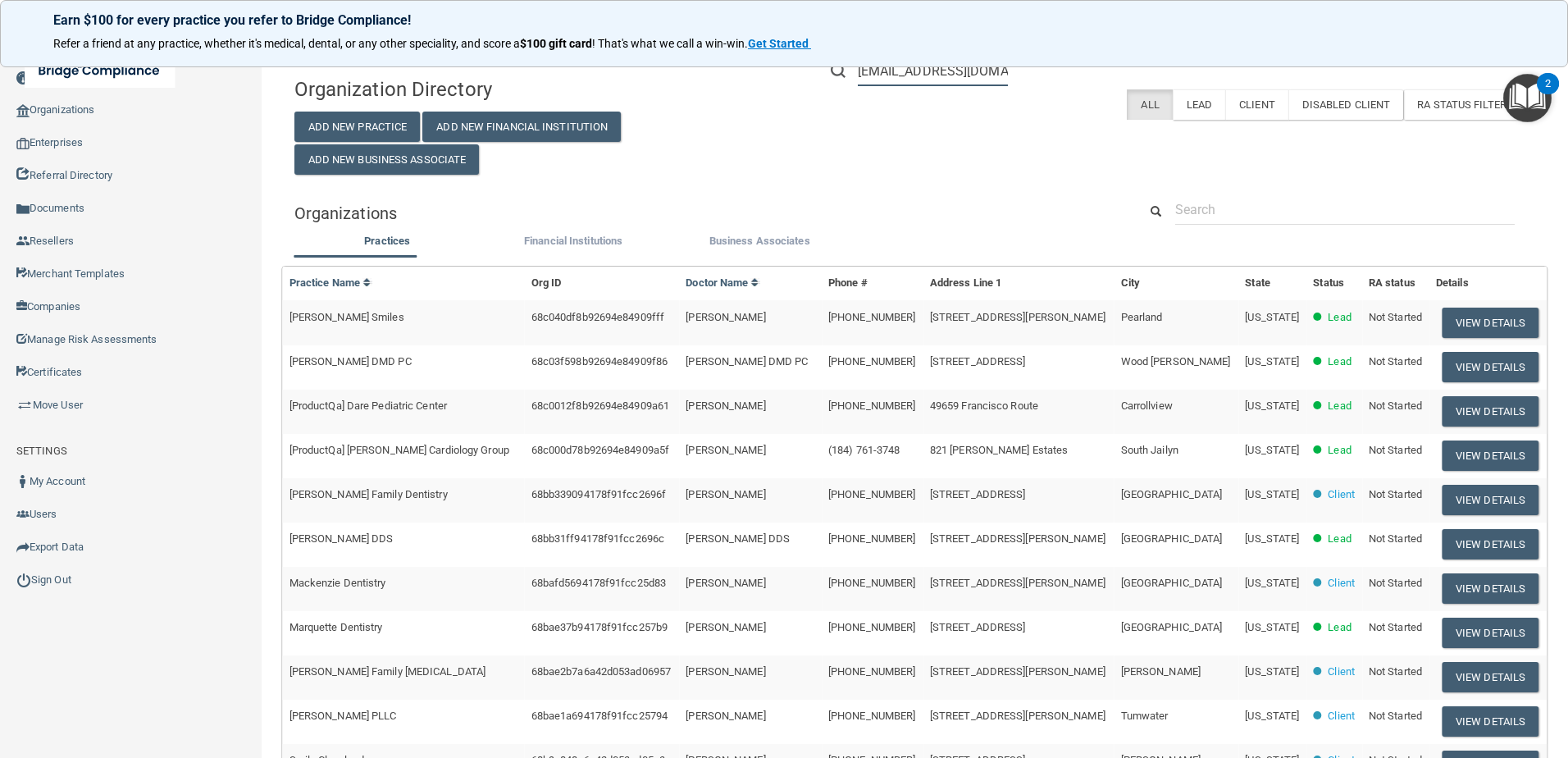
click at [952, 83] on input "[EMAIL_ADDRESS][DOMAIN_NAME]" at bounding box center [932, 71] width 150 height 30
click at [952, 82] on input "[EMAIL_ADDRESS][DOMAIN_NAME]" at bounding box center [932, 71] width 150 height 30
click at [954, 76] on input "[EMAIL_ADDRESS][DOMAIN_NAME]" at bounding box center [932, 71] width 150 height 30
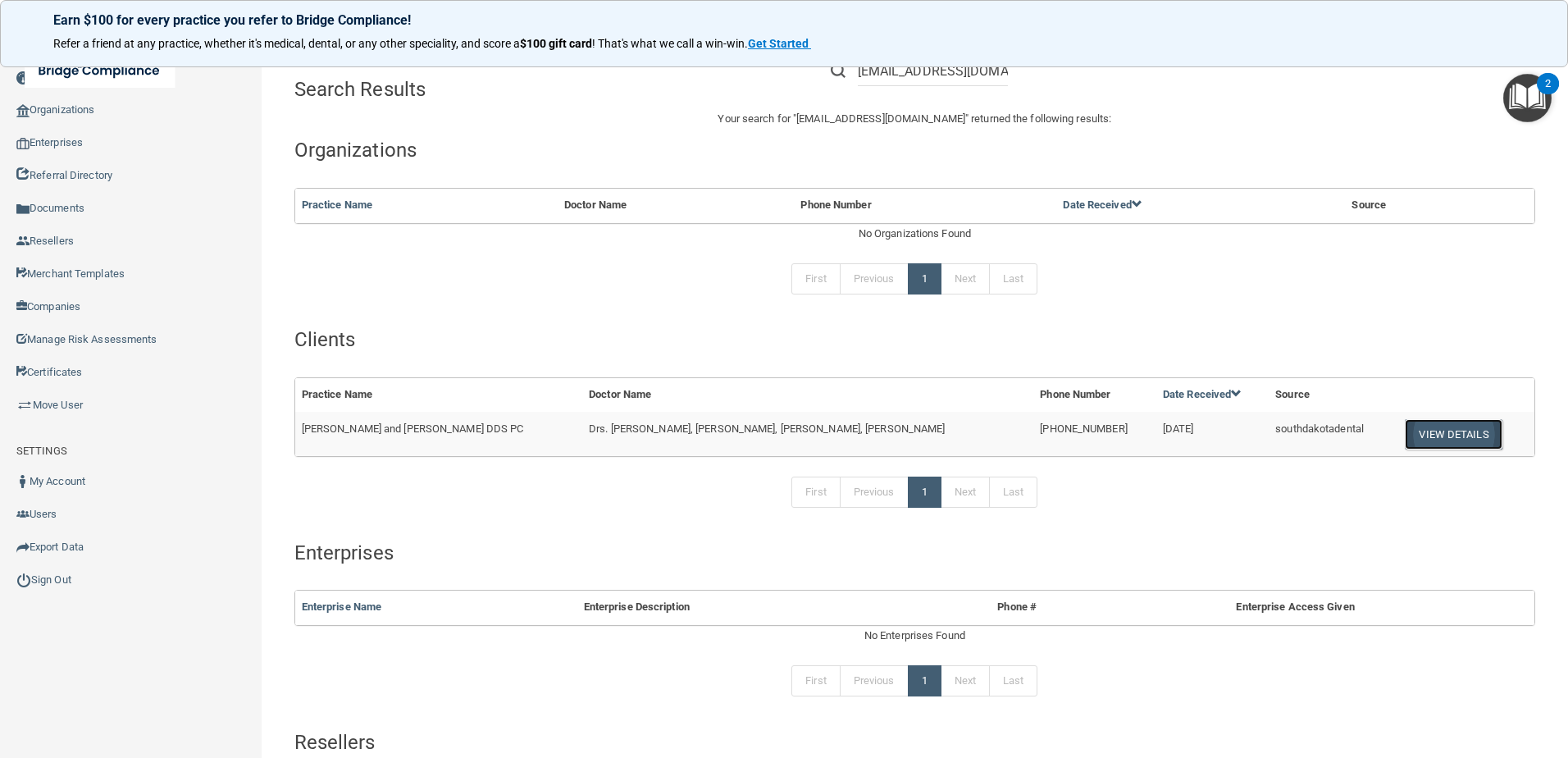
click at [1412, 437] on button "View Details" at bounding box center [1453, 434] width 97 height 30
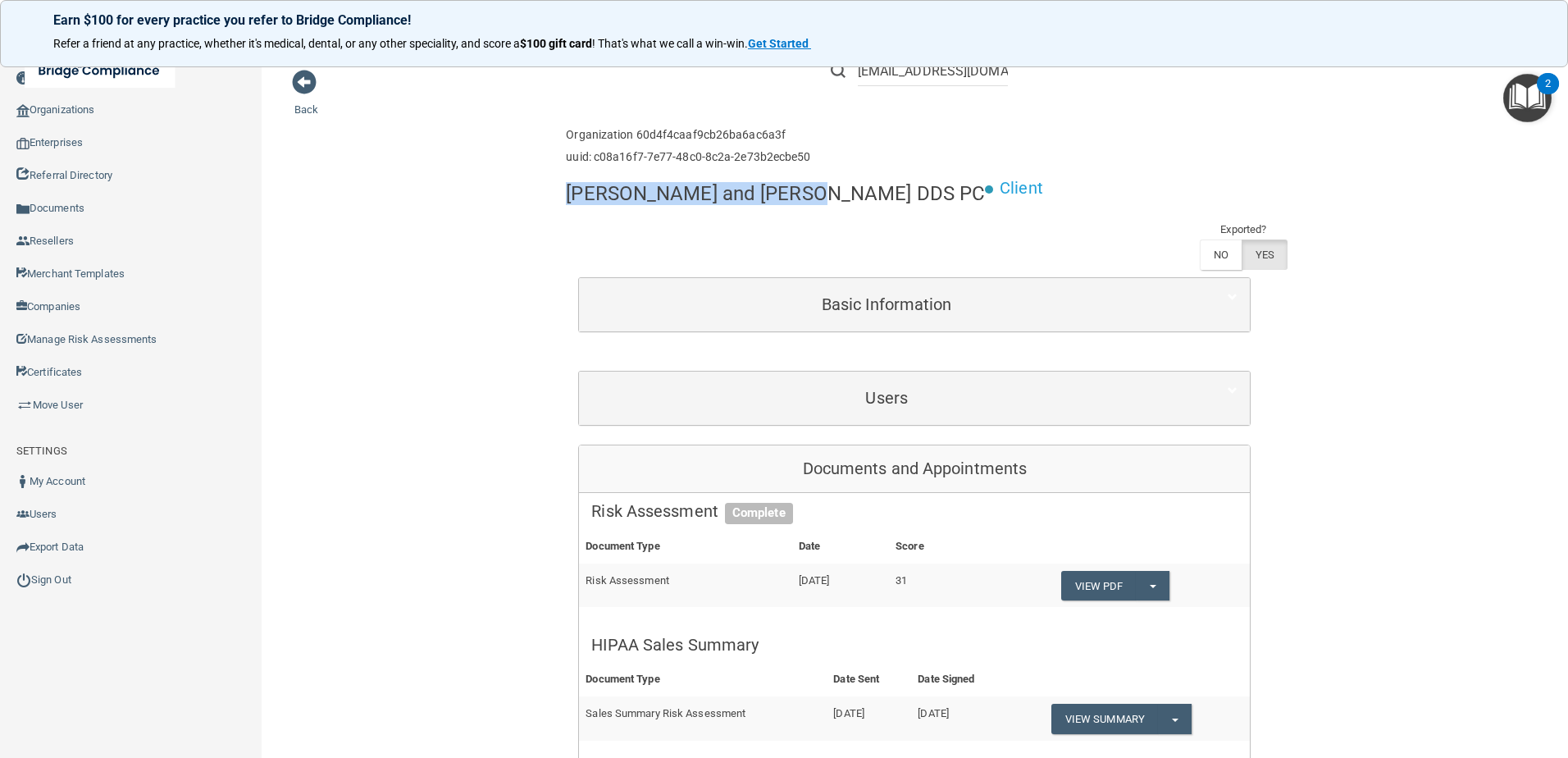
drag, startPoint x: 812, startPoint y: 190, endPoint x: 558, endPoint y: 187, distance: 254.0
copy h4 "[PERSON_NAME] and [PERSON_NAME] DDS PC"
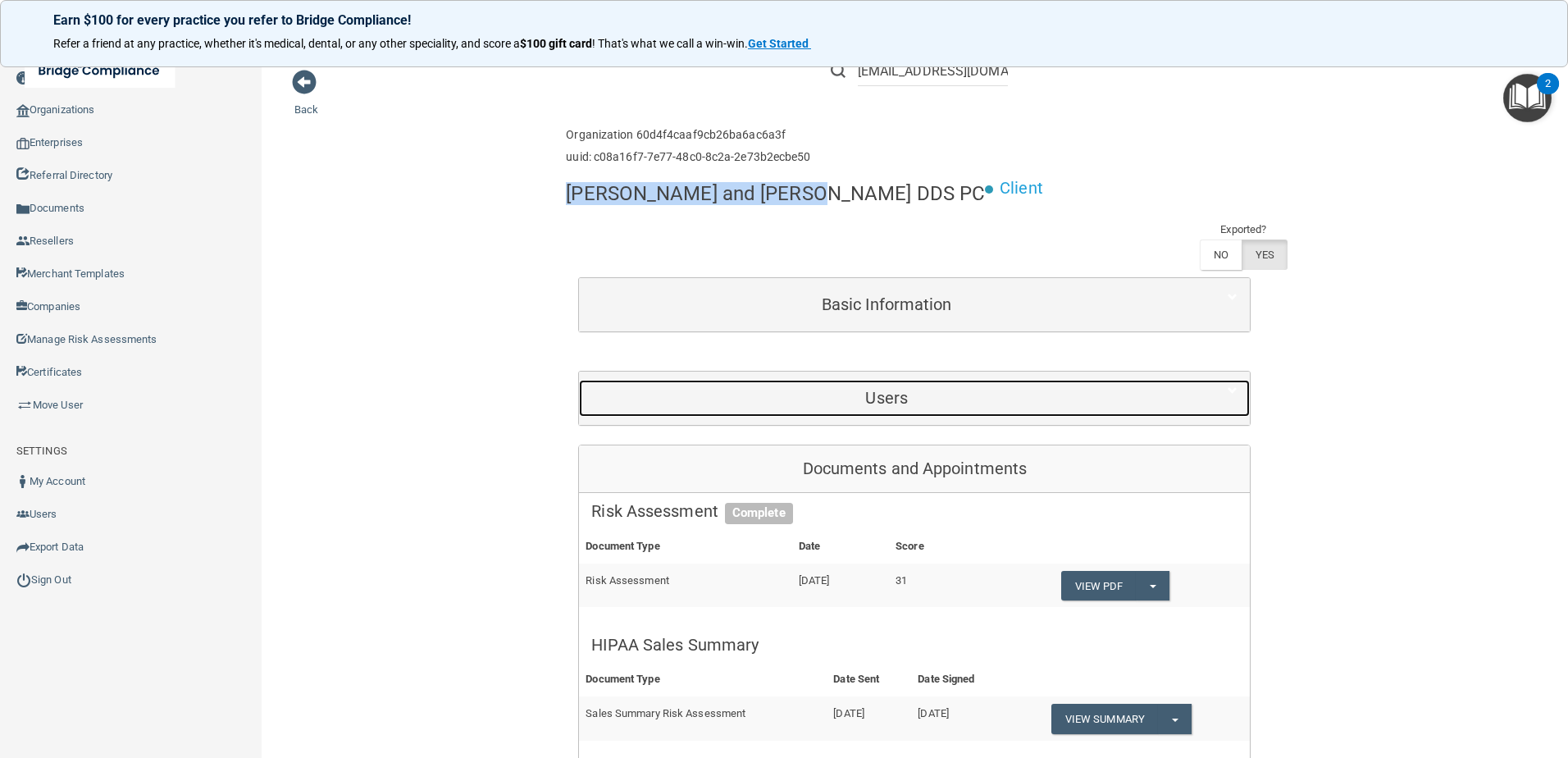
click at [803, 389] on h5 "Users" at bounding box center [886, 398] width 591 height 18
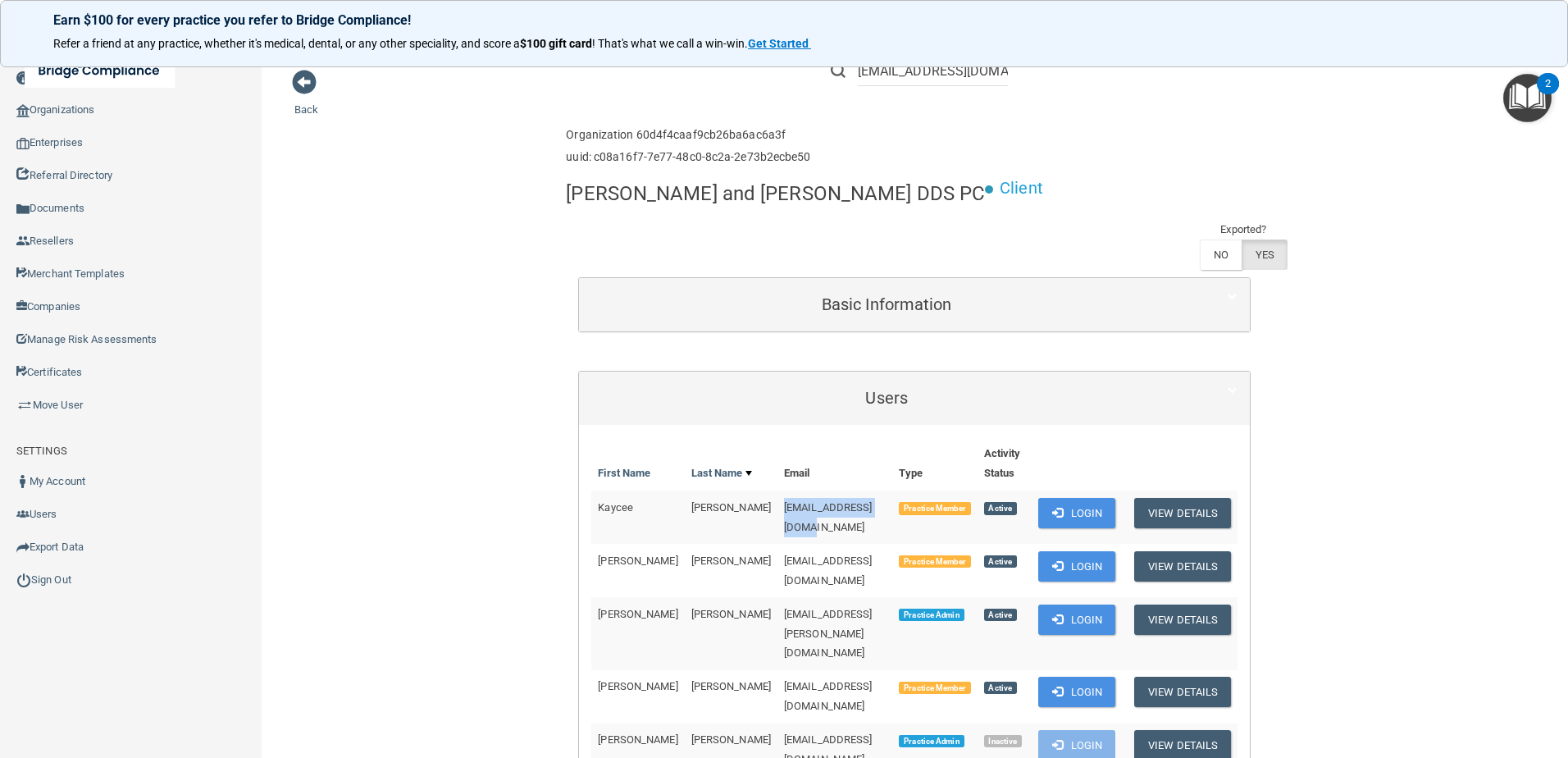
drag, startPoint x: 849, startPoint y: 466, endPoint x: 734, endPoint y: 469, distance: 115.0
click at [778, 490] on td "[EMAIL_ADDRESS][DOMAIN_NAME]" at bounding box center [835, 517] width 115 height 53
copy span "[EMAIL_ADDRESS][DOMAIN_NAME]"
